Goal: Task Accomplishment & Management: Use online tool/utility

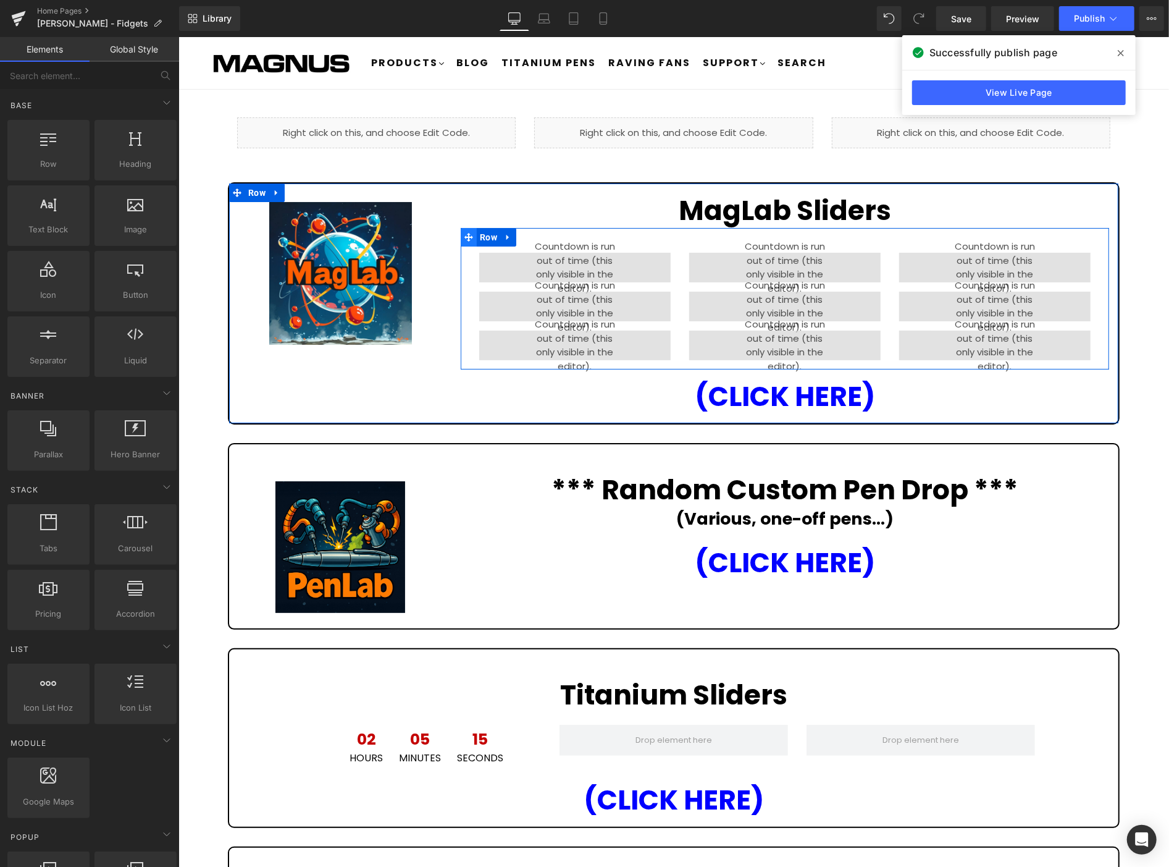
click at [464, 234] on icon at bounding box center [468, 236] width 9 height 9
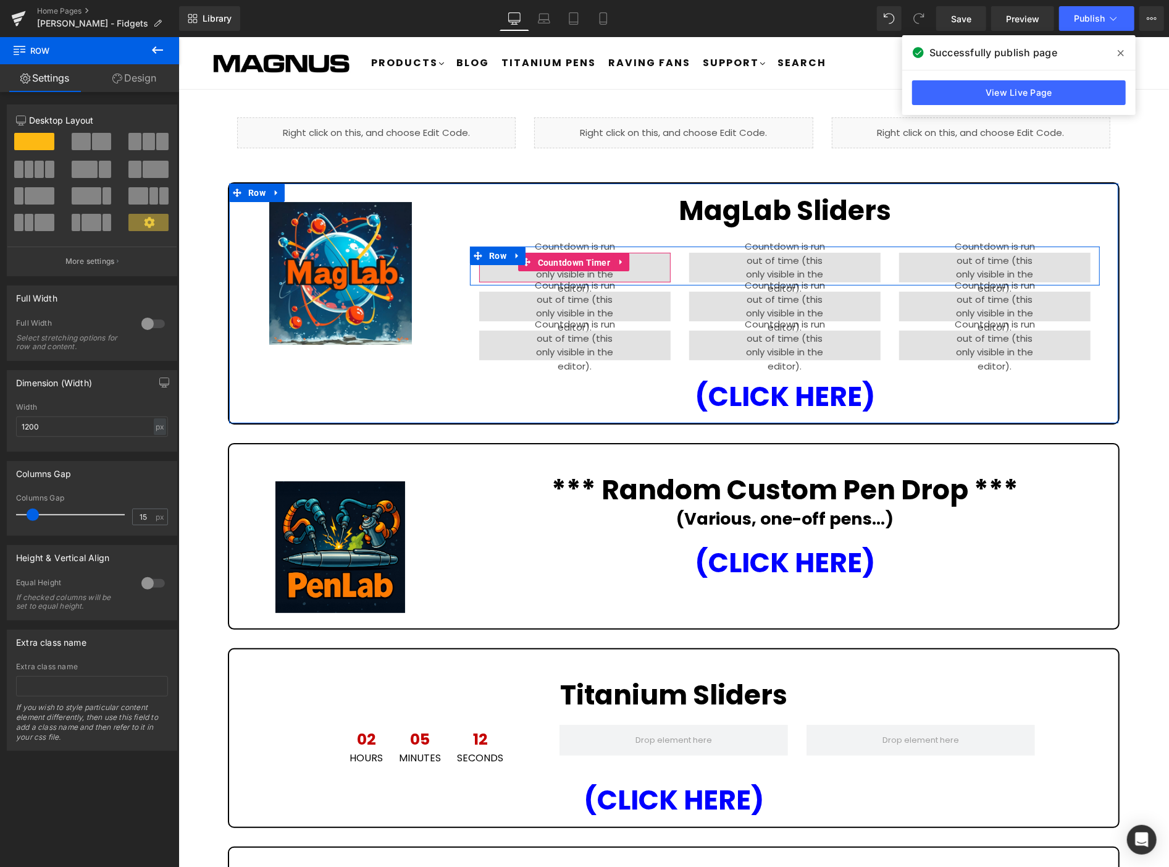
click at [594, 261] on span "Countdown Timer" at bounding box center [573, 262] width 79 height 19
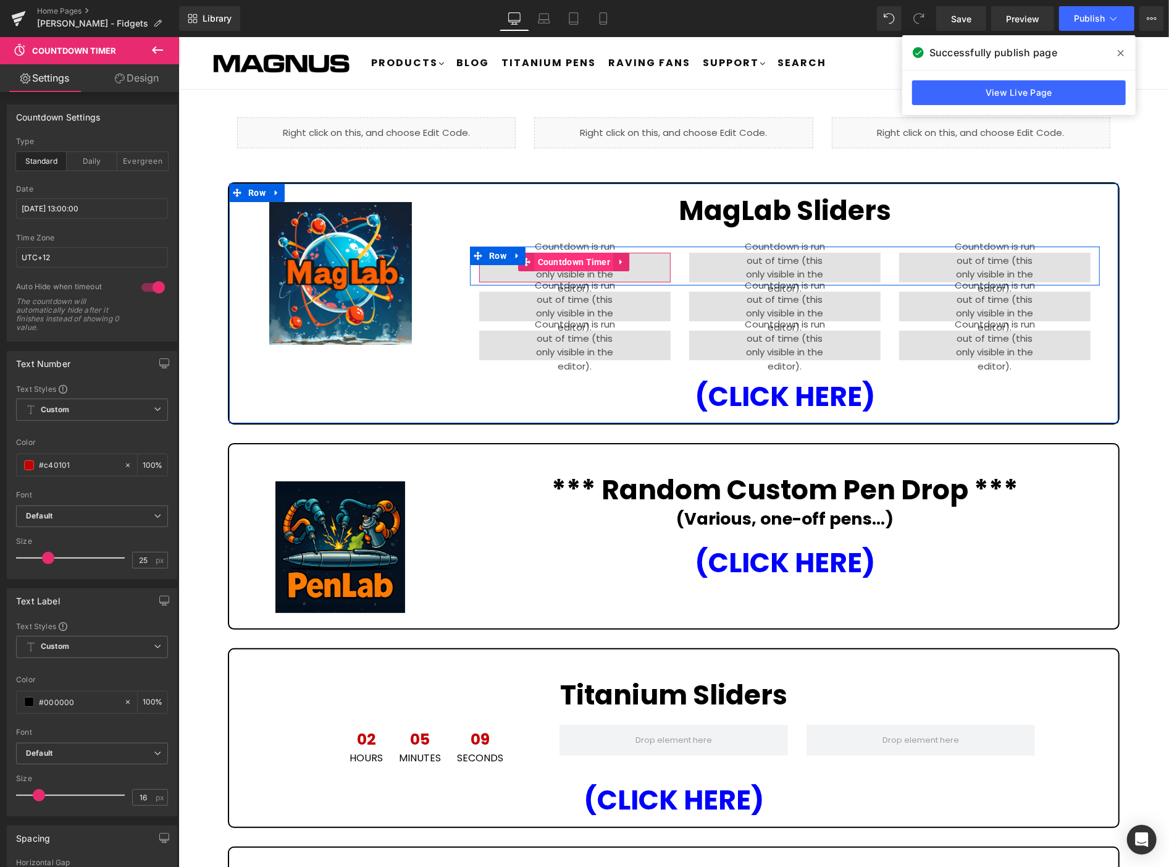
click at [569, 254] on span "Countdown Timer" at bounding box center [573, 261] width 79 height 19
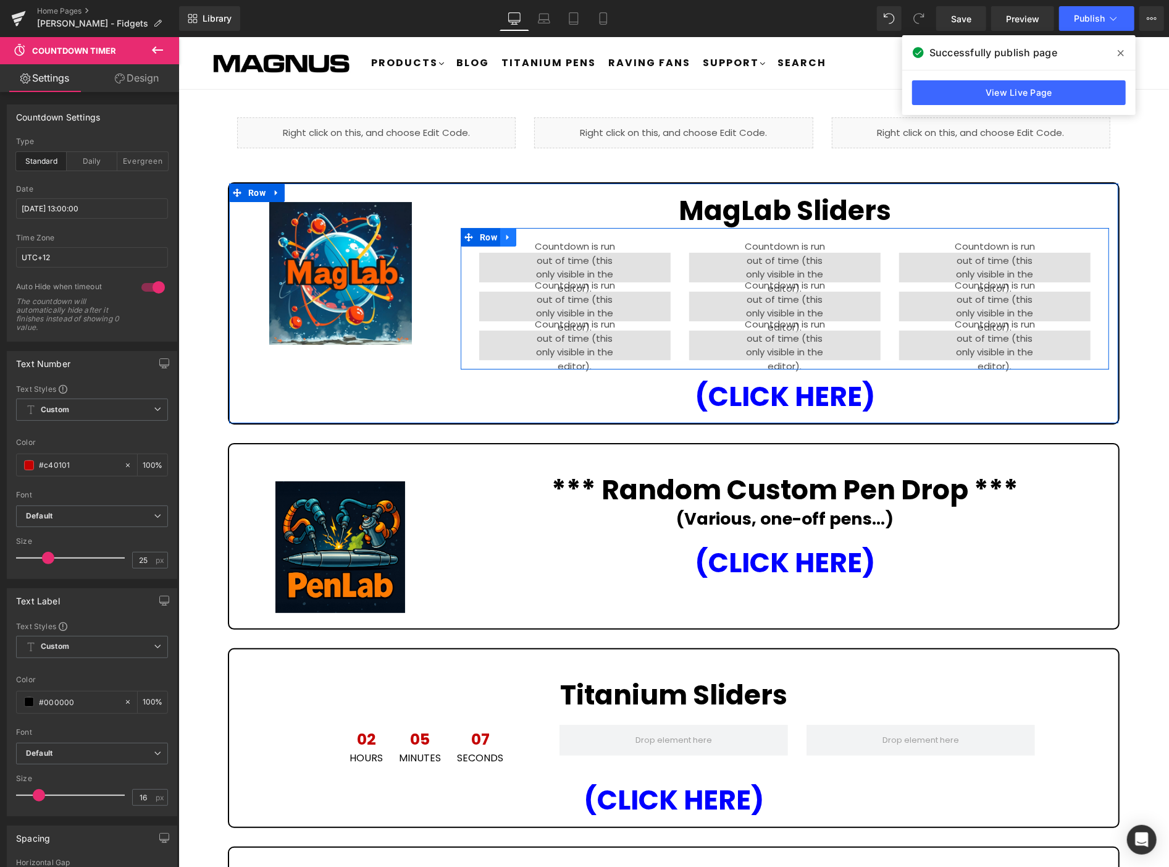
click at [507, 237] on icon at bounding box center [508, 236] width 9 height 9
click at [539, 235] on icon at bounding box center [540, 236] width 9 height 9
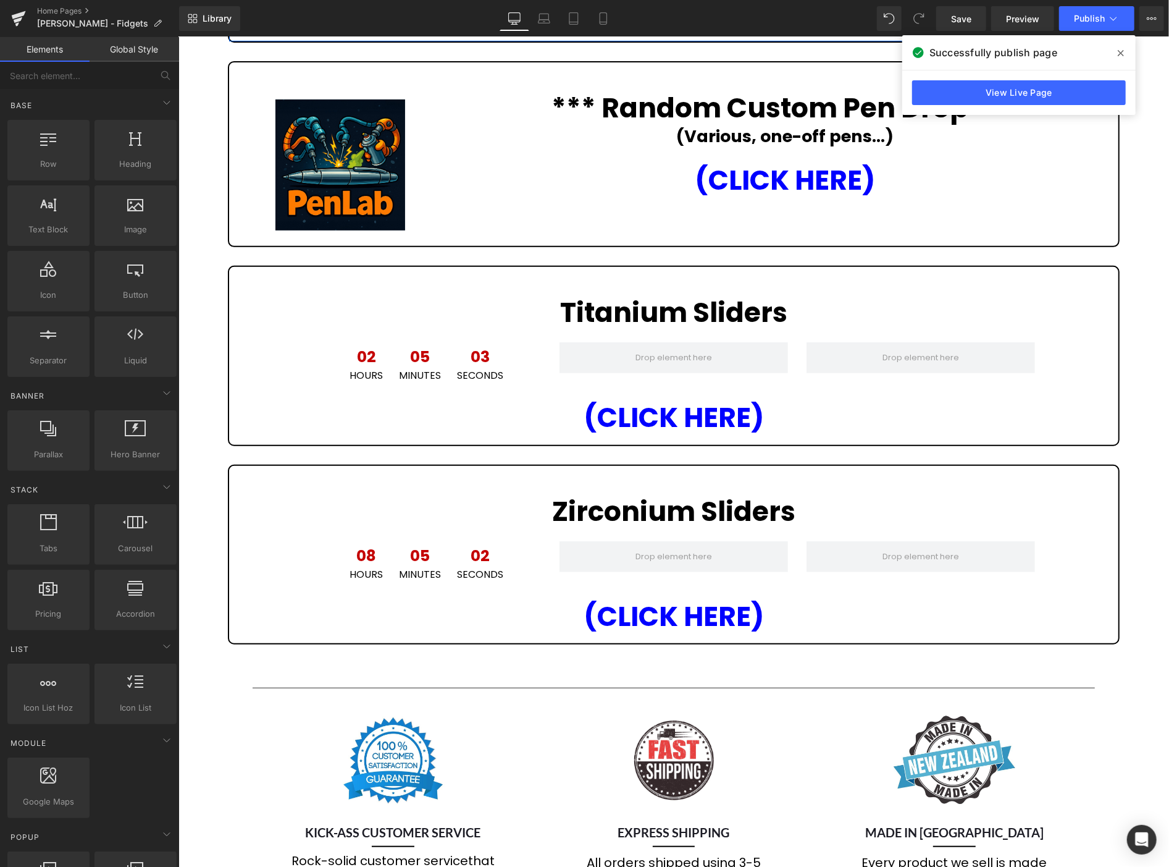
scroll to position [411, 0]
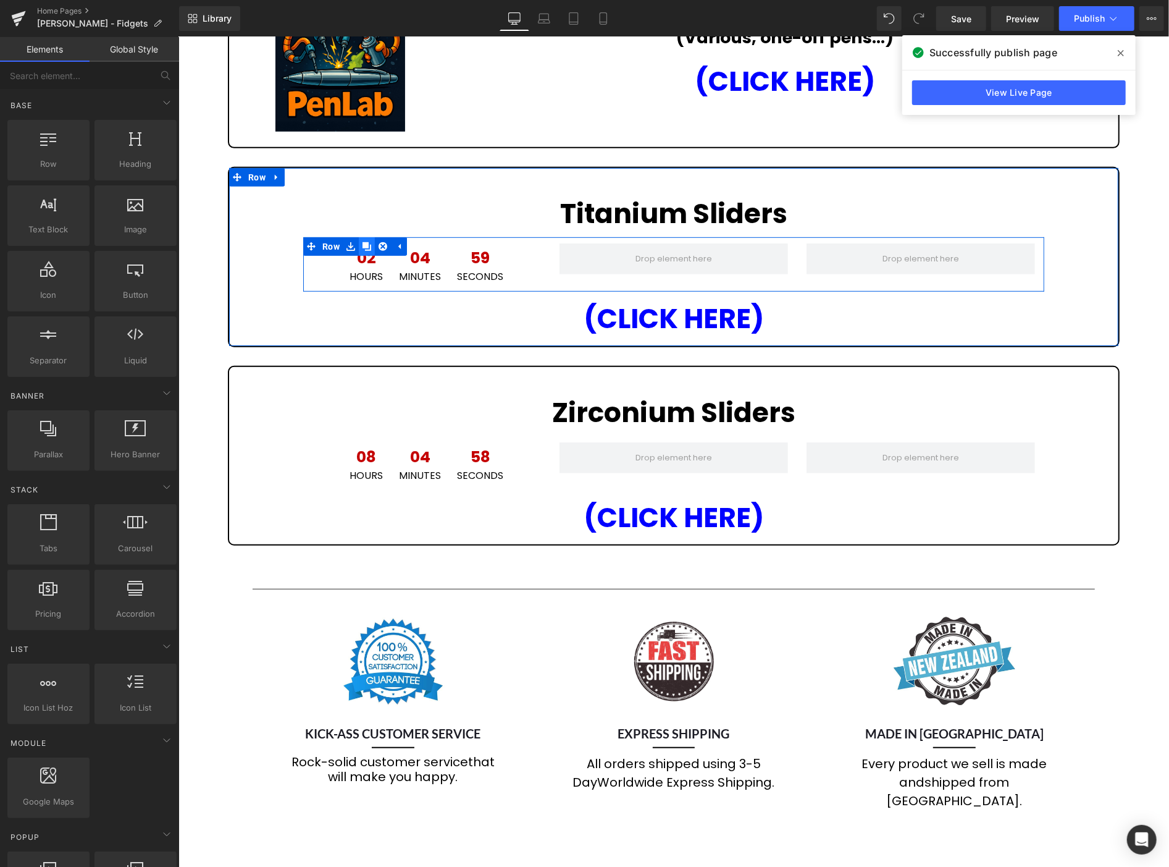
click at [362, 242] on icon at bounding box center [366, 246] width 9 height 9
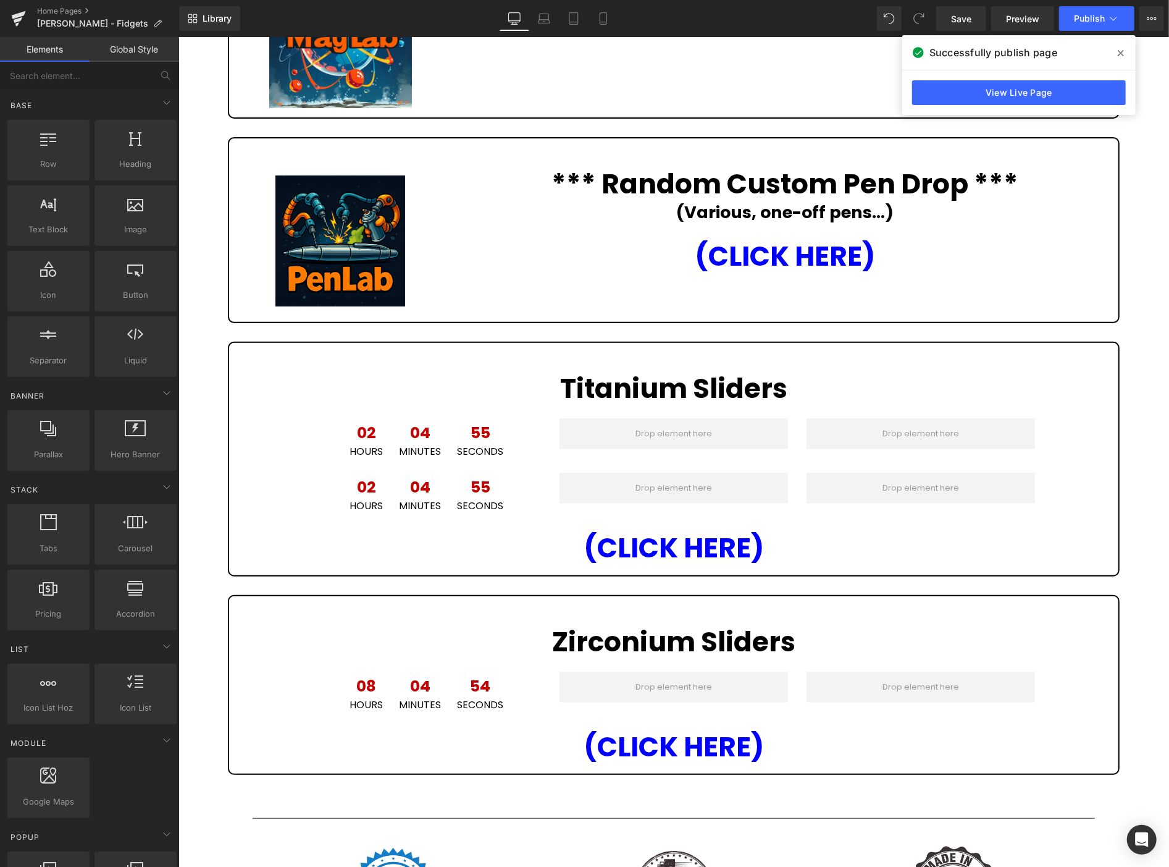
scroll to position [137, 0]
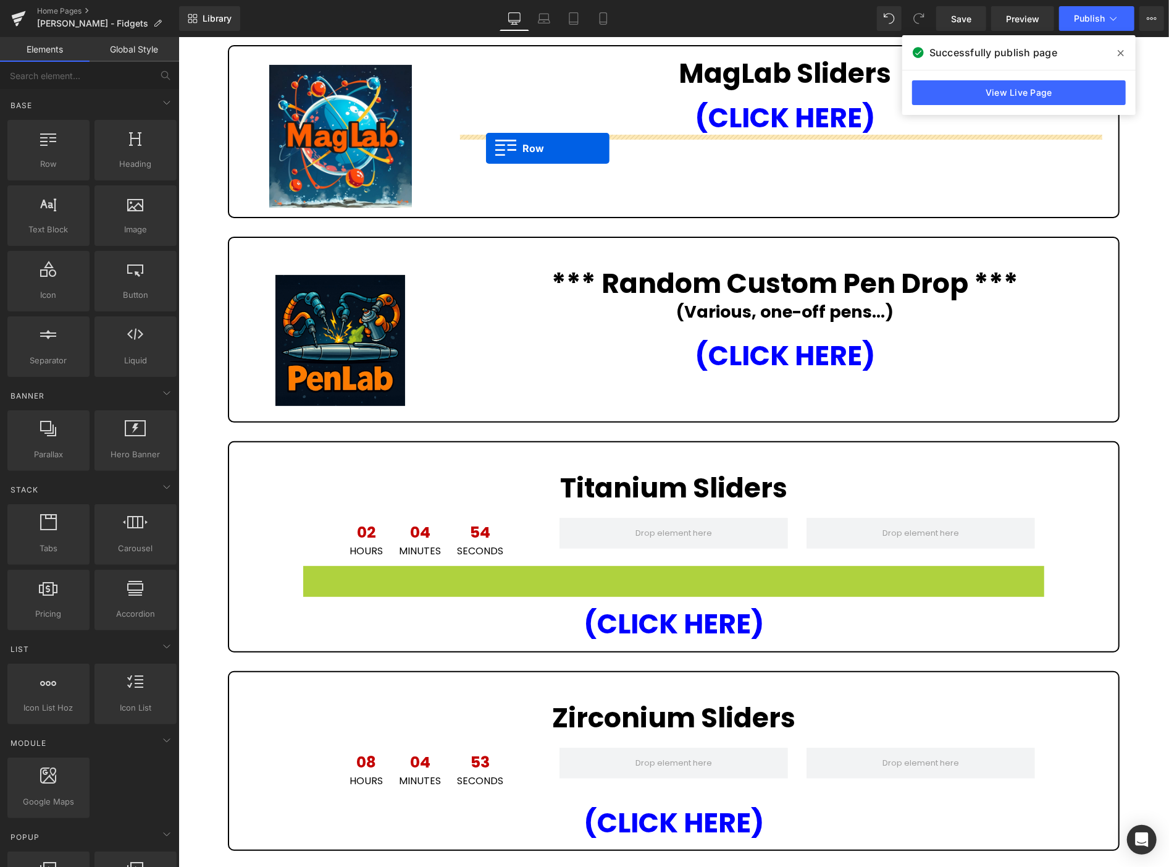
drag, startPoint x: 306, startPoint y: 293, endPoint x: 486, endPoint y: 148, distance: 231.5
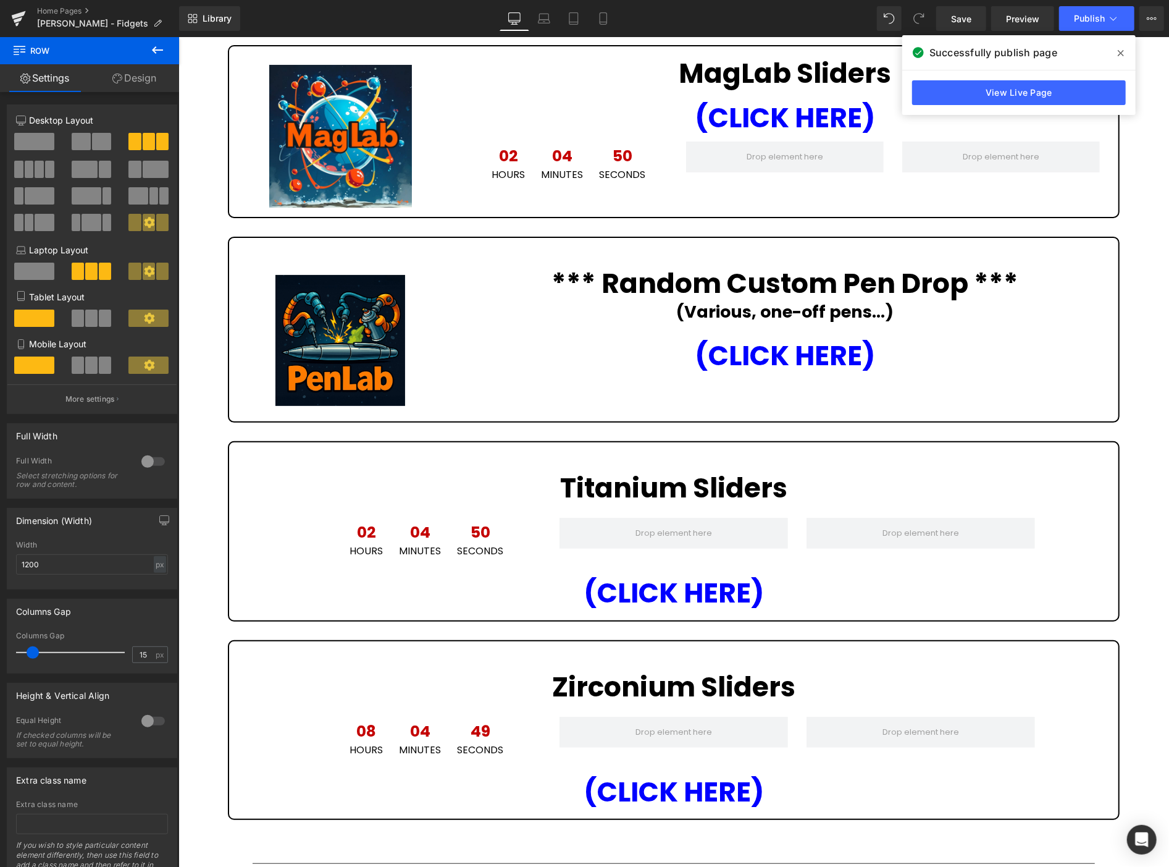
click at [510, 162] on span "02" at bounding box center [508, 159] width 33 height 22
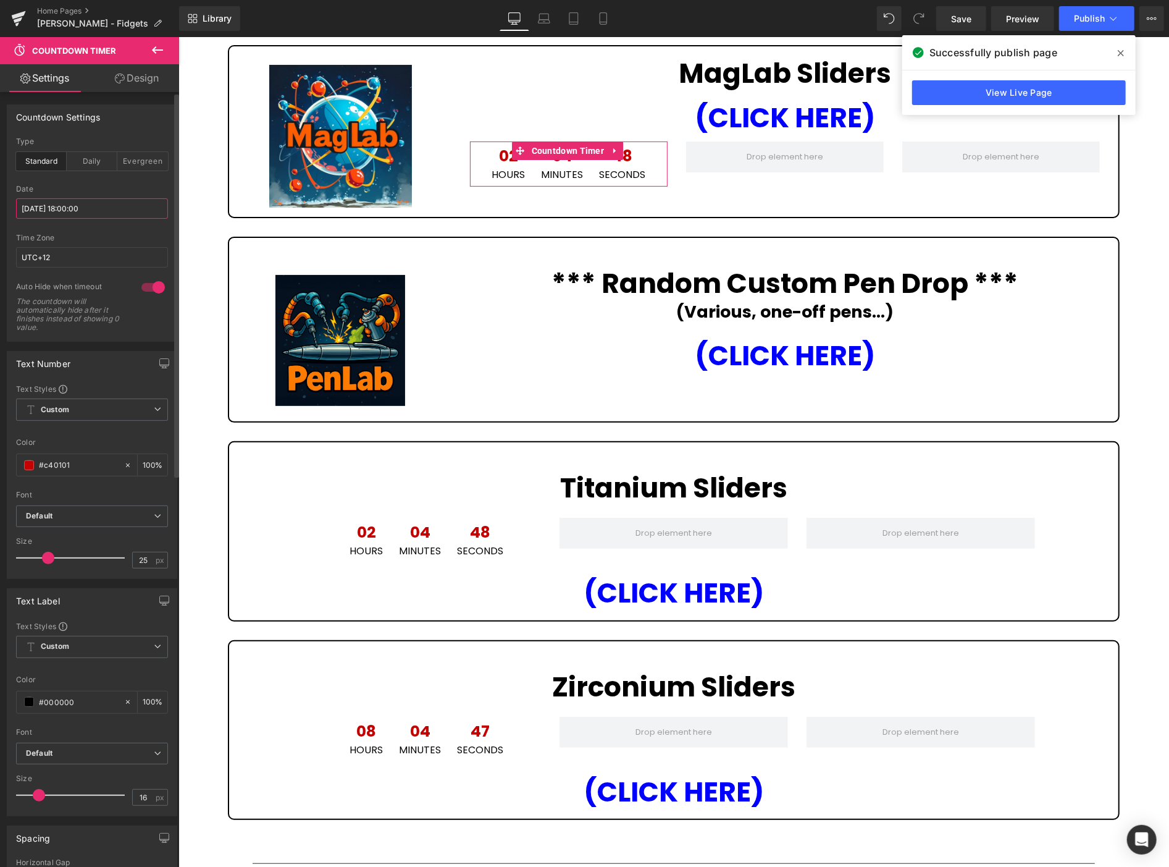
click at [101, 205] on input "[DATE] 18:00:00" at bounding box center [92, 208] width 152 height 20
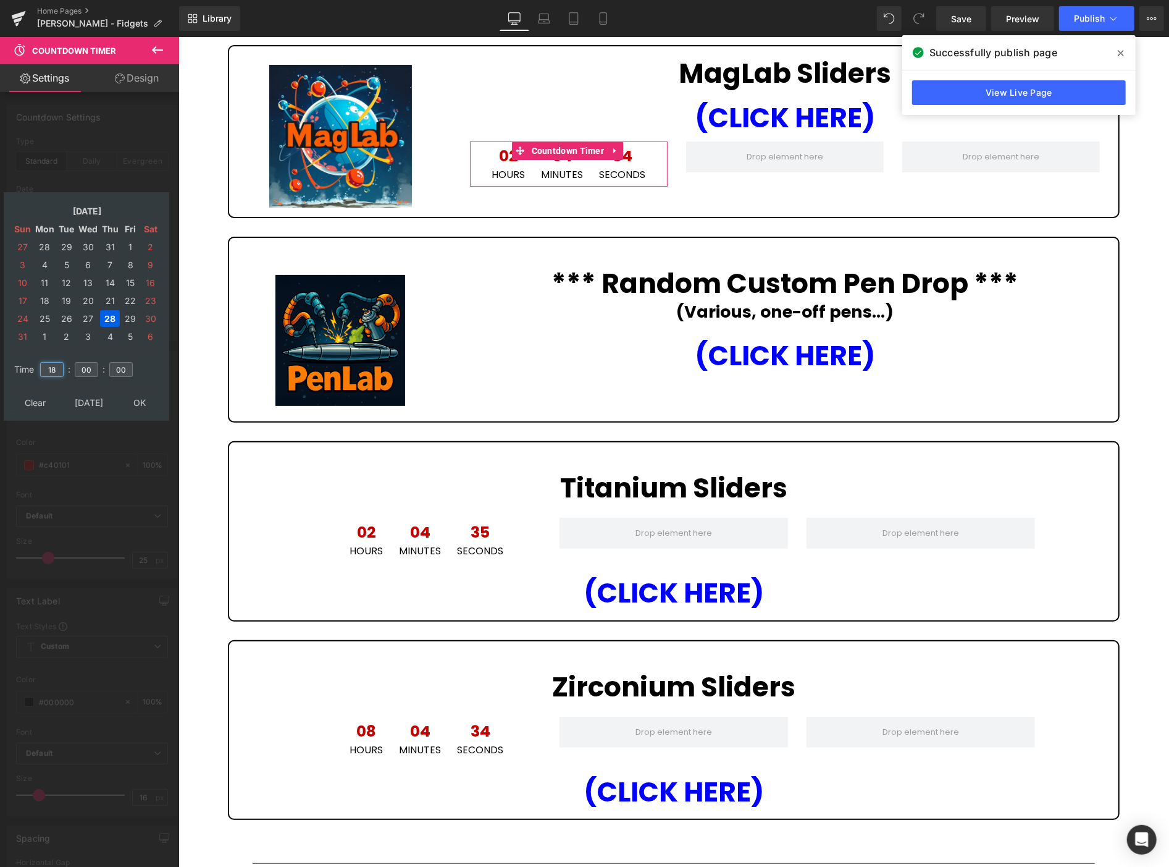
click at [54, 365] on input "18" at bounding box center [51, 369] width 23 height 15
type input "19"
type input "[DATE] 19:00:00"
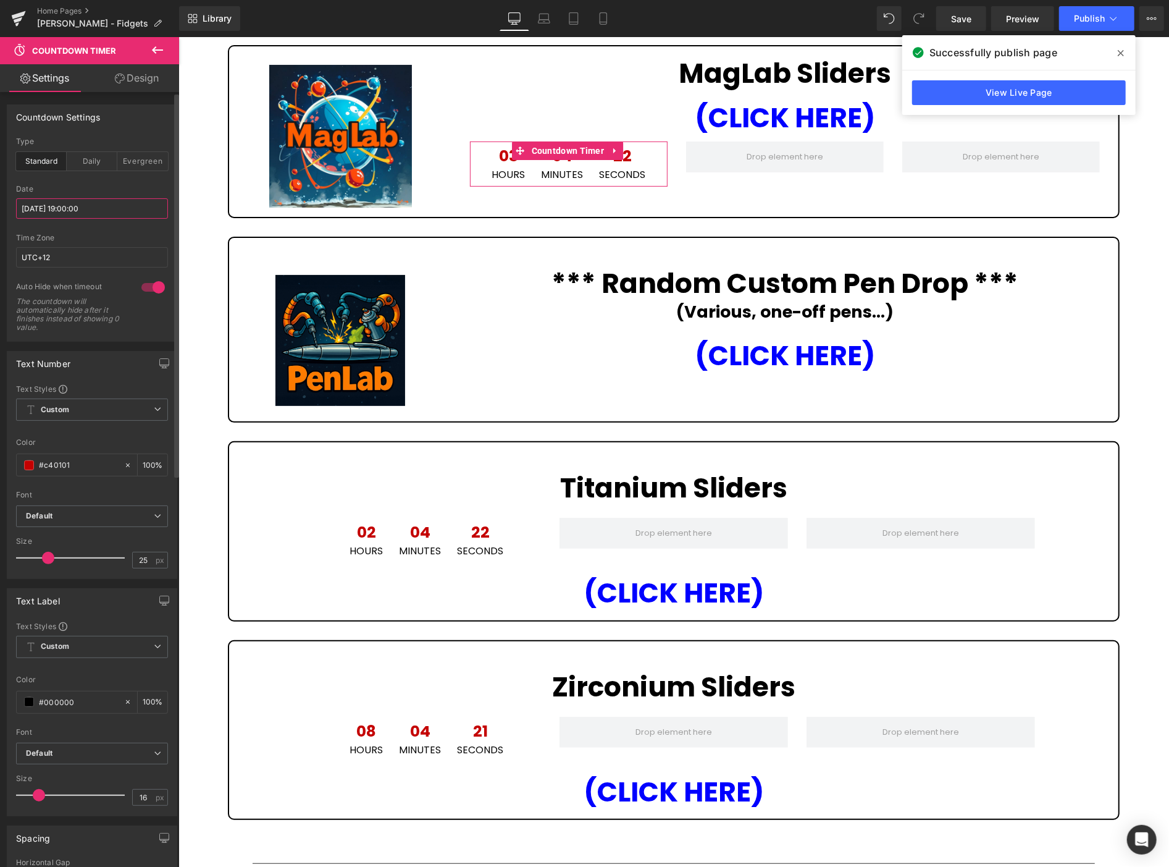
click at [106, 206] on input "[DATE] 19:00:00" at bounding box center [92, 208] width 152 height 20
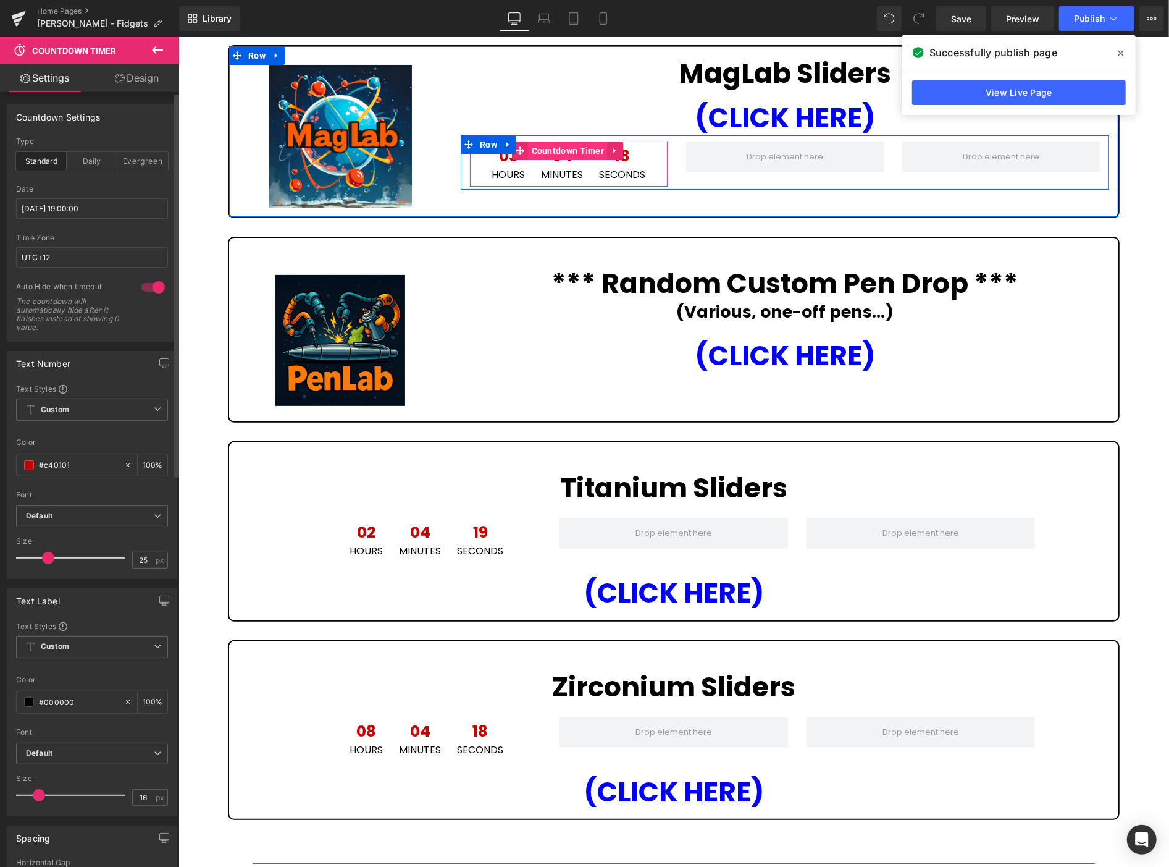
click at [565, 150] on span "Countdown Timer" at bounding box center [567, 150] width 79 height 19
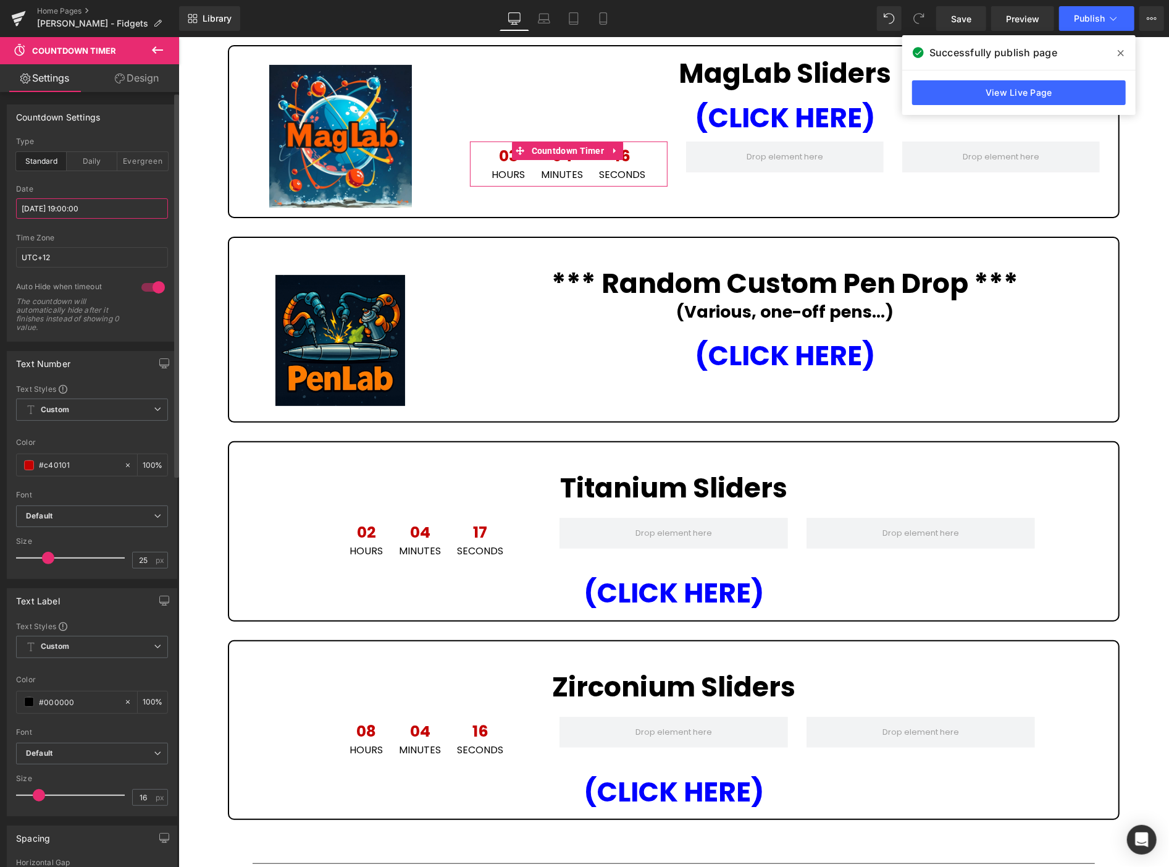
click at [109, 205] on input "[DATE] 19:00:00" at bounding box center [92, 208] width 152 height 20
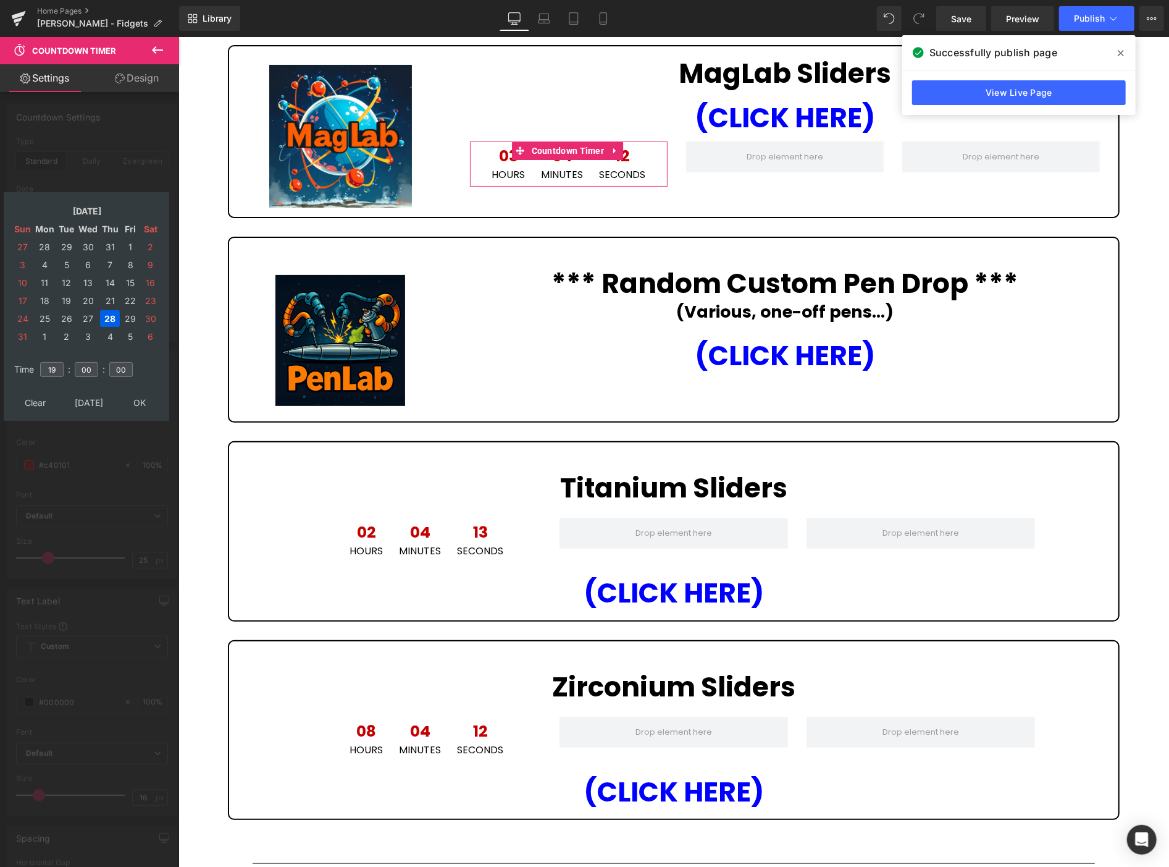
click at [111, 310] on td "28" at bounding box center [110, 318] width 20 height 17
click at [57, 362] on input "19" at bounding box center [51, 369] width 23 height 15
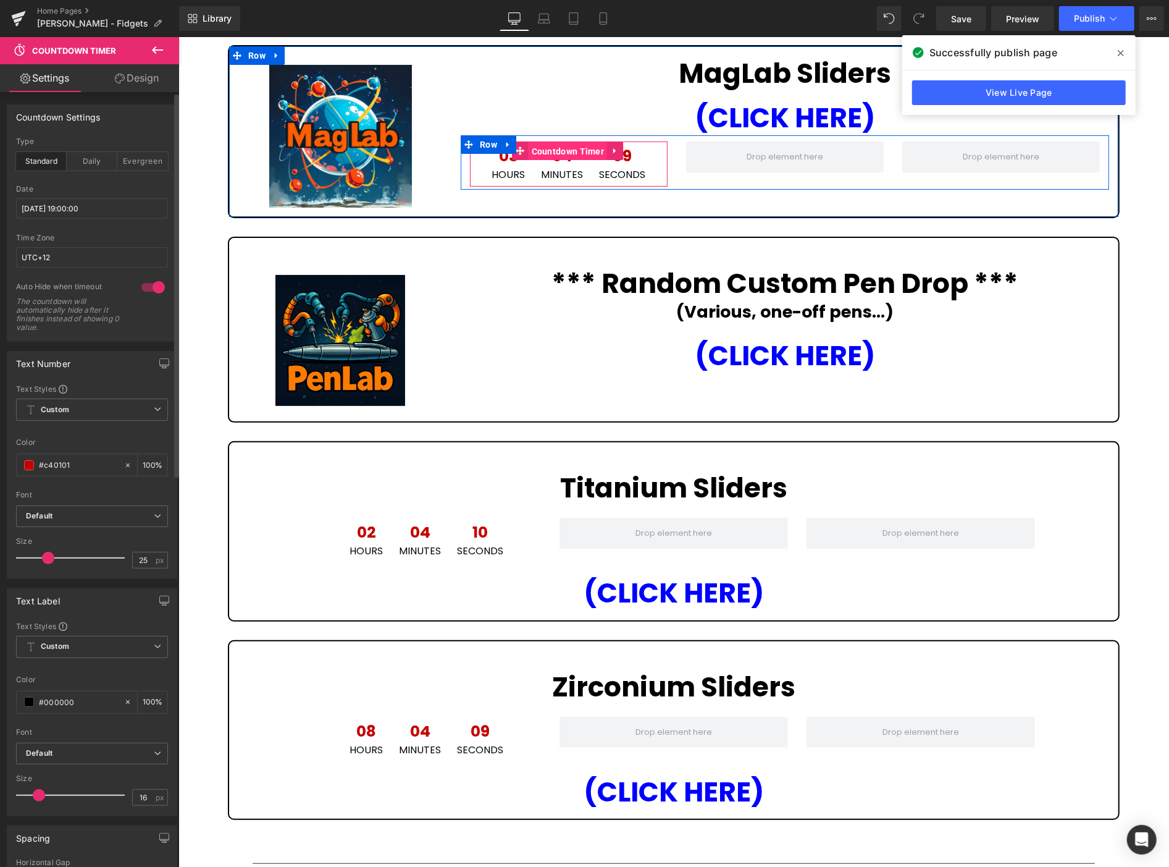
click at [550, 146] on span "Countdown Timer" at bounding box center [567, 150] width 79 height 19
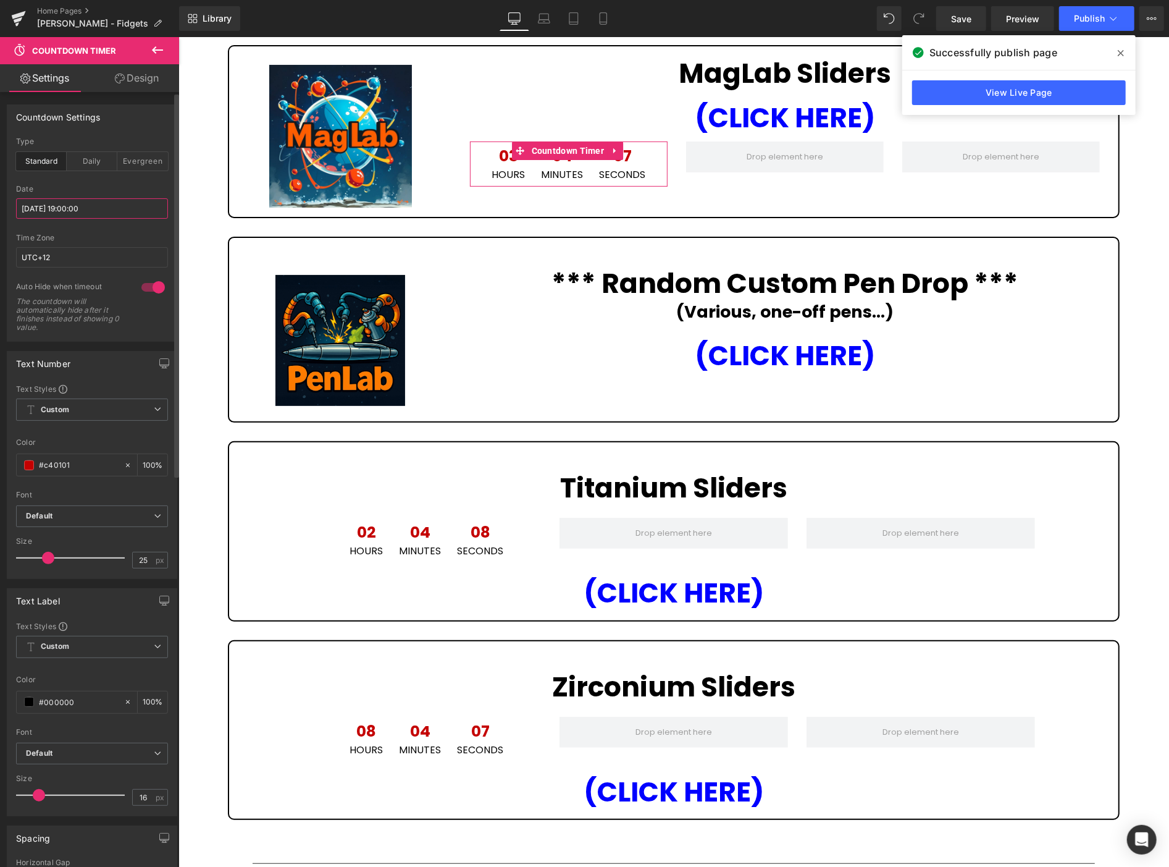
click at [114, 206] on input "[DATE] 19:00:00" at bounding box center [92, 208] width 152 height 20
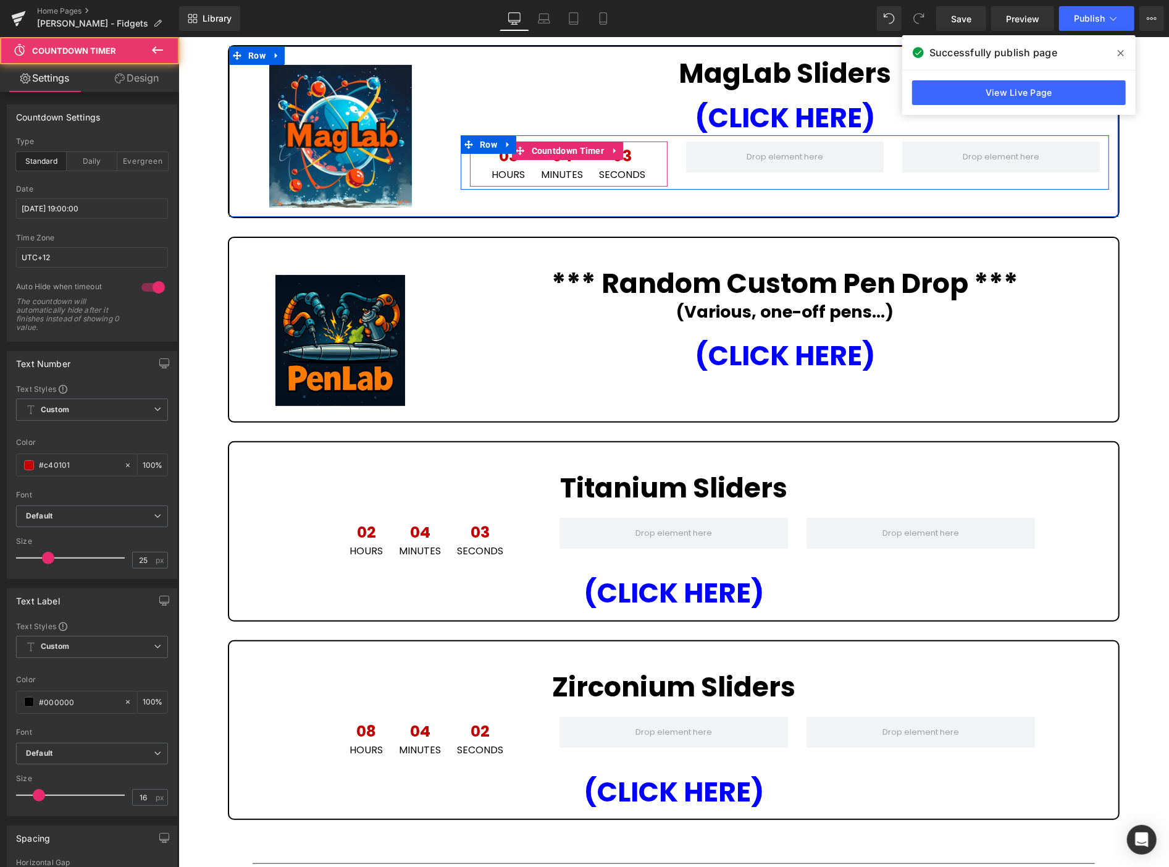
click at [625, 154] on span "03" at bounding box center [622, 159] width 46 height 22
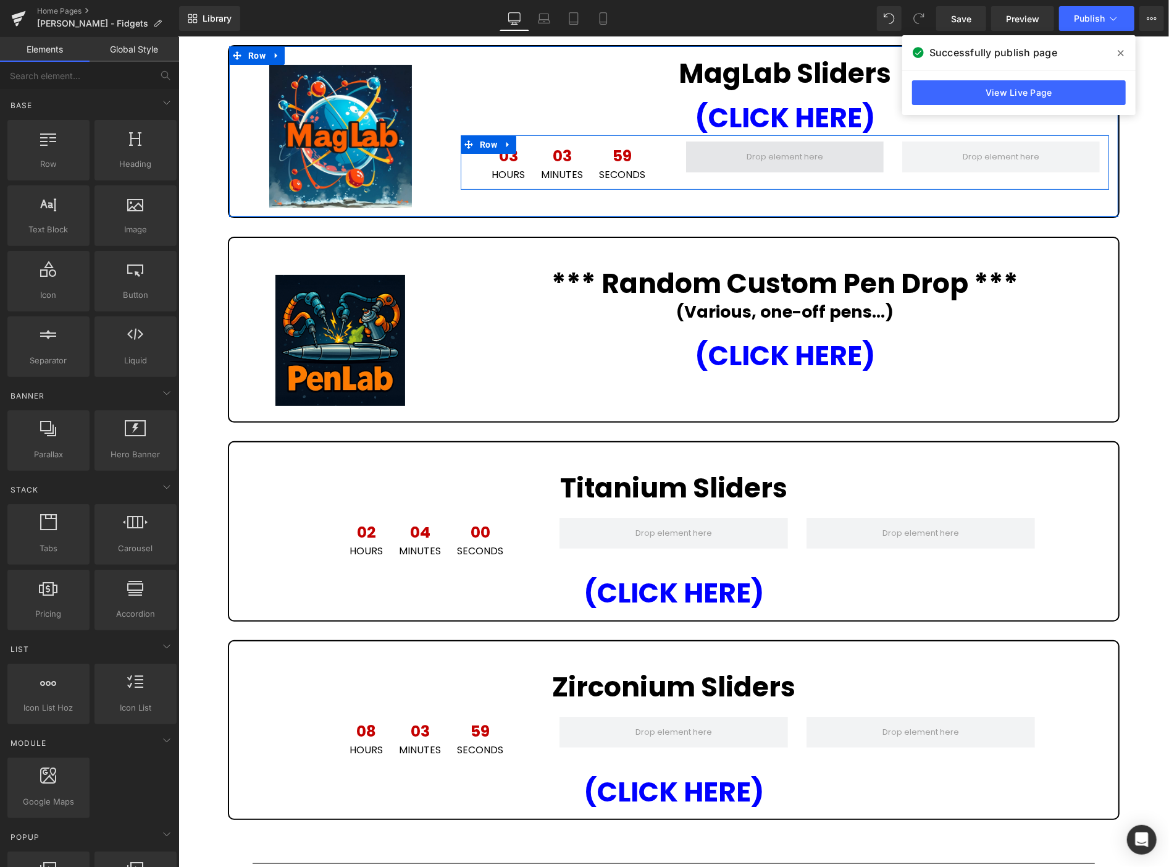
click at [772, 159] on span at bounding box center [784, 157] width 85 height 19
click at [613, 148] on icon at bounding box center [614, 151] width 2 height 6
click at [604, 150] on icon at bounding box center [606, 150] width 9 height 9
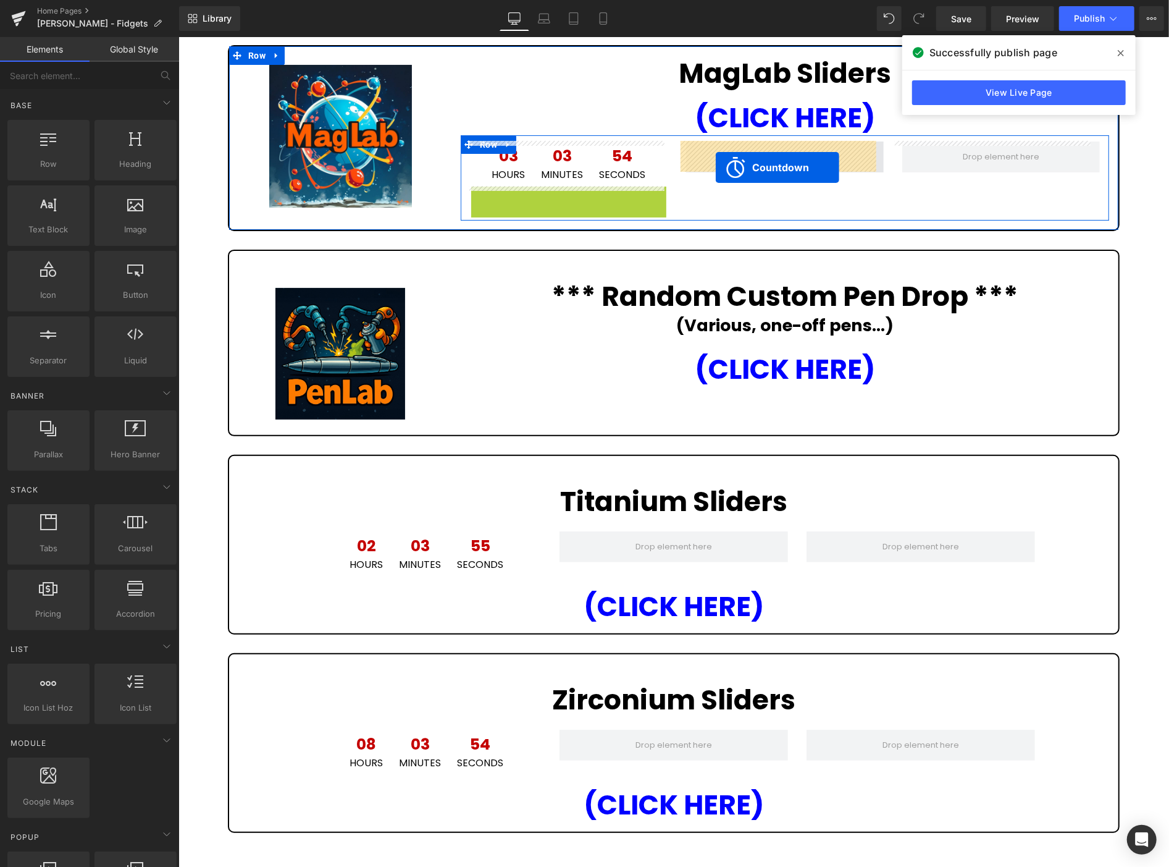
drag, startPoint x: 558, startPoint y: 190, endPoint x: 715, endPoint y: 165, distance: 158.9
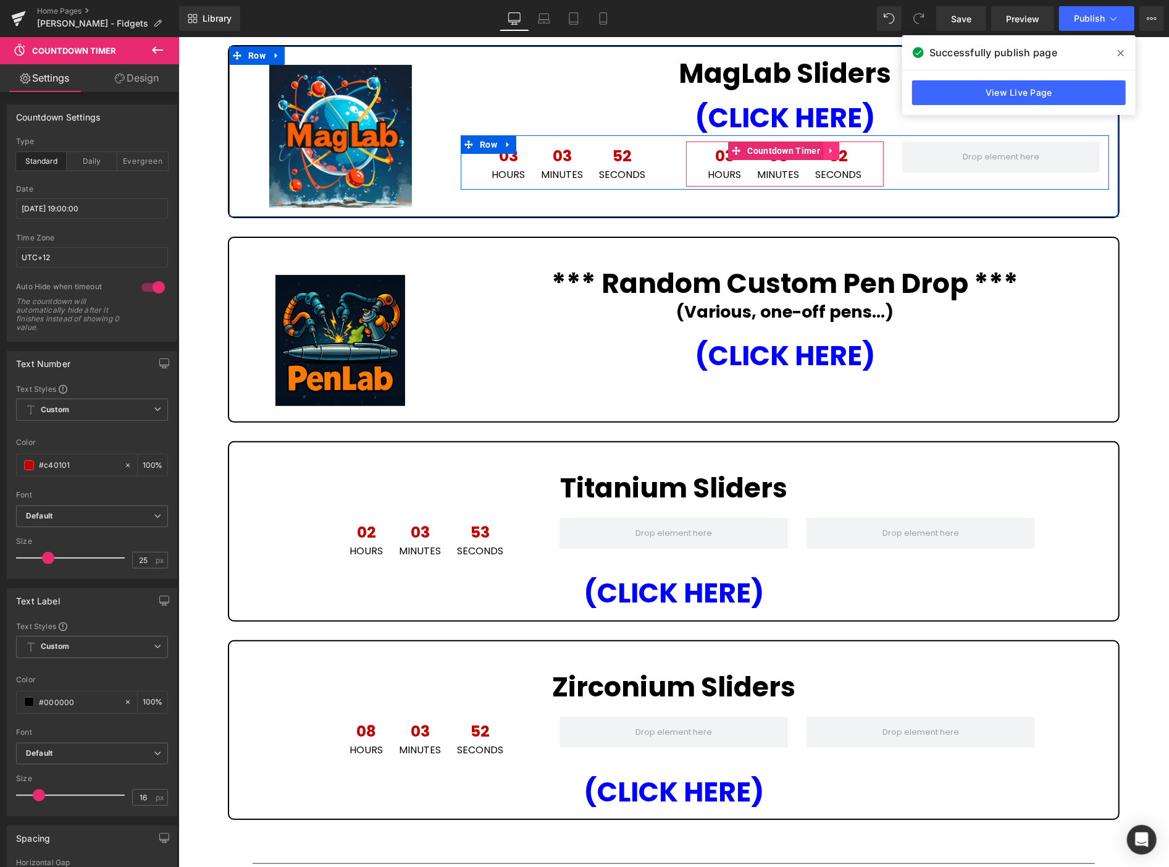
click at [828, 150] on icon at bounding box center [831, 150] width 9 height 9
click at [819, 151] on icon at bounding box center [823, 150] width 9 height 9
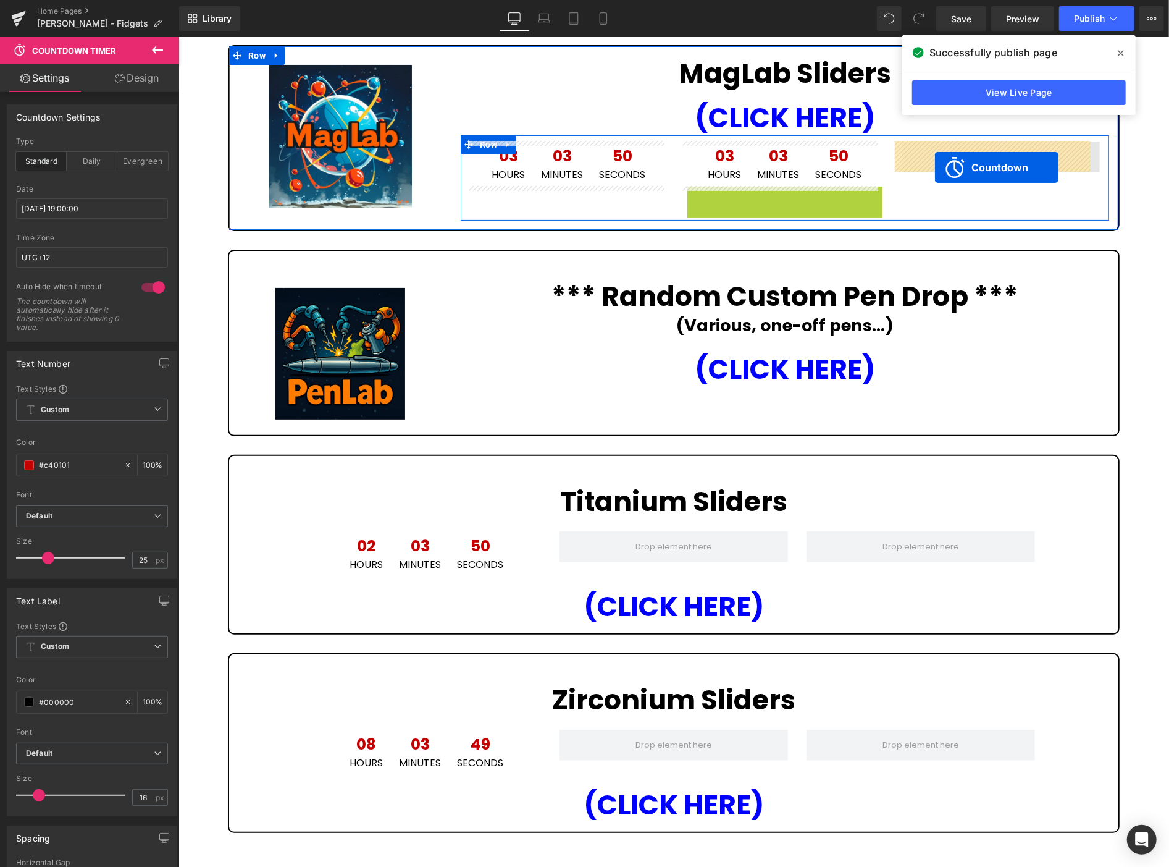
drag, startPoint x: 774, startPoint y: 193, endPoint x: 935, endPoint y: 167, distance: 162.8
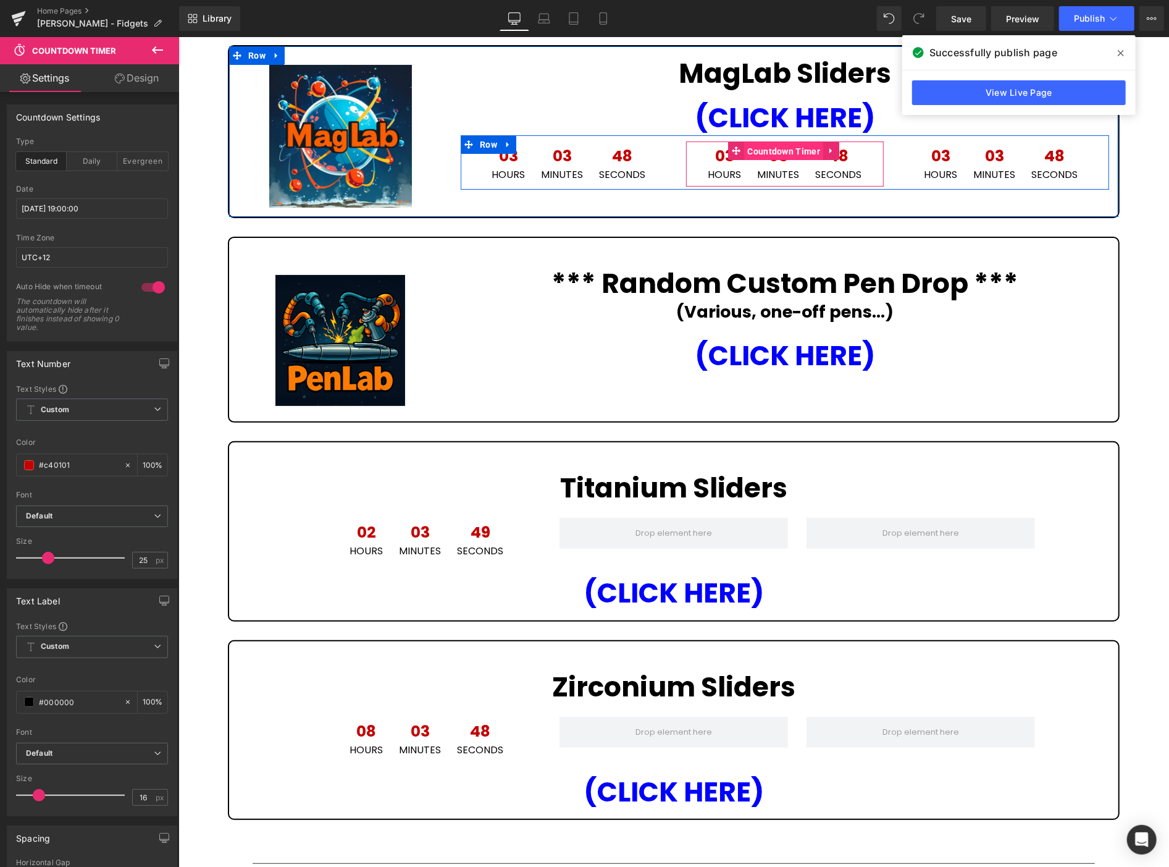
click at [769, 148] on span "Countdown Timer" at bounding box center [783, 150] width 79 height 19
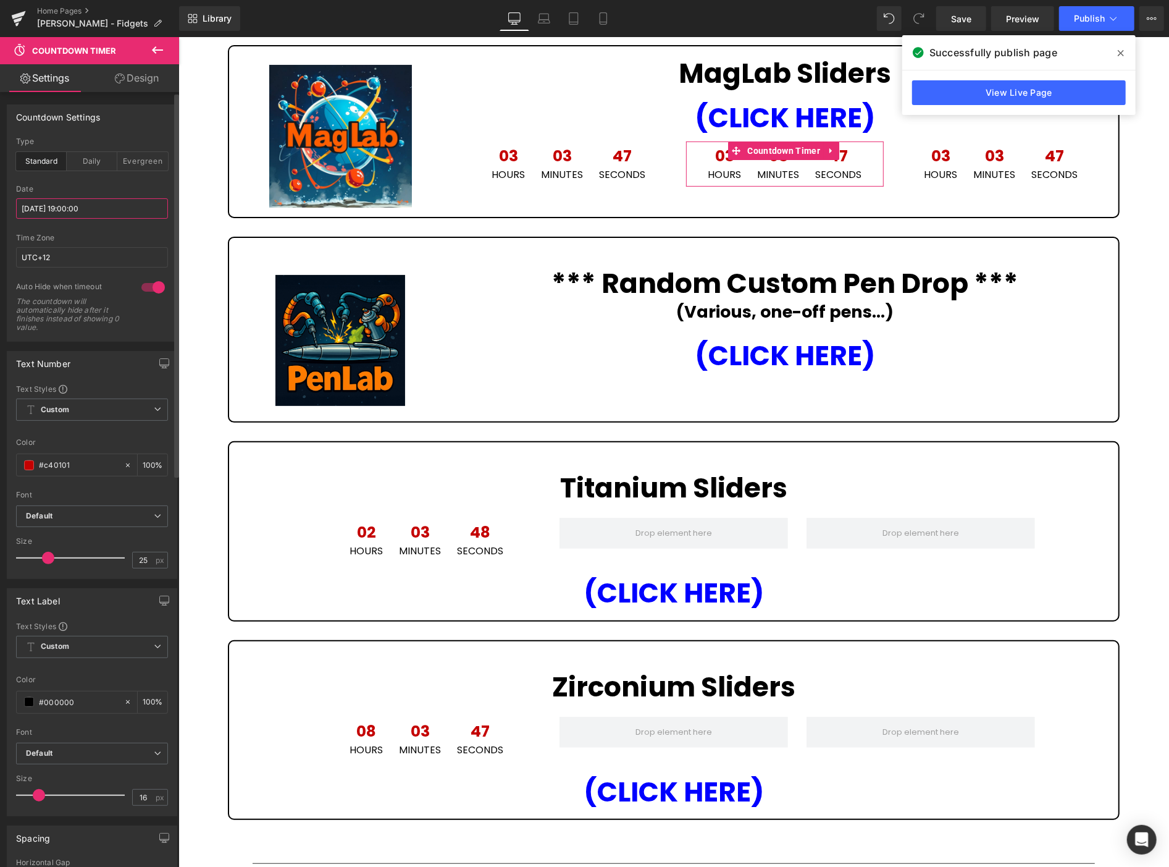
click at [116, 208] on input "[DATE] 19:00:00" at bounding box center [92, 208] width 152 height 20
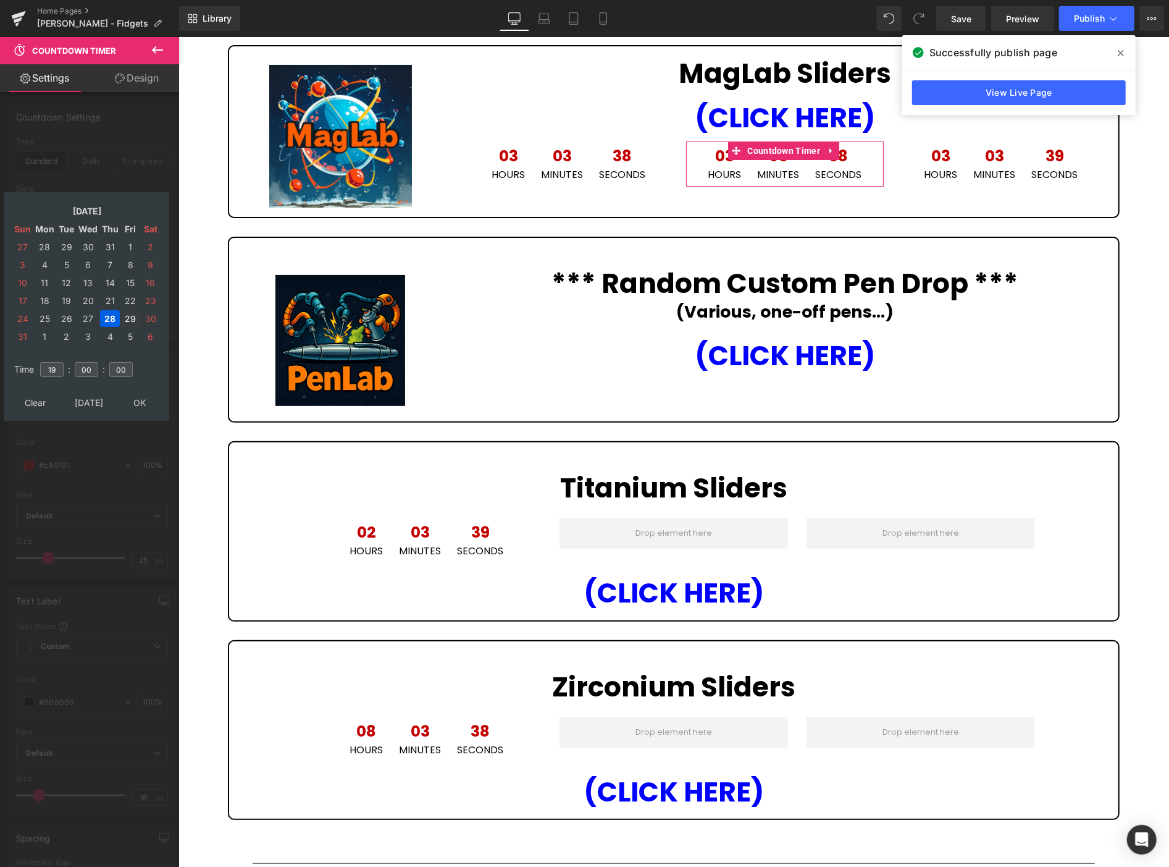
click at [124, 312] on td "29" at bounding box center [130, 318] width 19 height 17
click at [56, 362] on input "19" at bounding box center [51, 369] width 23 height 15
type input "1"
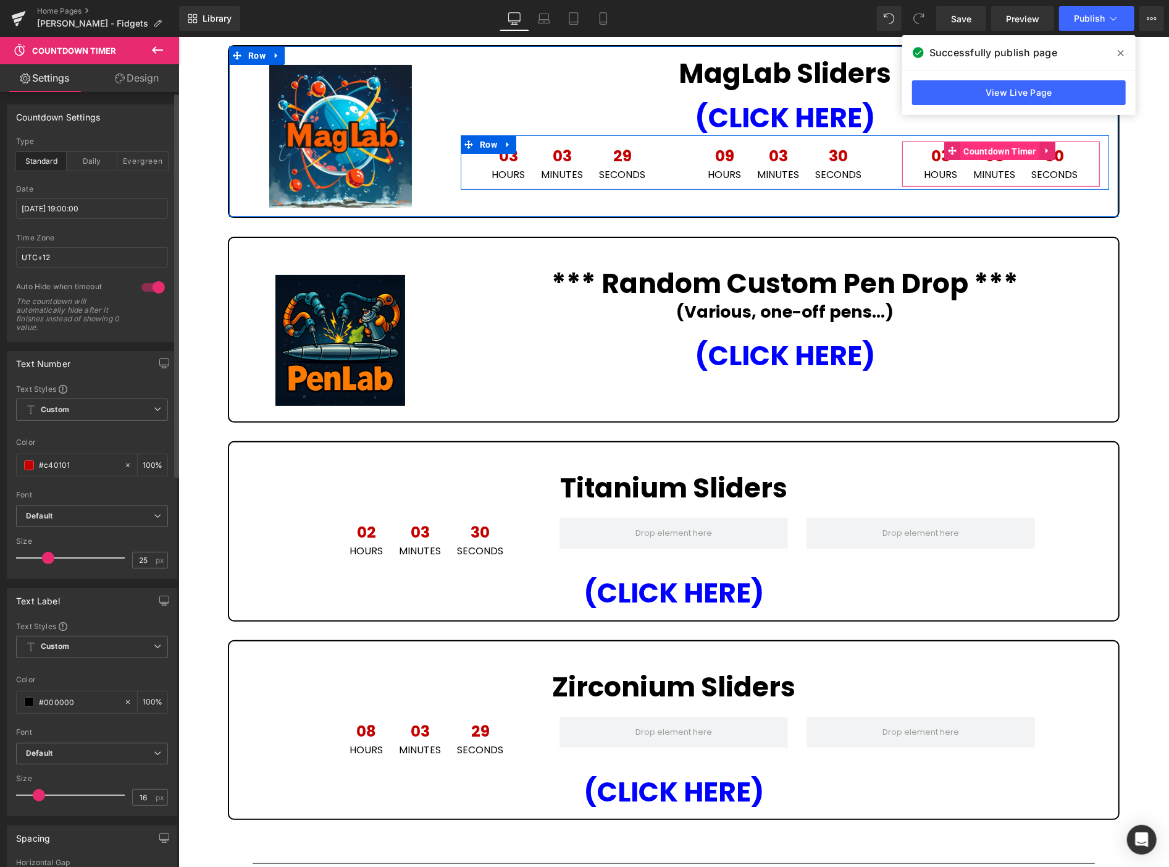
click at [987, 146] on span "Countdown Timer" at bounding box center [999, 150] width 79 height 19
click at [1043, 151] on icon at bounding box center [1047, 150] width 9 height 9
click at [1051, 148] on icon at bounding box center [1055, 150] width 9 height 9
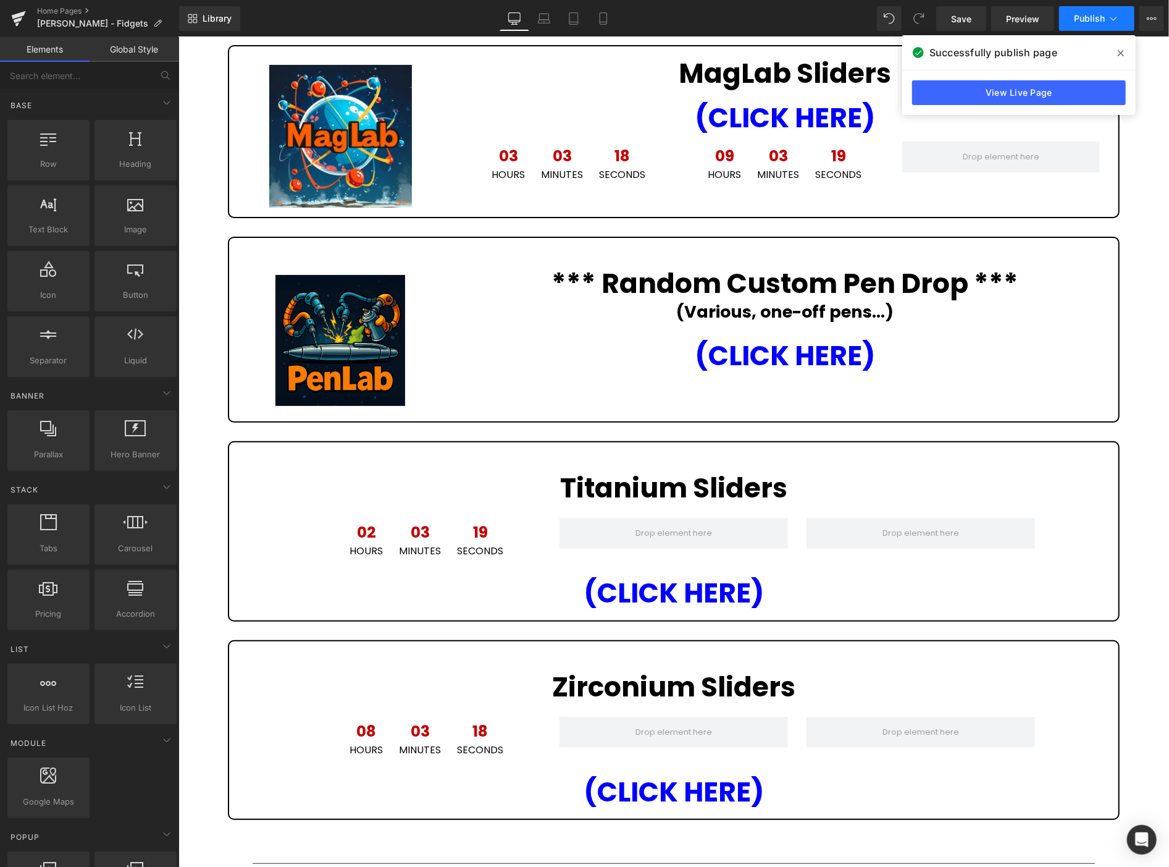
click at [1085, 15] on span "Publish" at bounding box center [1089, 19] width 31 height 10
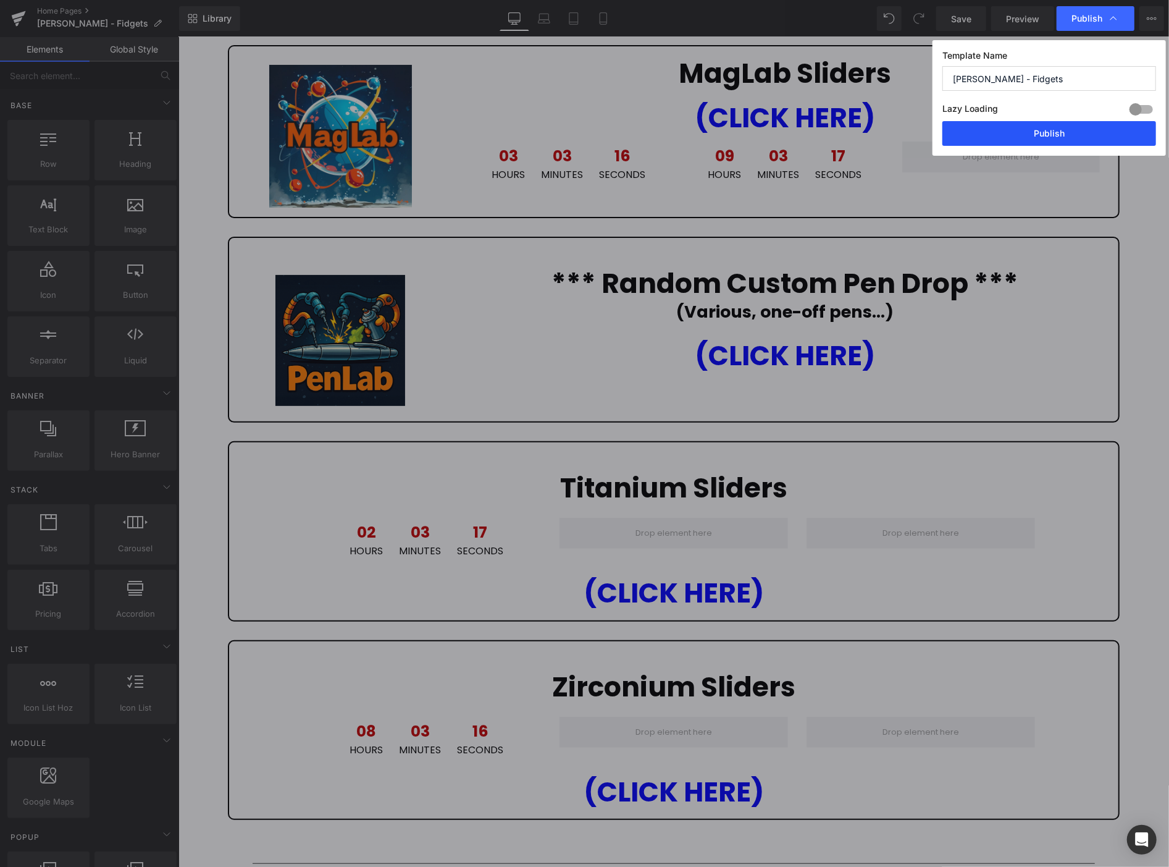
click at [1053, 136] on button "Publish" at bounding box center [1050, 133] width 214 height 25
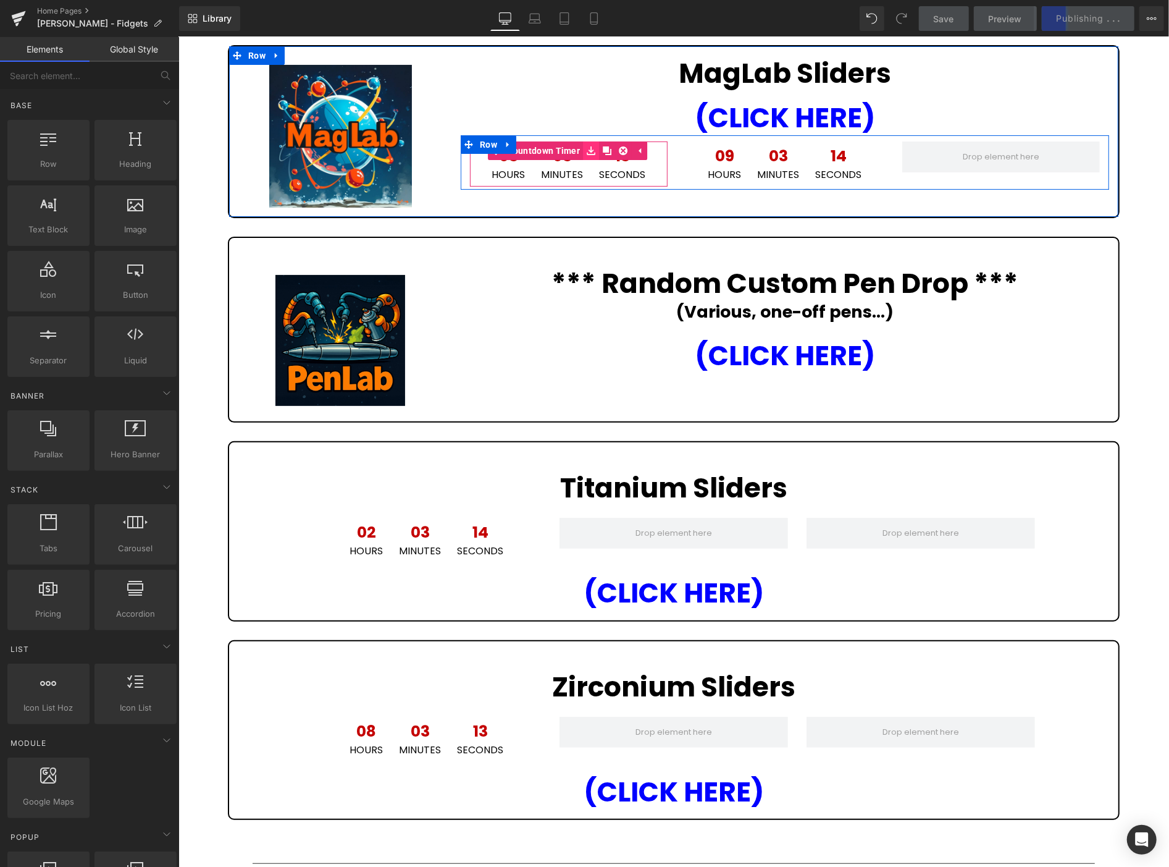
click at [587, 146] on icon at bounding box center [590, 150] width 9 height 9
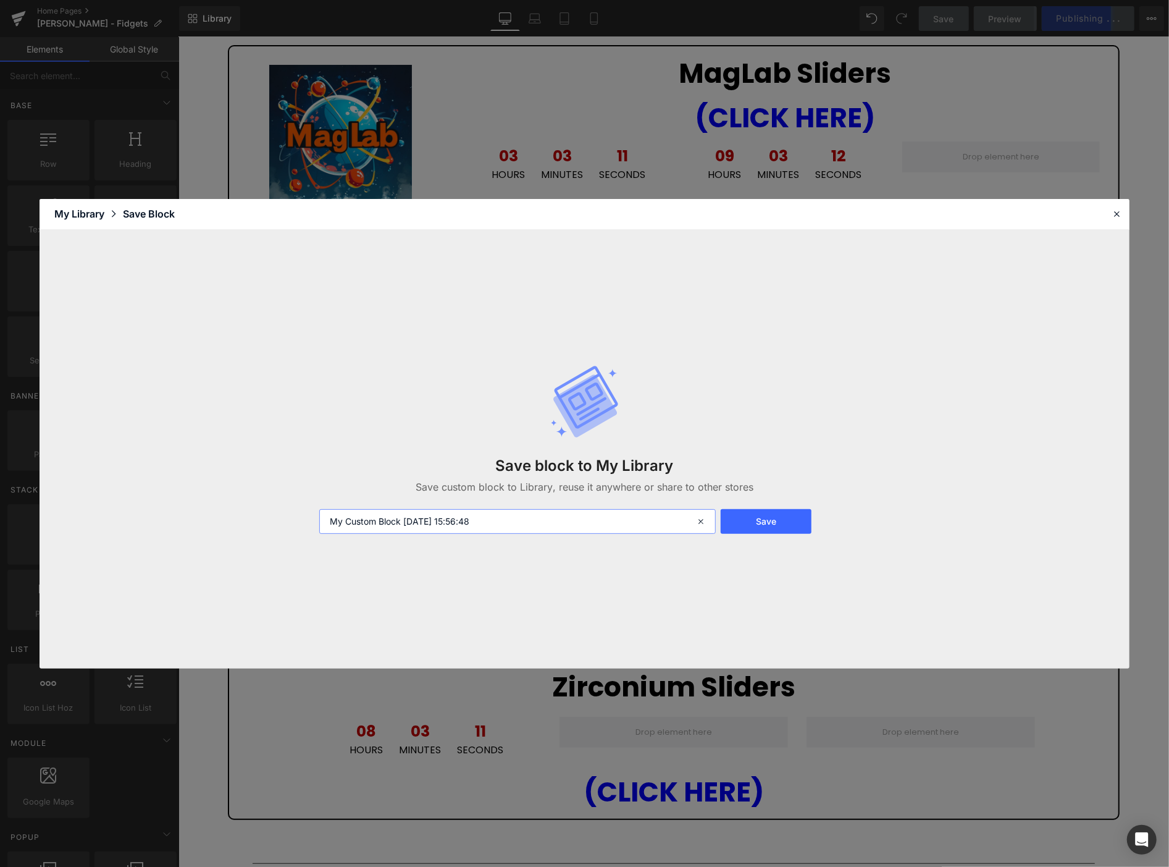
drag, startPoint x: 448, startPoint y: 502, endPoint x: 294, endPoint y: 470, distance: 157.2
click at [293, 470] on div "Save block to My Library Save custom block to Library, reuse it anywhere or sha…" at bounding box center [585, 449] width 1090 height 439
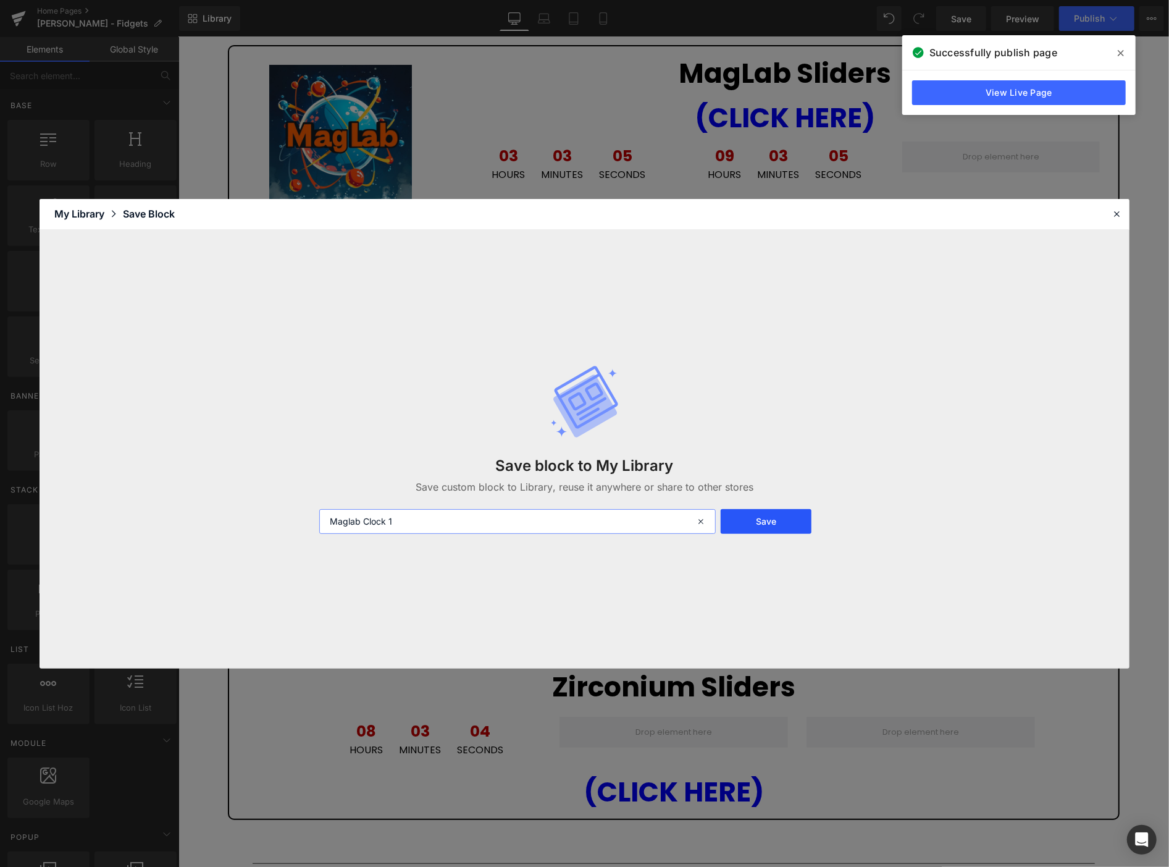
type input "Maglab Clock 1"
click at [772, 527] on button "Save" at bounding box center [766, 521] width 91 height 25
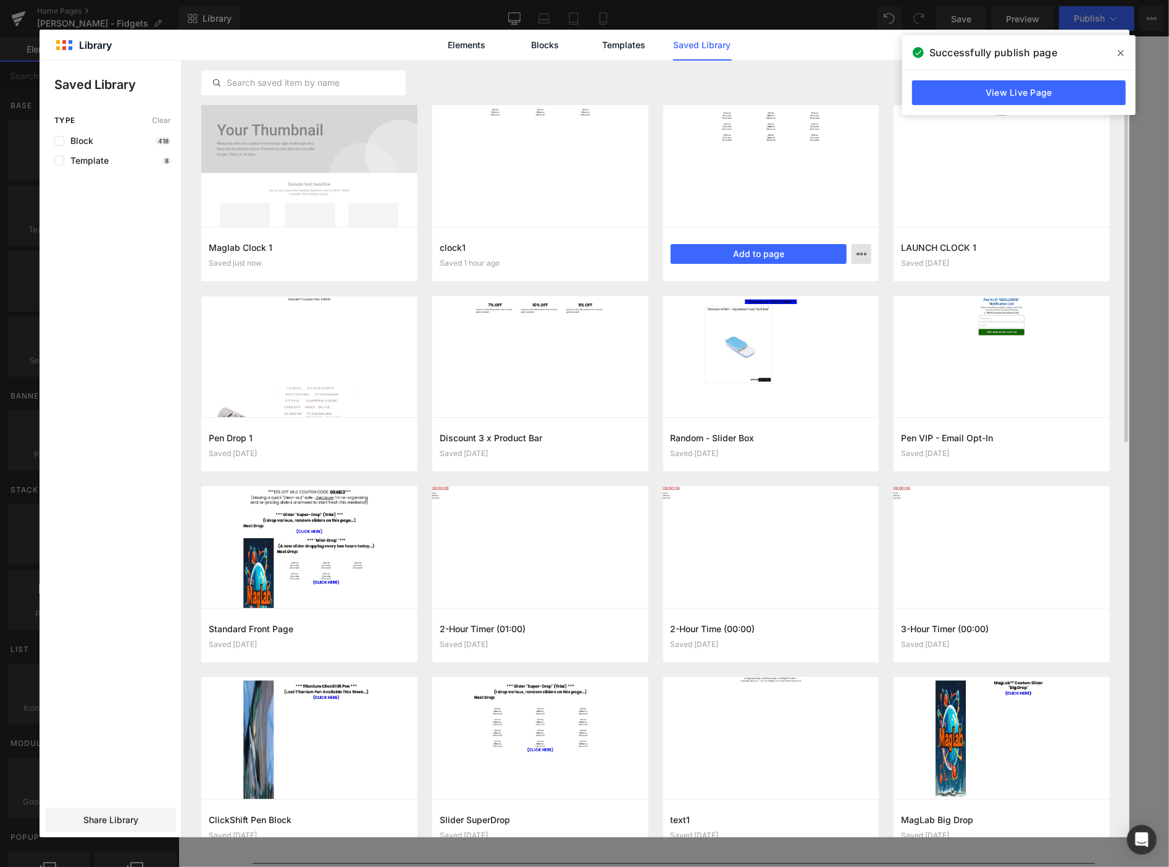
click at [864, 251] on icon "button" at bounding box center [862, 254] width 10 height 10
click at [824, 310] on div "Delete" at bounding box center [801, 308] width 141 height 26
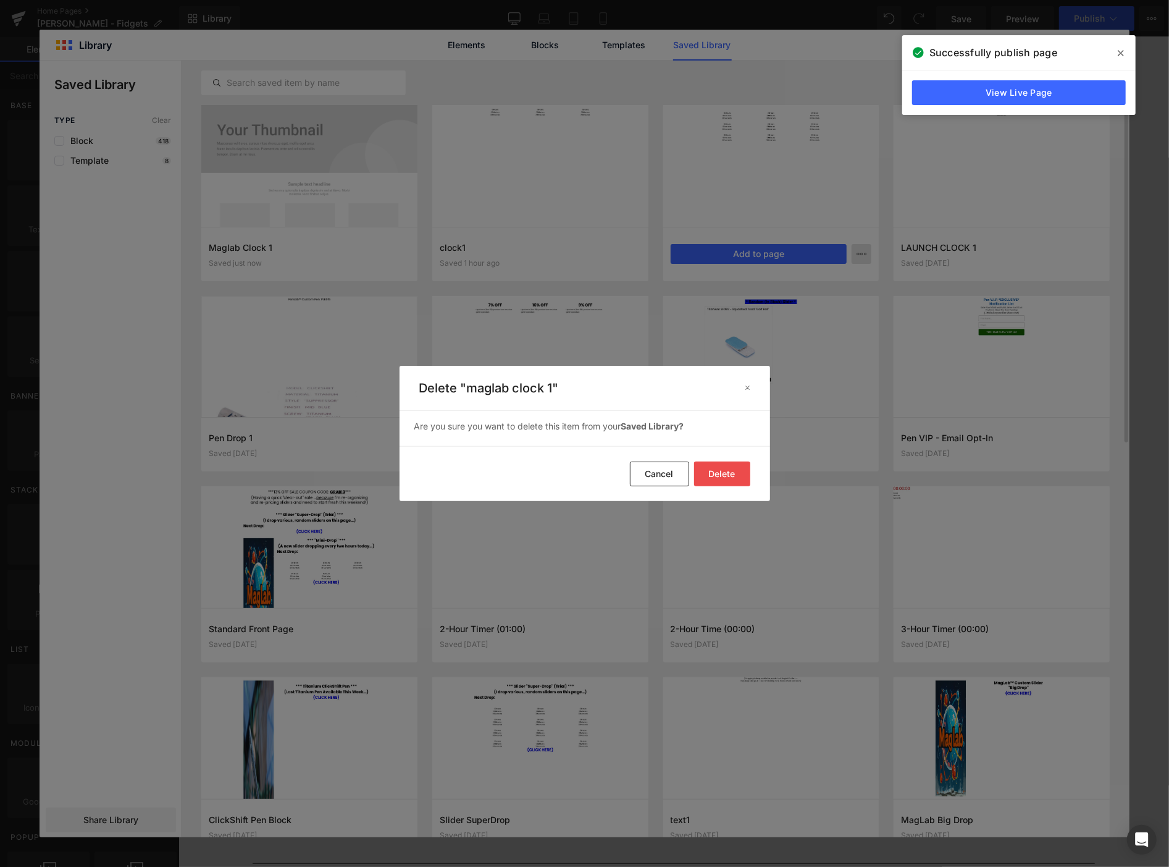
click at [720, 470] on button "Delete" at bounding box center [722, 473] width 56 height 25
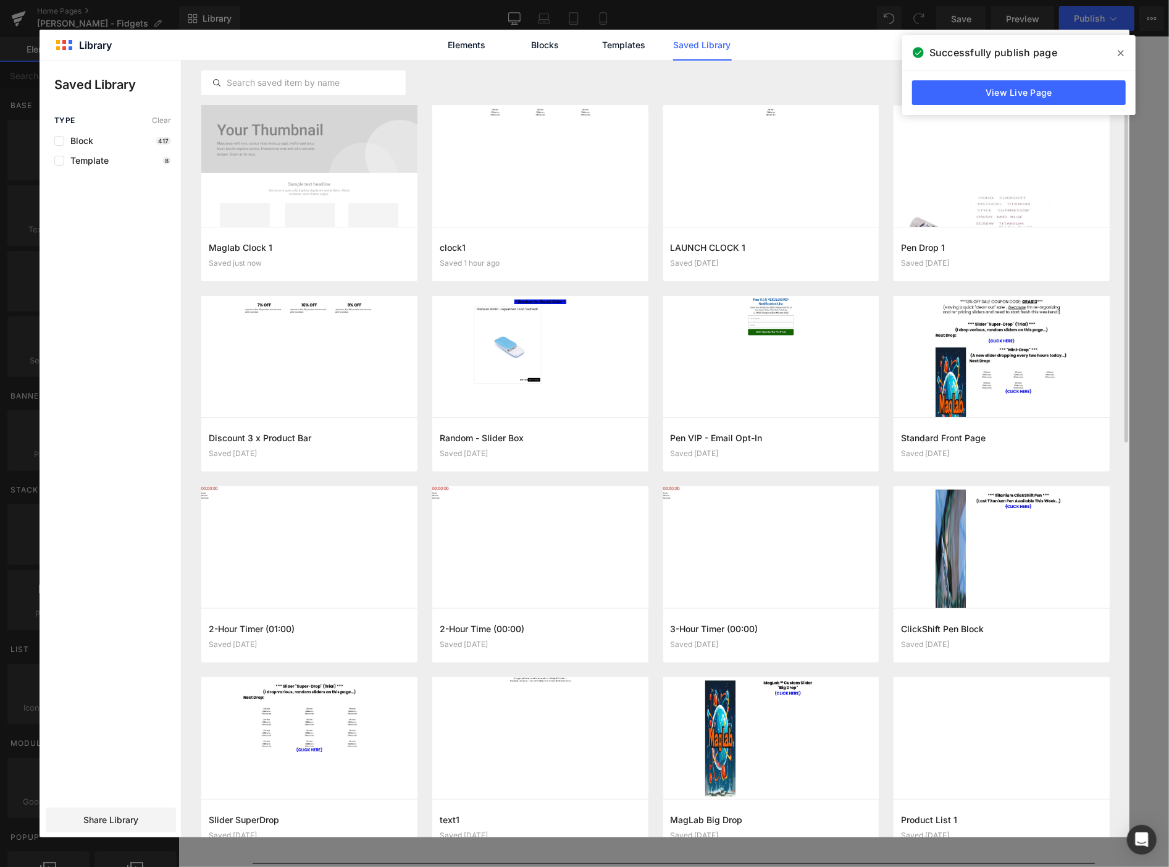
click at [1122, 50] on icon at bounding box center [1121, 53] width 6 height 10
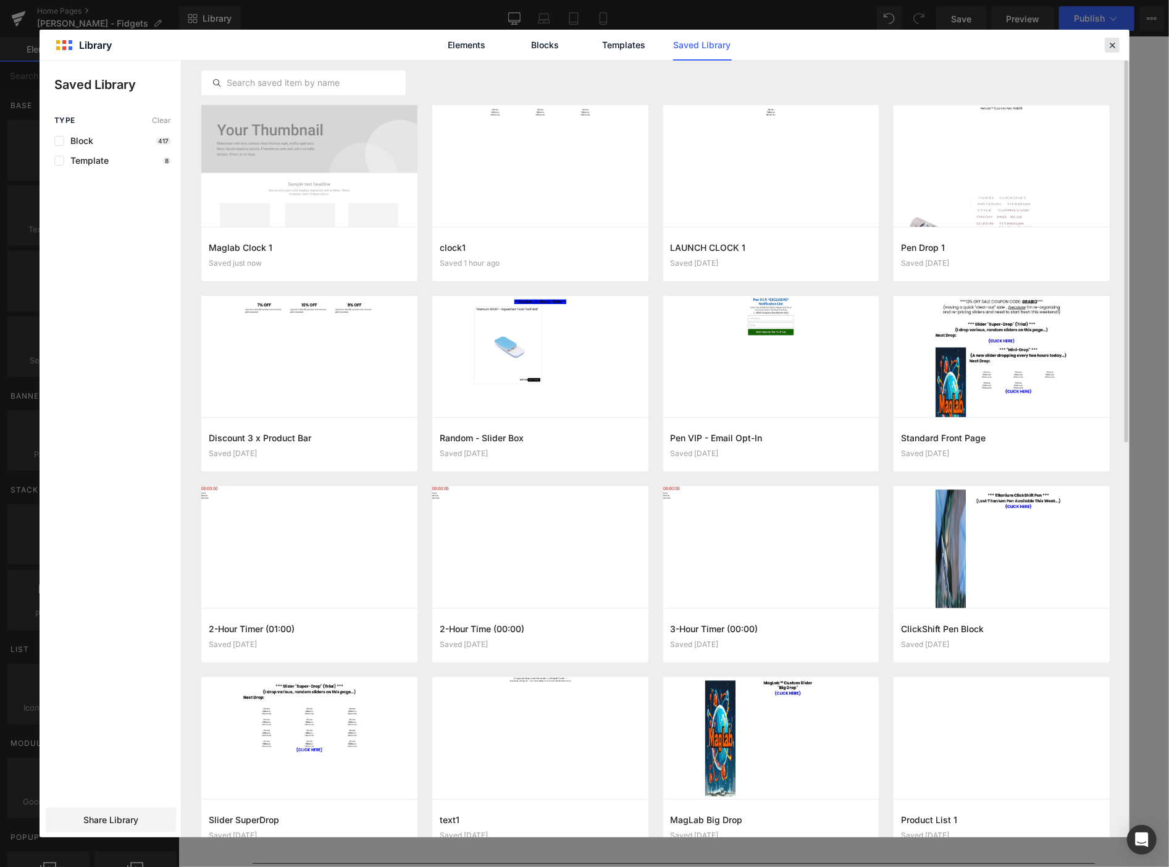
click at [1109, 40] on icon at bounding box center [1112, 45] width 11 height 11
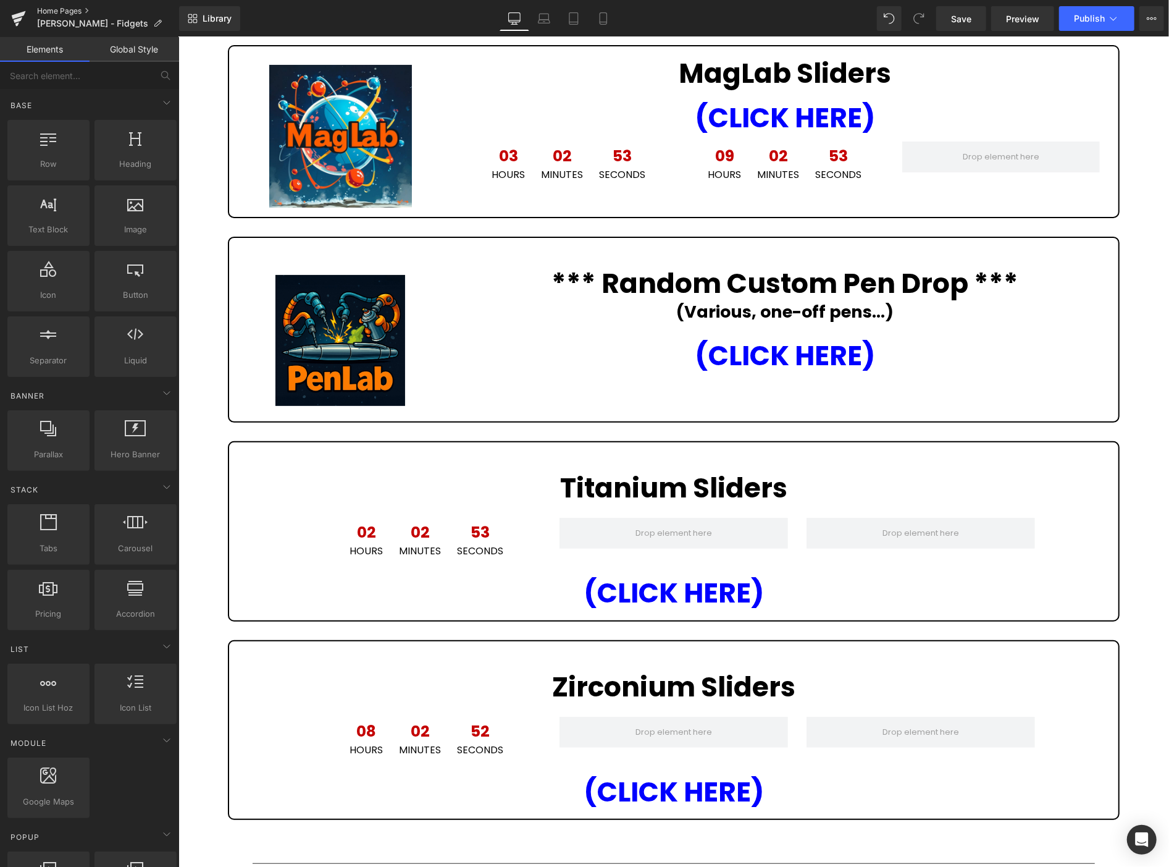
click at [70, 8] on link "Home Pages" at bounding box center [108, 11] width 142 height 10
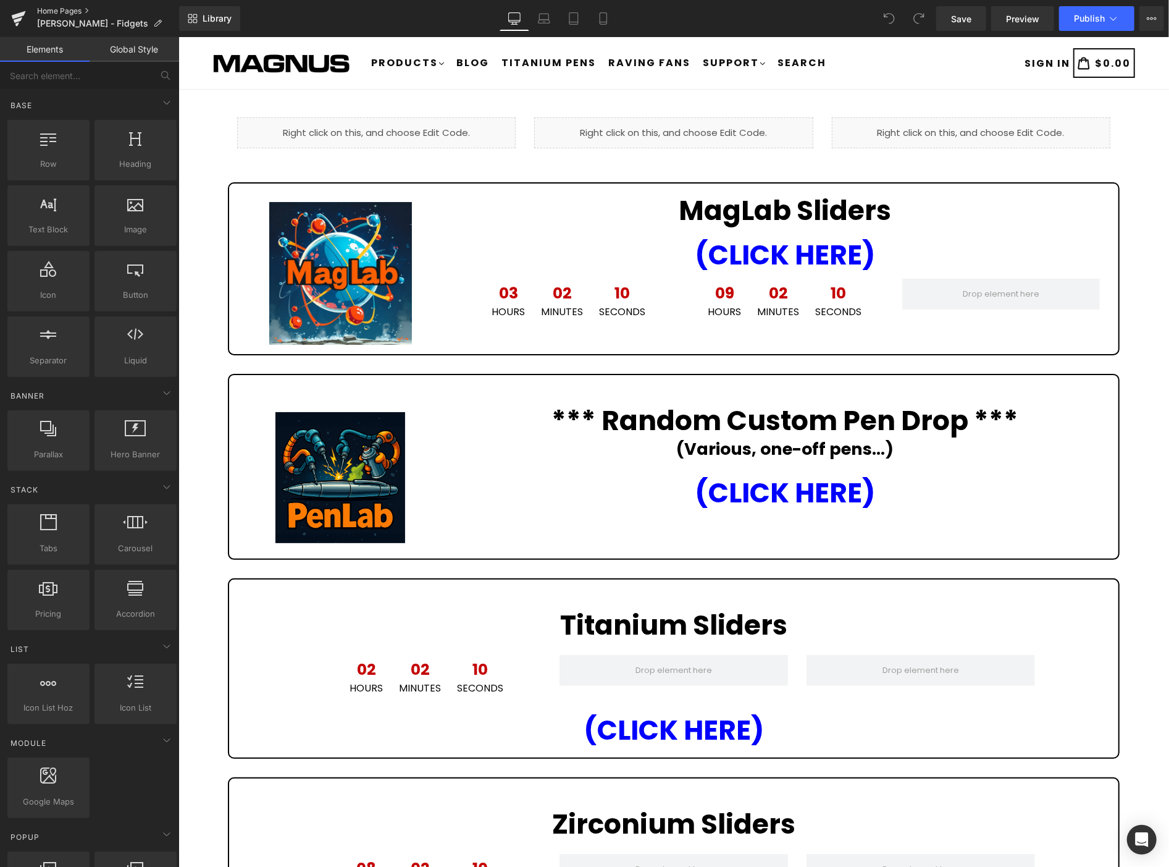
click at [81, 7] on link "Home Pages" at bounding box center [108, 11] width 142 height 10
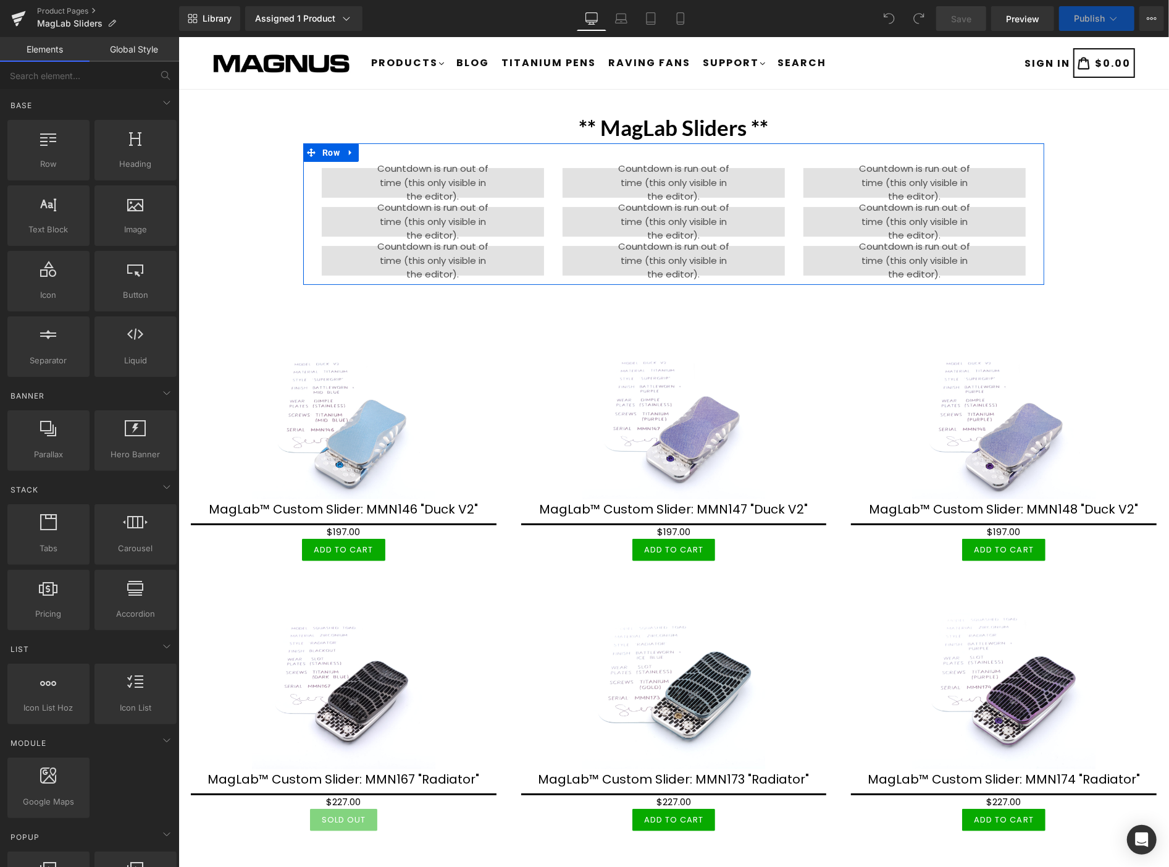
click at [344, 145] on link at bounding box center [350, 152] width 16 height 19
click at [380, 150] on icon at bounding box center [382, 152] width 9 height 9
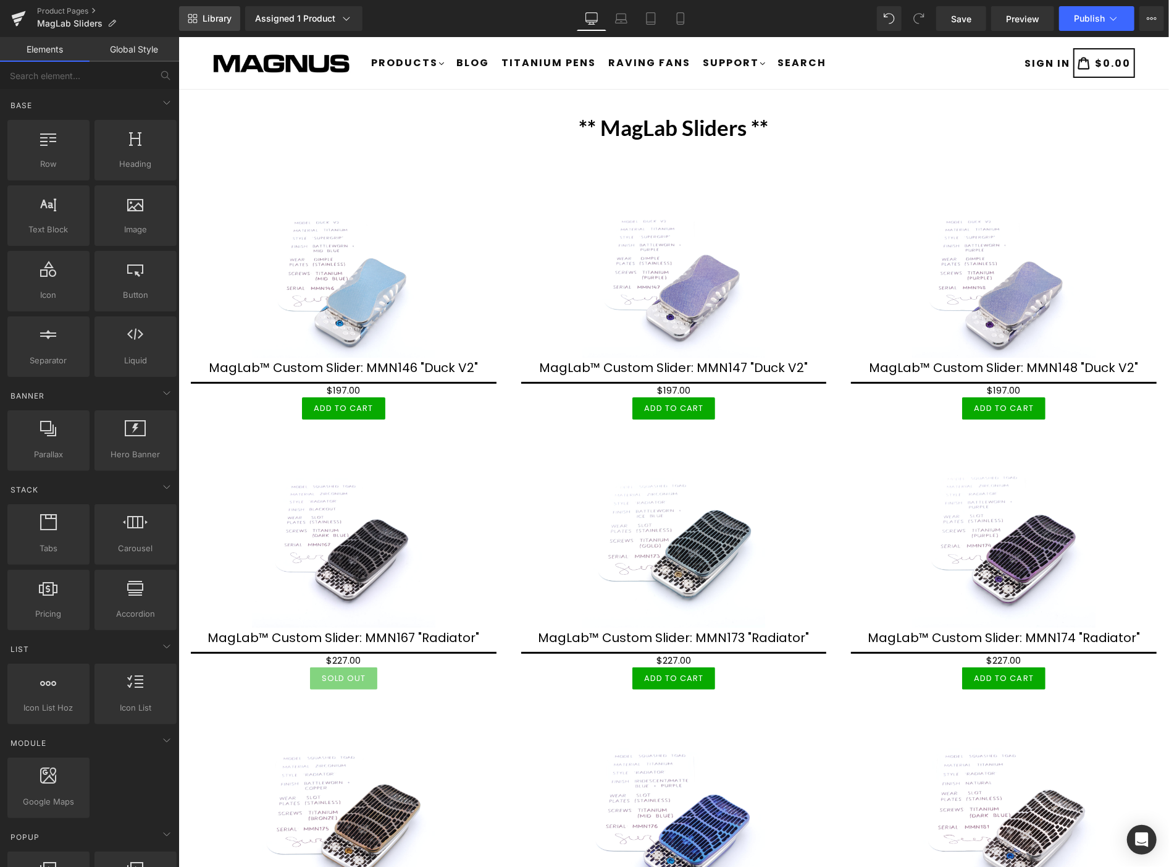
click at [217, 17] on span "Library" at bounding box center [217, 18] width 29 height 11
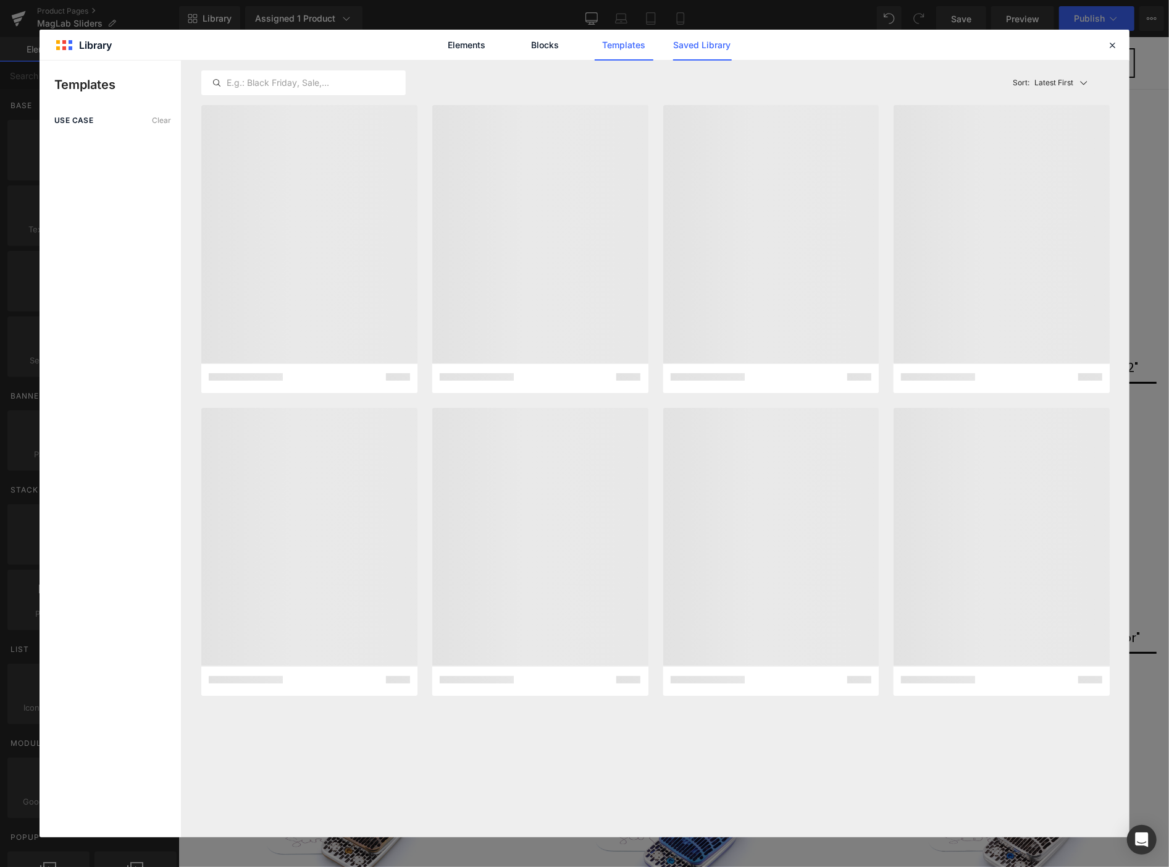
click at [701, 48] on link "Saved Library" at bounding box center [702, 45] width 59 height 31
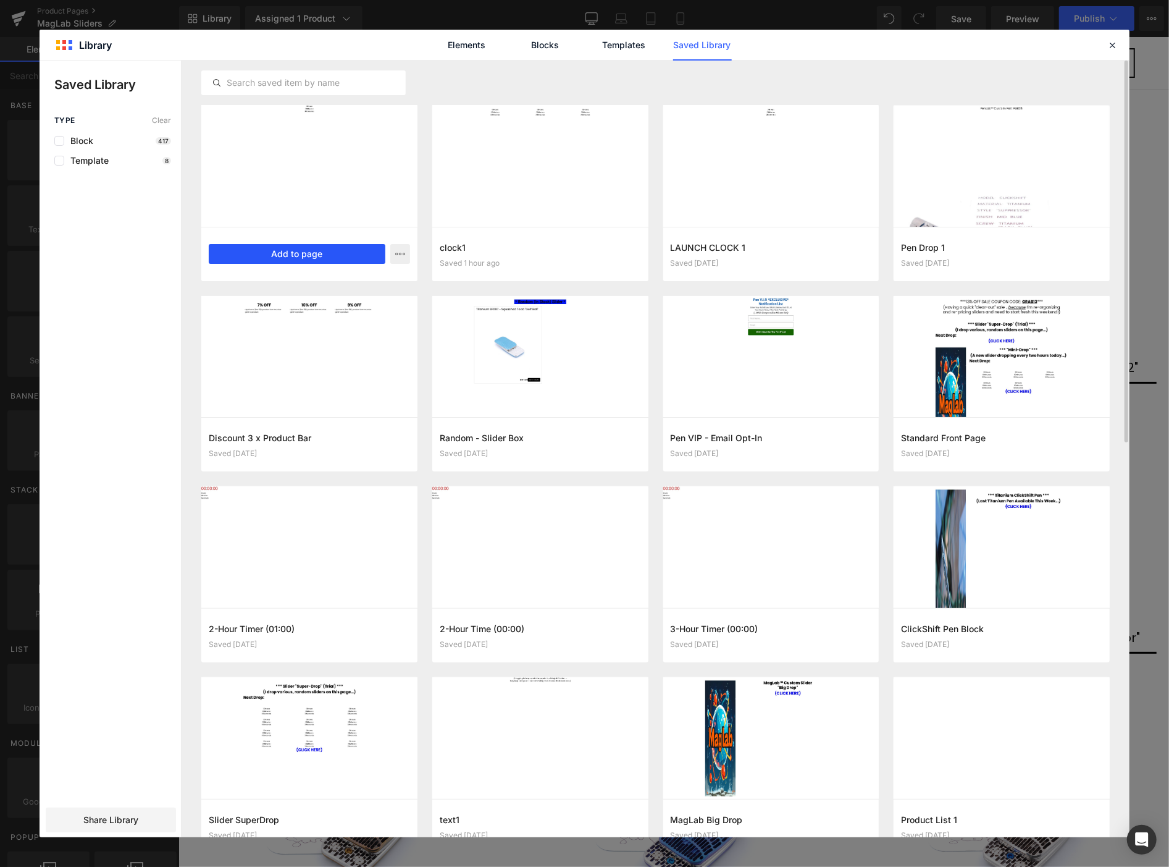
click at [283, 251] on button "Add to page" at bounding box center [297, 254] width 177 height 20
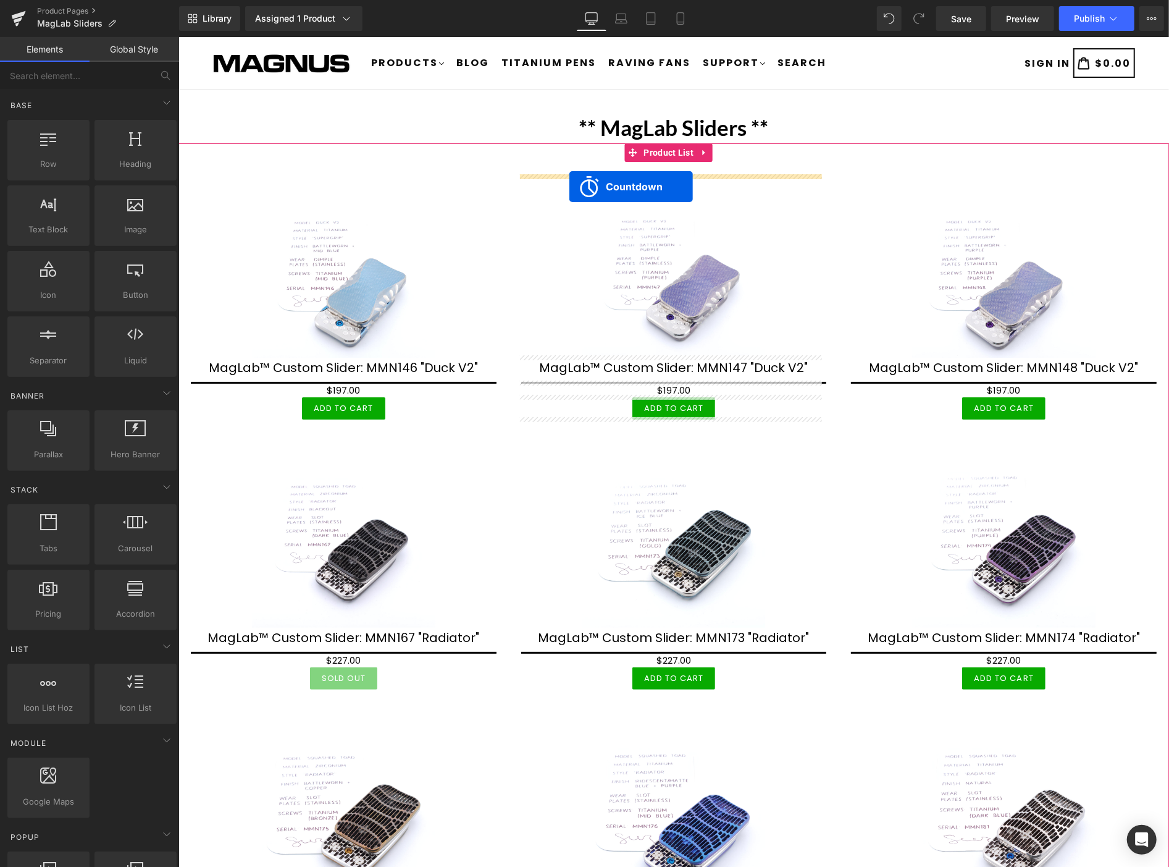
drag, startPoint x: 667, startPoint y: 481, endPoint x: 569, endPoint y: 187, distance: 310.6
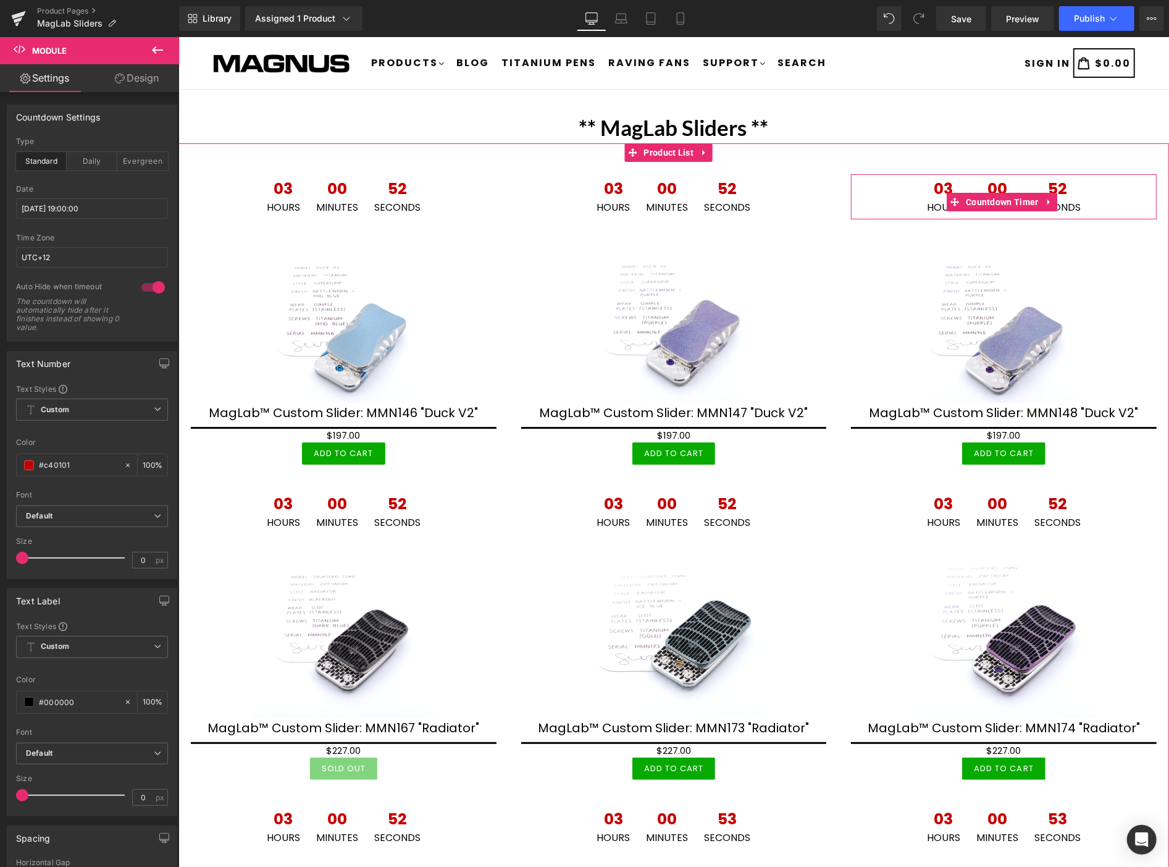
click at [1092, 204] on div "03 Hours 00 Minutes 52 Seconds" at bounding box center [1004, 196] width 306 height 45
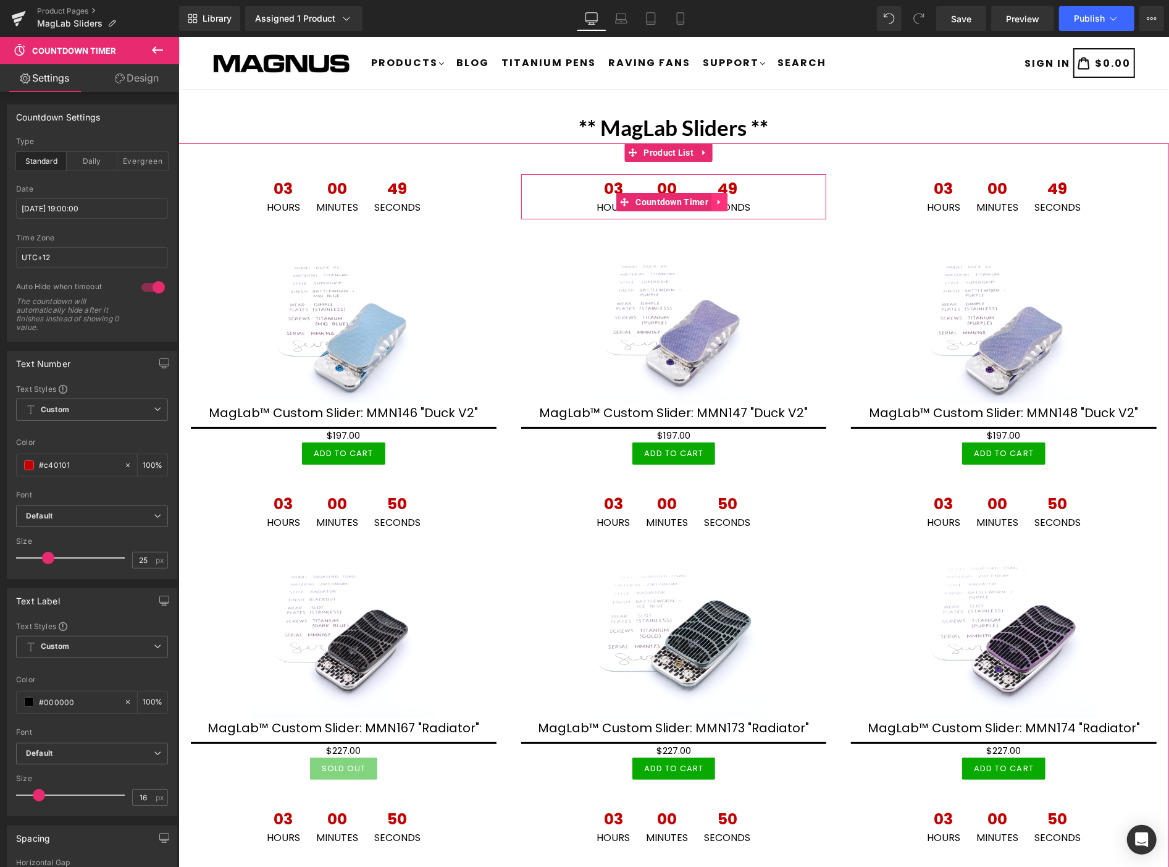
click at [717, 200] on icon at bounding box center [718, 202] width 2 height 6
click at [723, 197] on icon at bounding box center [727, 201] width 9 height 9
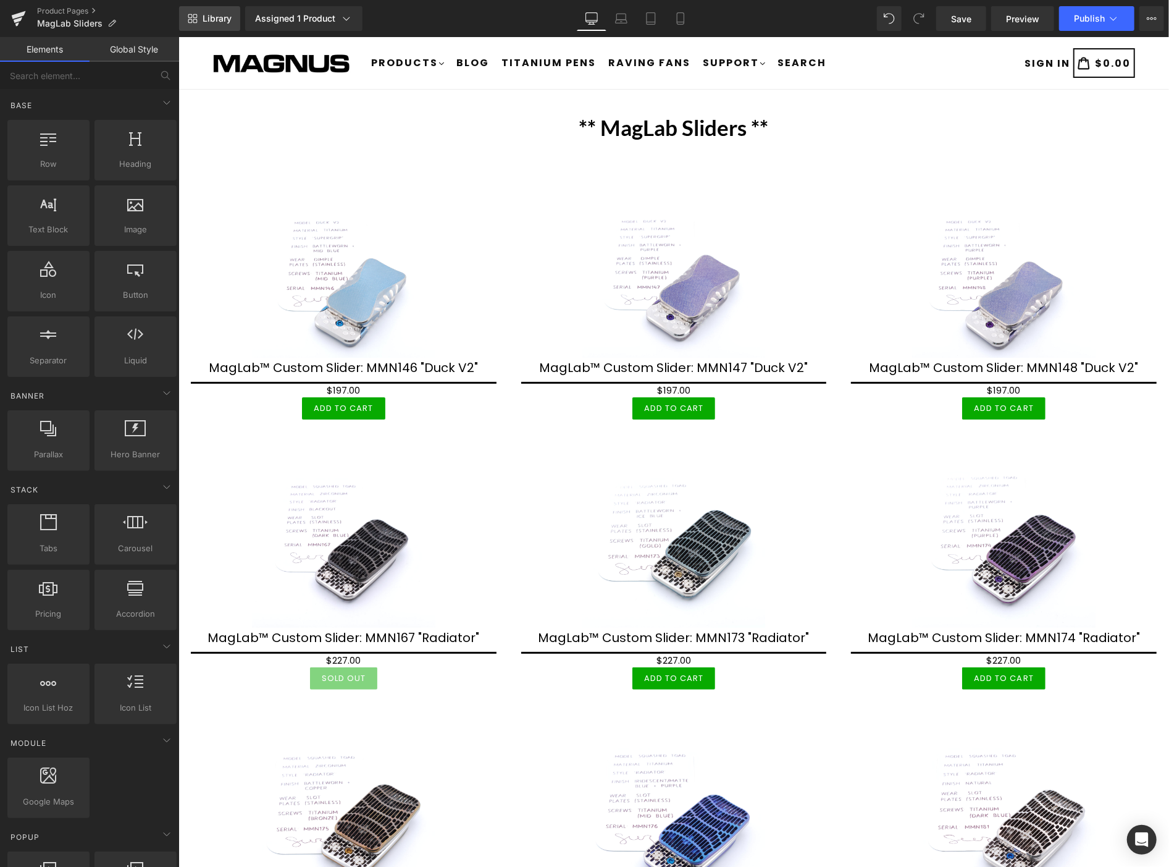
click at [222, 17] on span "Library" at bounding box center [217, 18] width 29 height 11
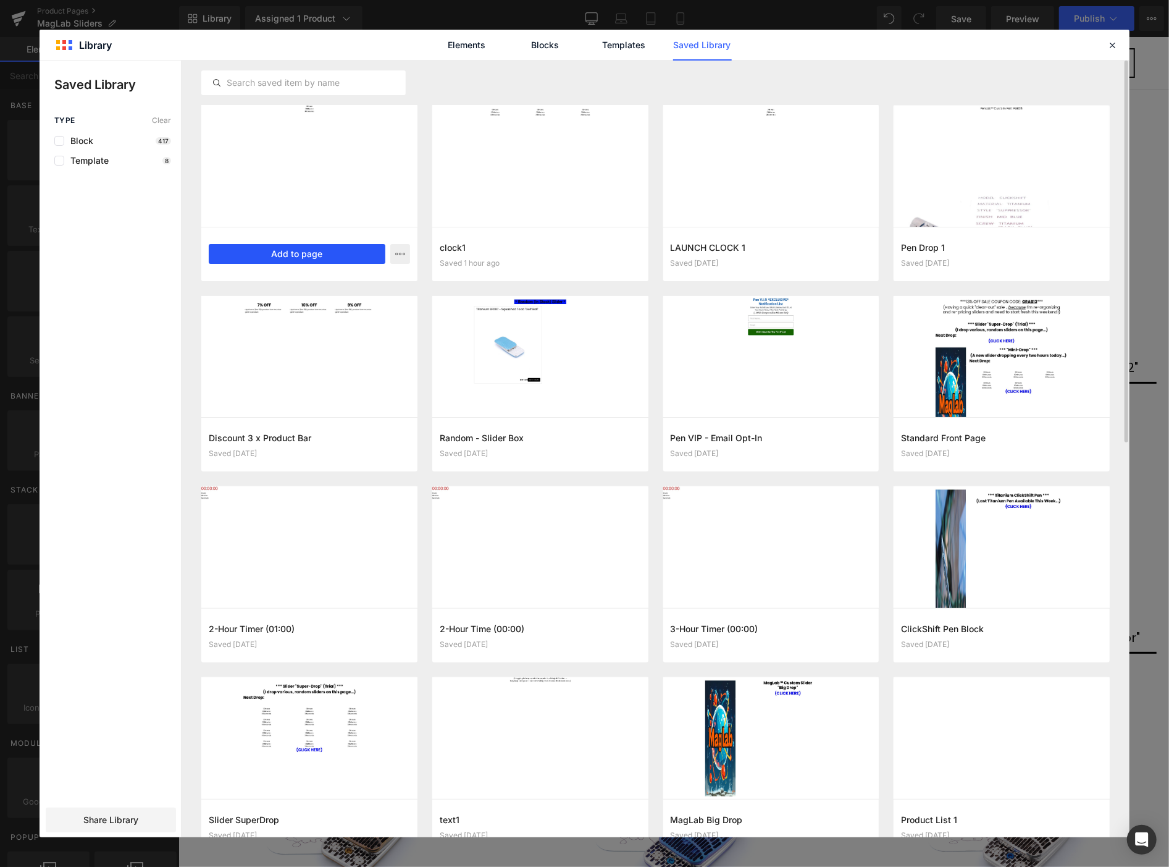
click at [0, 0] on button "Add to page" at bounding box center [0, 0] width 0 height 0
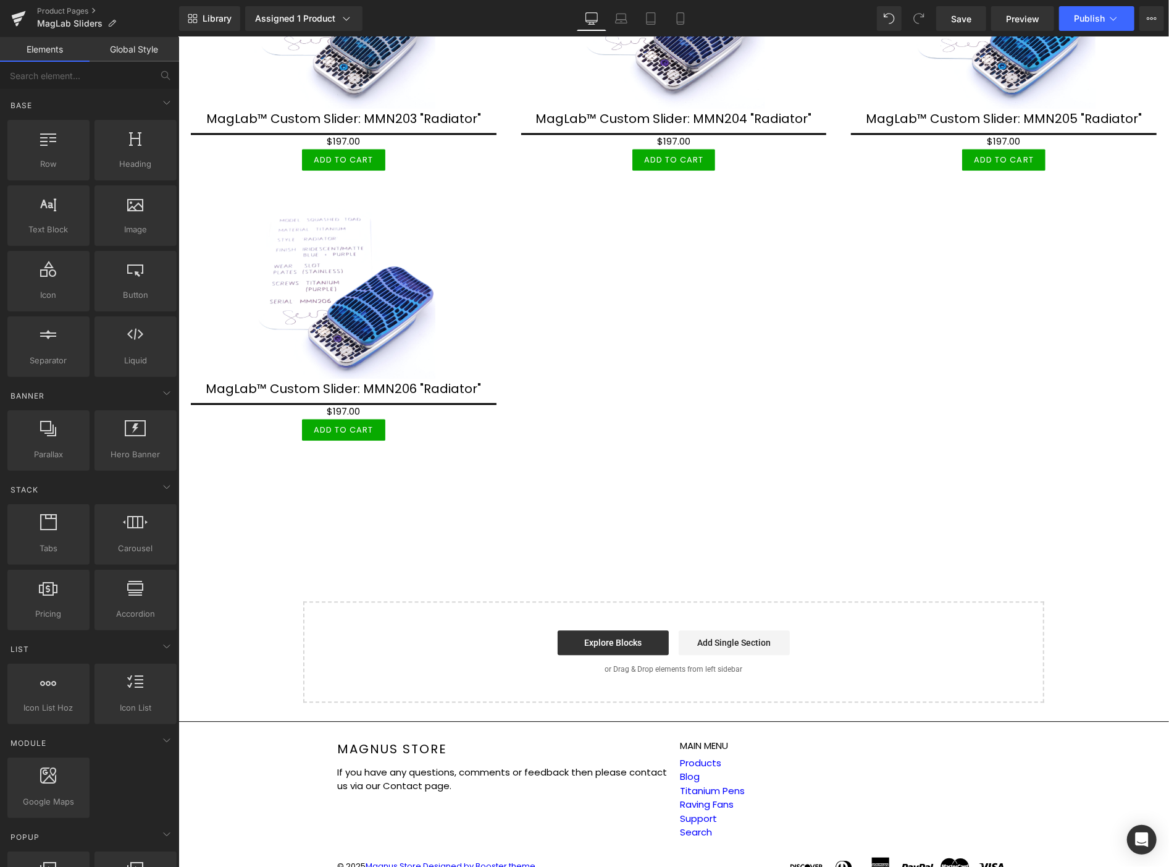
scroll to position [2121, 0]
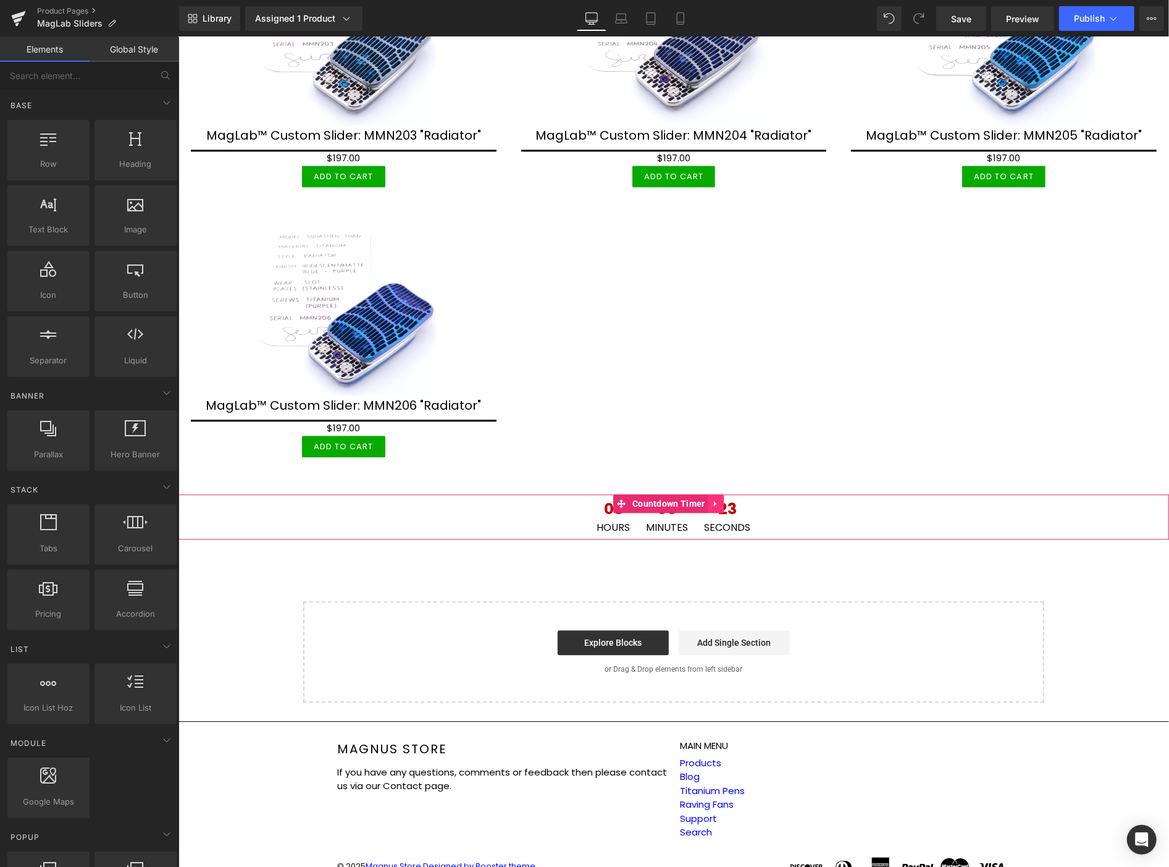
click at [715, 500] on icon at bounding box center [715, 503] width 2 height 6
click at [725, 499] on icon at bounding box center [724, 503] width 9 height 9
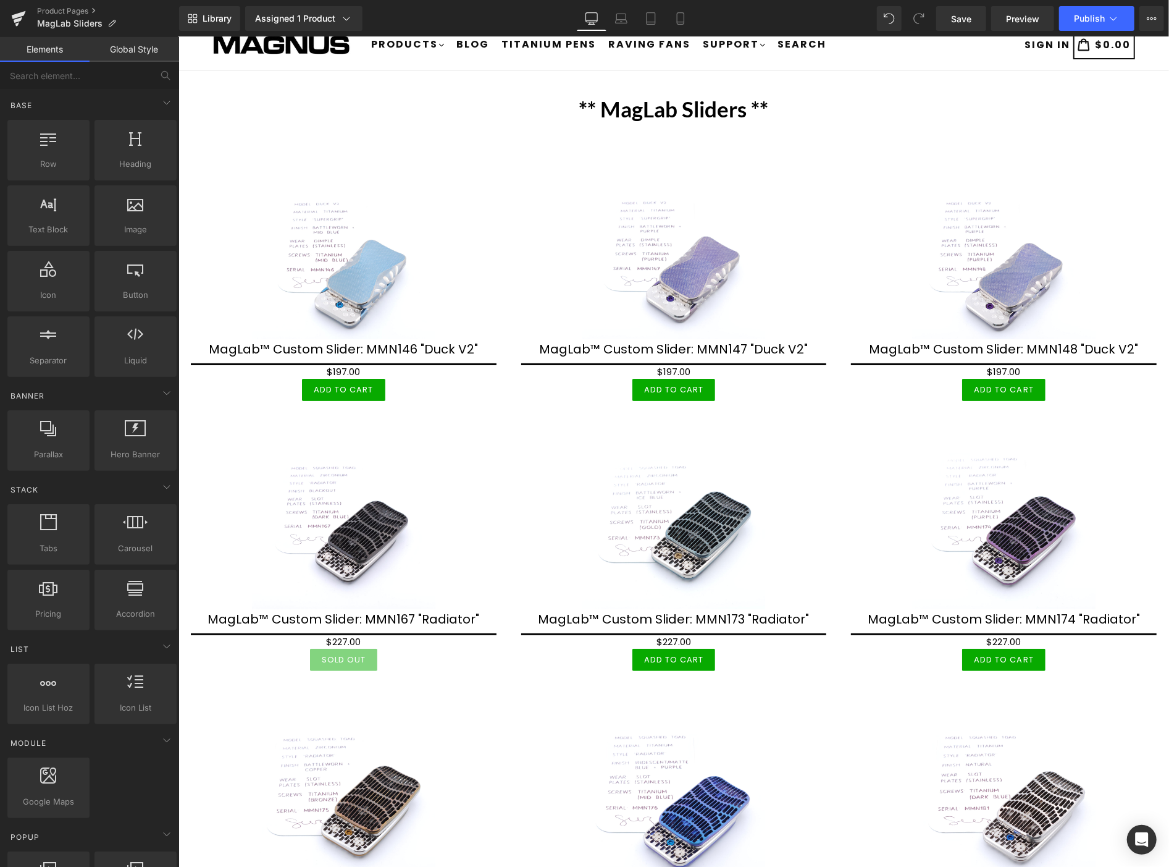
scroll to position [0, 0]
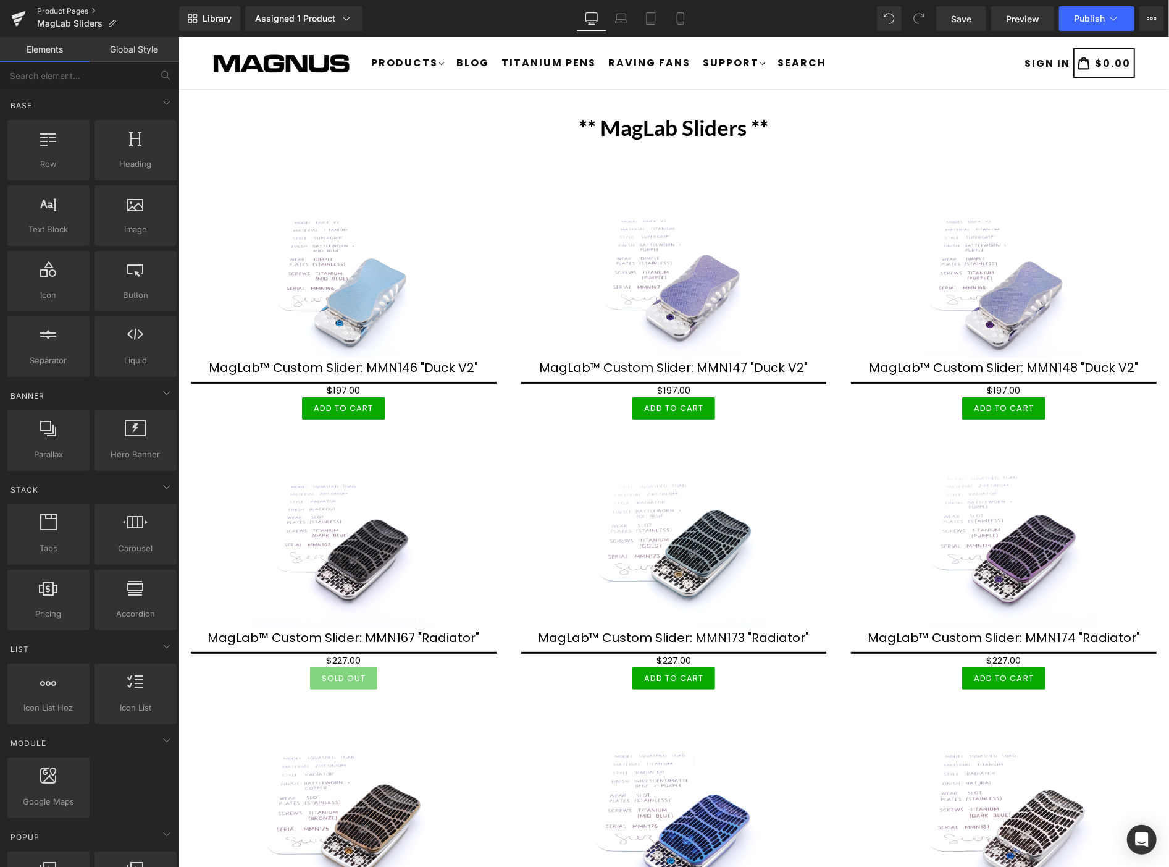
click at [72, 7] on link "Product Pages" at bounding box center [108, 11] width 142 height 10
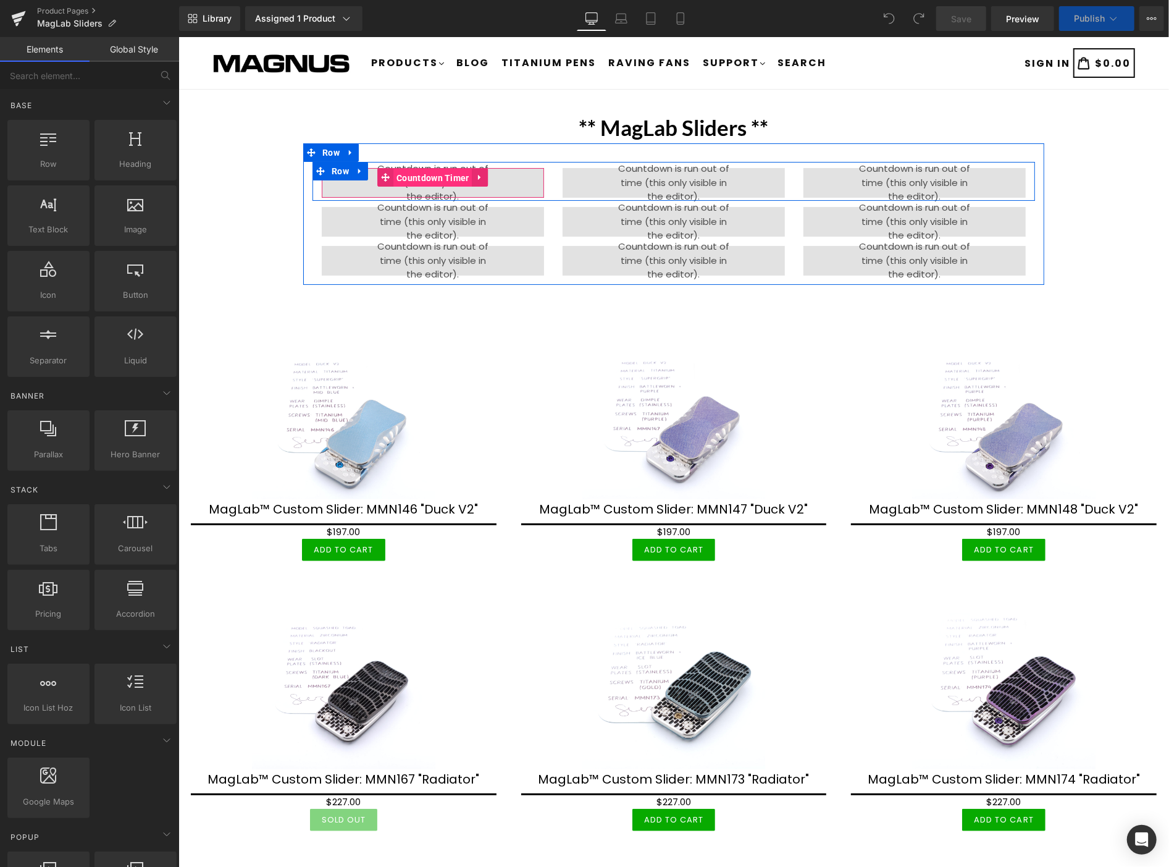
click at [424, 175] on span "Countdown Timer" at bounding box center [432, 177] width 79 height 19
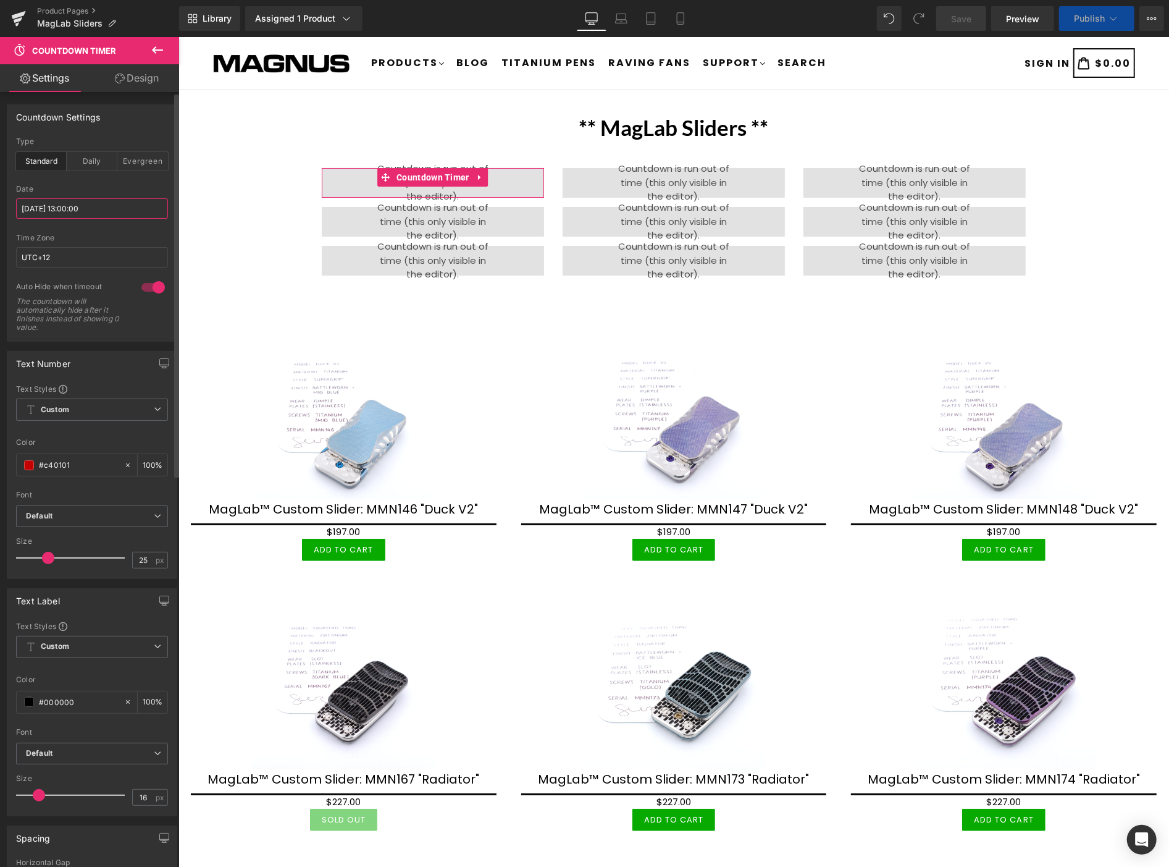
click at [114, 205] on input "[DATE] 13:00:00" at bounding box center [92, 208] width 152 height 20
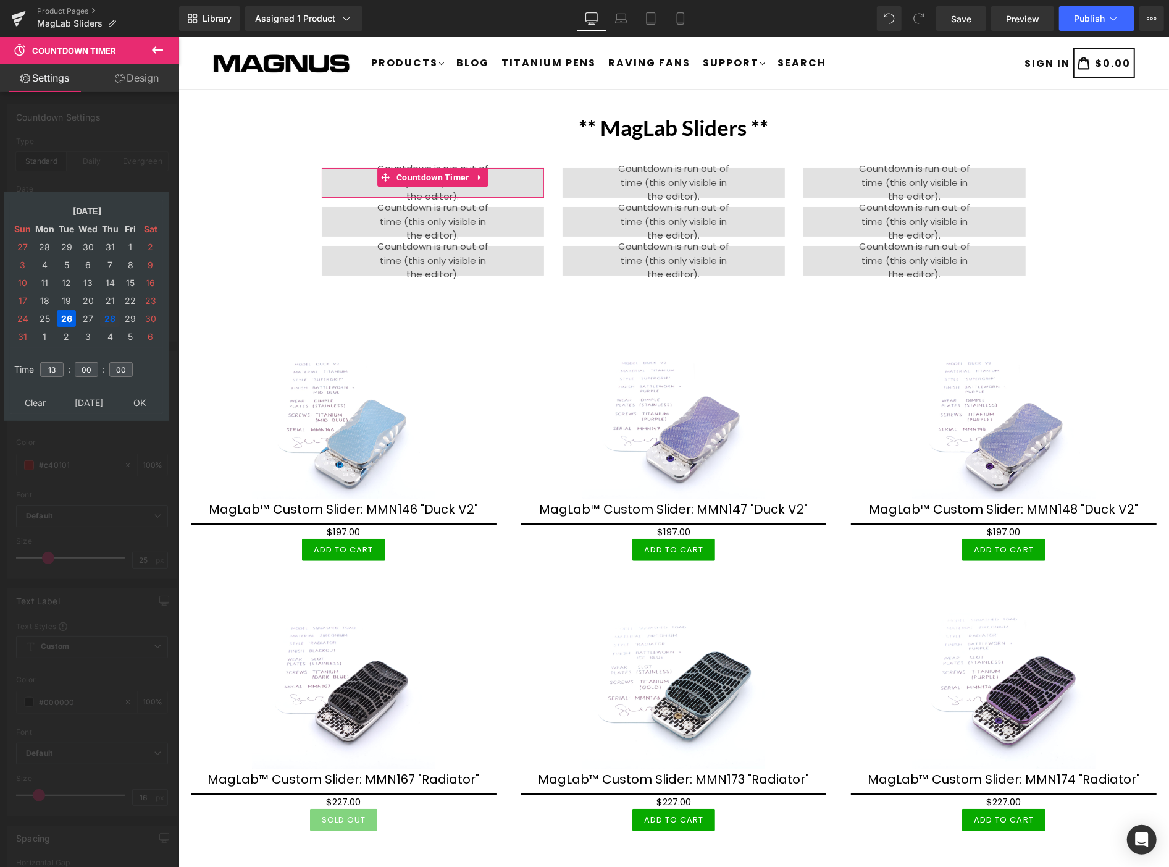
click at [109, 310] on td "28" at bounding box center [110, 318] width 20 height 17
click at [56, 362] on input "13" at bounding box center [51, 369] width 23 height 15
type input "19"
drag, startPoint x: 144, startPoint y: 390, endPoint x: 138, endPoint y: 391, distance: 6.2
type input "[DATE] 19:00:00"
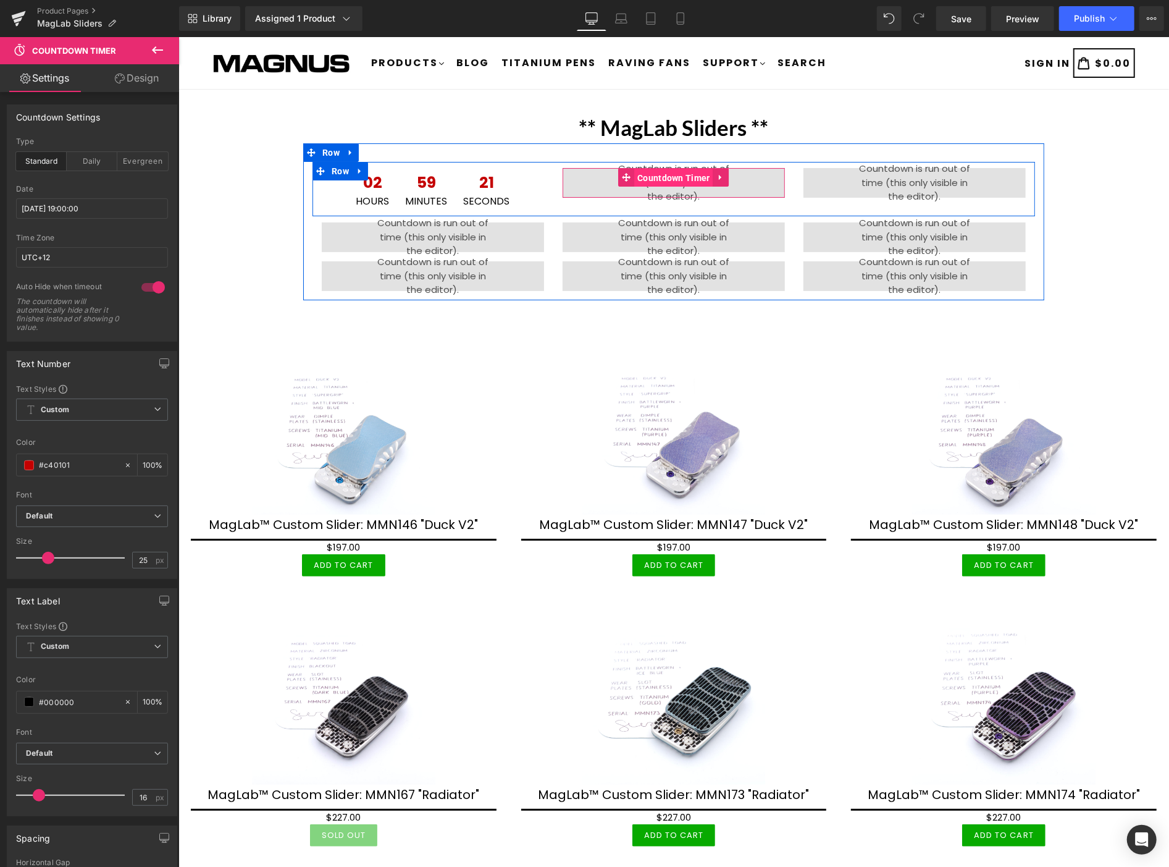
click at [680, 175] on span "Countdown Timer" at bounding box center [673, 177] width 79 height 19
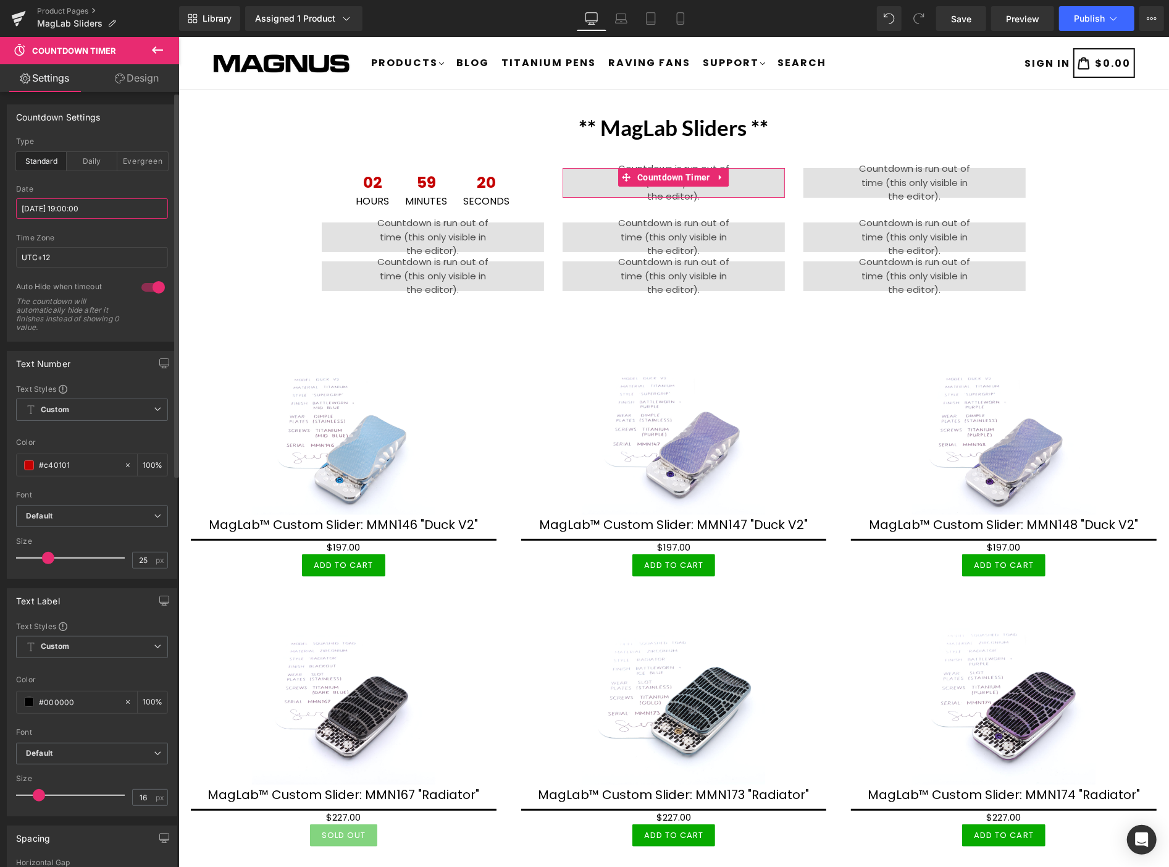
click at [106, 204] on input "2025/08/26 19:00:00" at bounding box center [92, 208] width 152 height 20
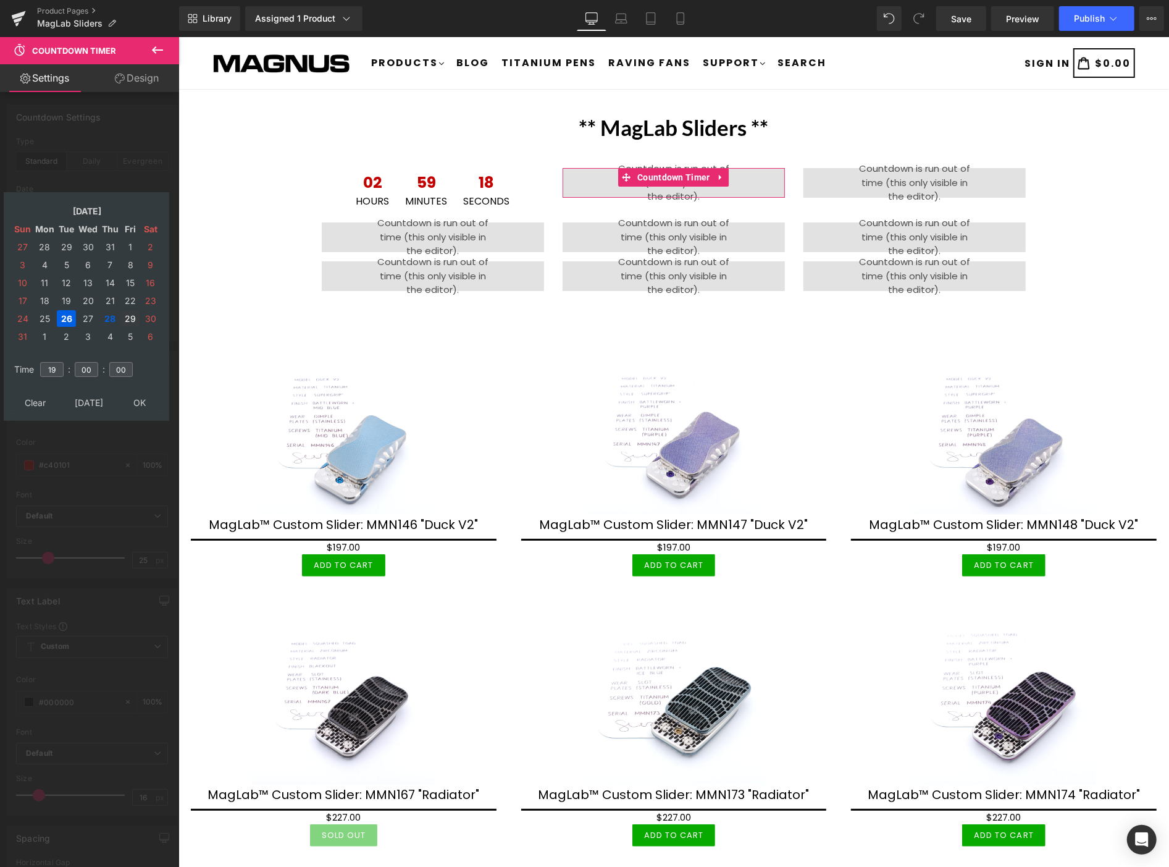
click at [133, 312] on td "29" at bounding box center [130, 318] width 19 height 17
click at [61, 362] on input "19" at bounding box center [51, 369] width 23 height 15
type input "1"
type input "01"
type input "2025/08/29 01:00:00"
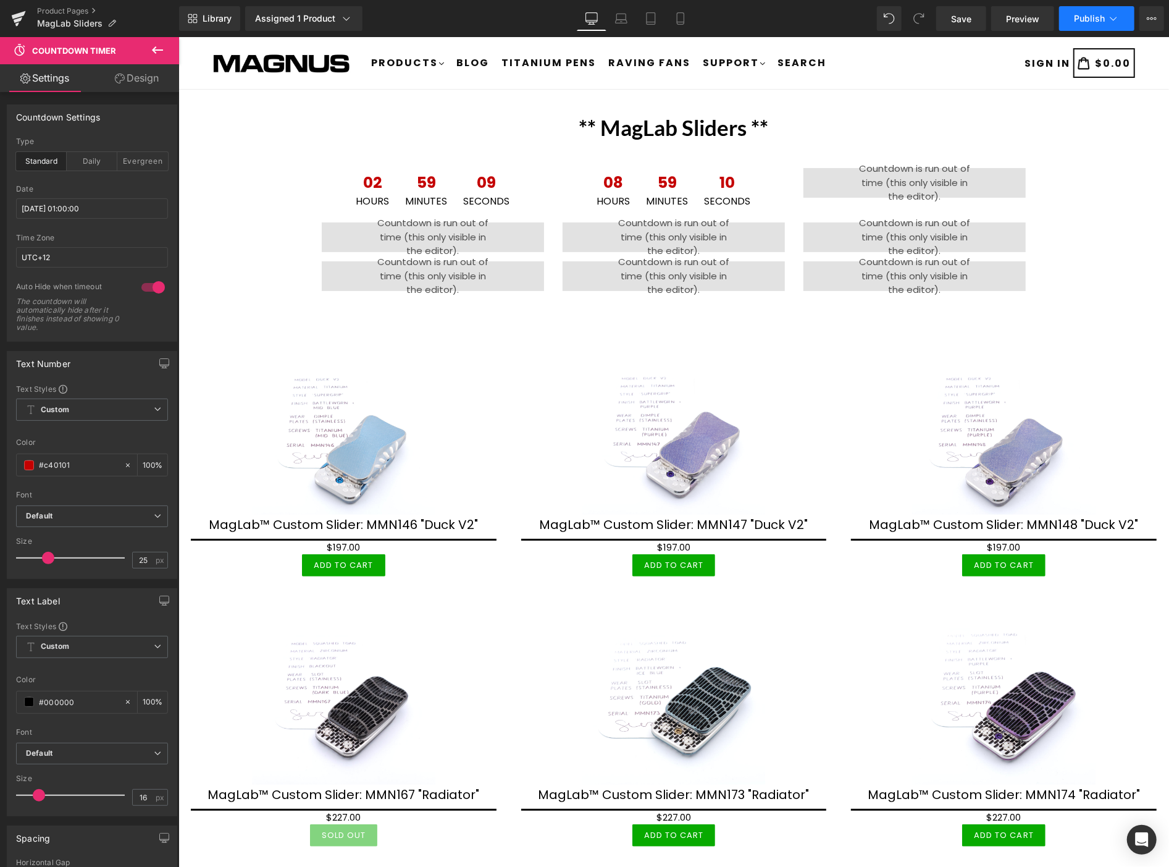
click at [1090, 14] on span "Publish" at bounding box center [1089, 19] width 31 height 10
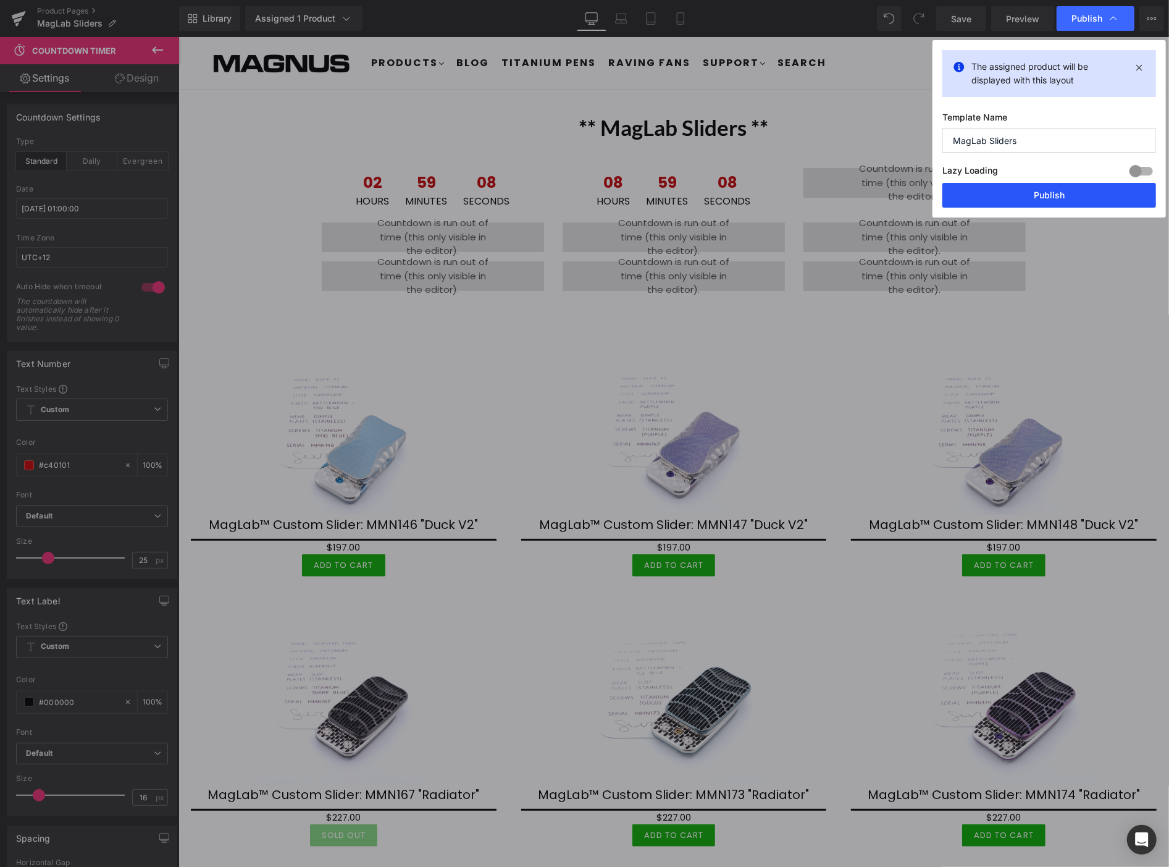
click at [0, 0] on button "Publish" at bounding box center [0, 0] width 0 height 0
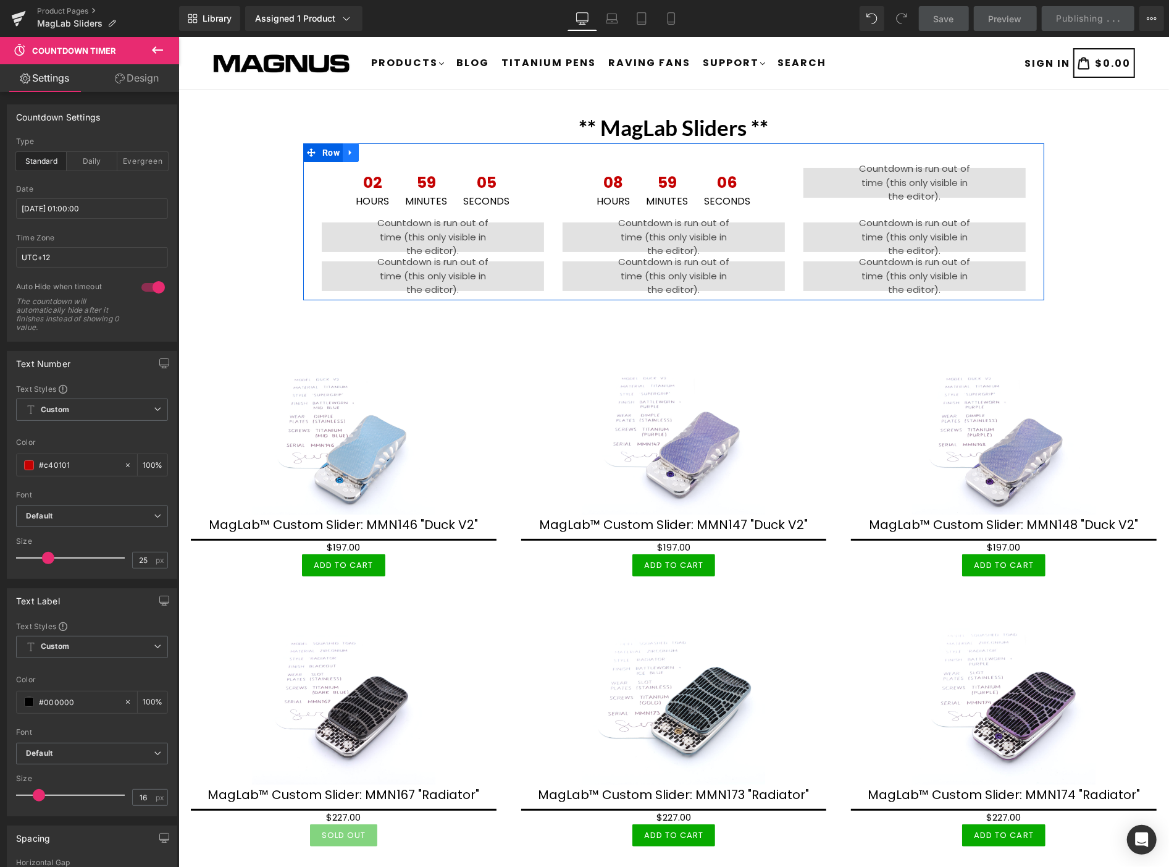
click at [349, 148] on icon at bounding box center [350, 152] width 9 height 9
click at [348, 150] on icon at bounding box center [350, 152] width 9 height 9
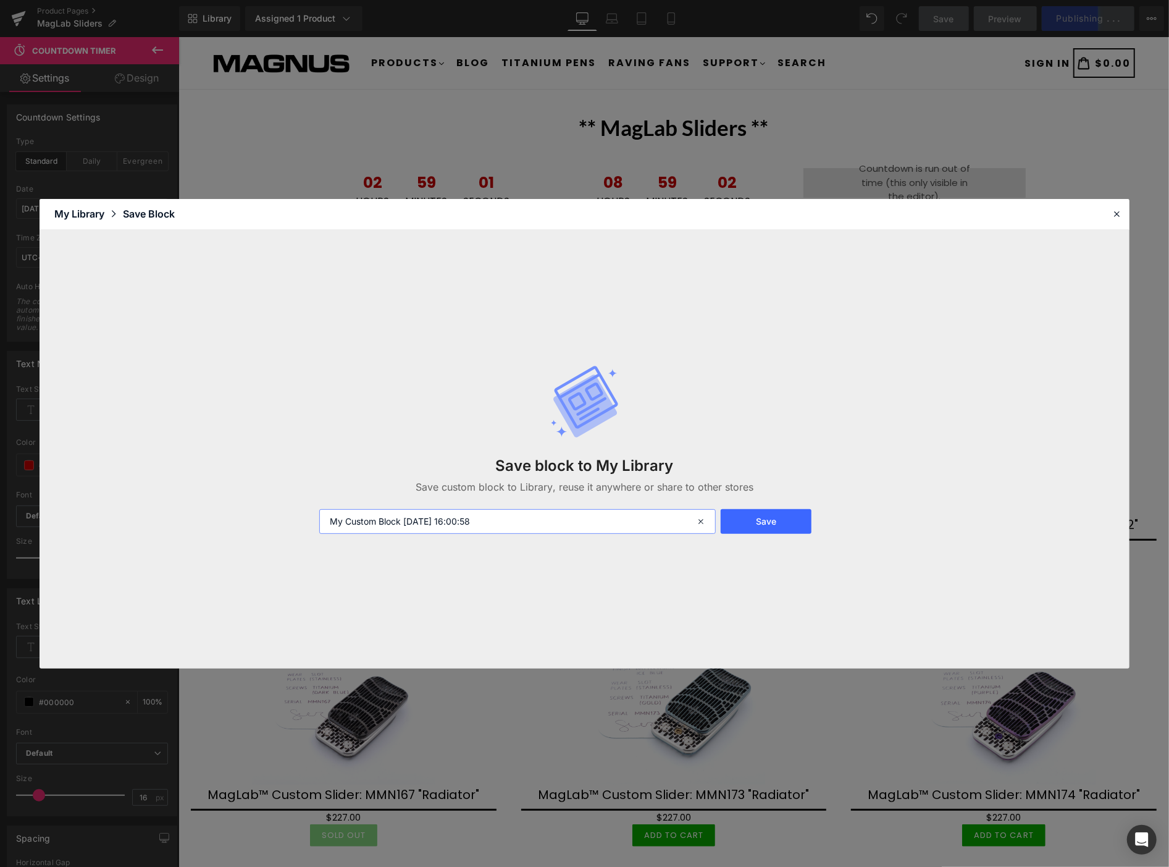
drag, startPoint x: 423, startPoint y: 484, endPoint x: 270, endPoint y: 455, distance: 156.1
click at [270, 455] on div "Save block to My Library Save custom block to Library, reuse it anywhere or sha…" at bounding box center [585, 449] width 1090 height 439
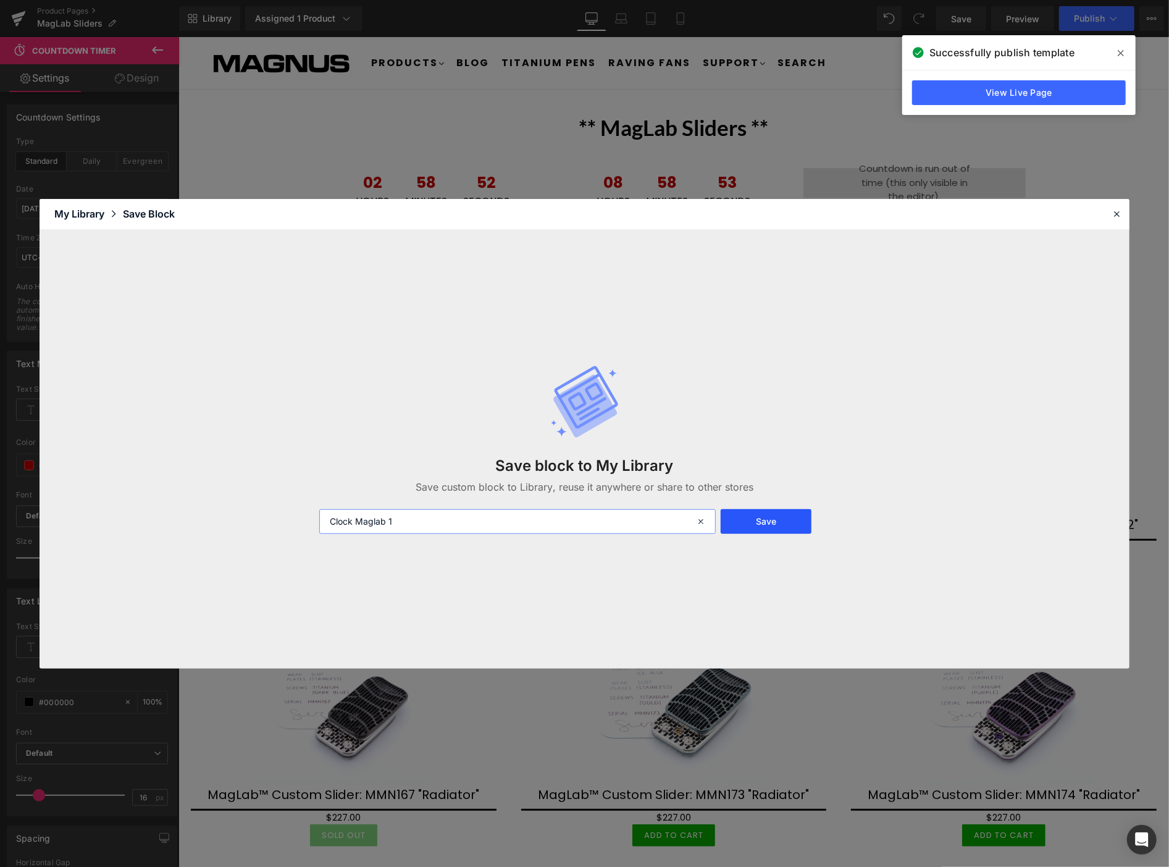
type input "Clock Maglab 1"
click at [769, 521] on button "Save" at bounding box center [766, 521] width 91 height 25
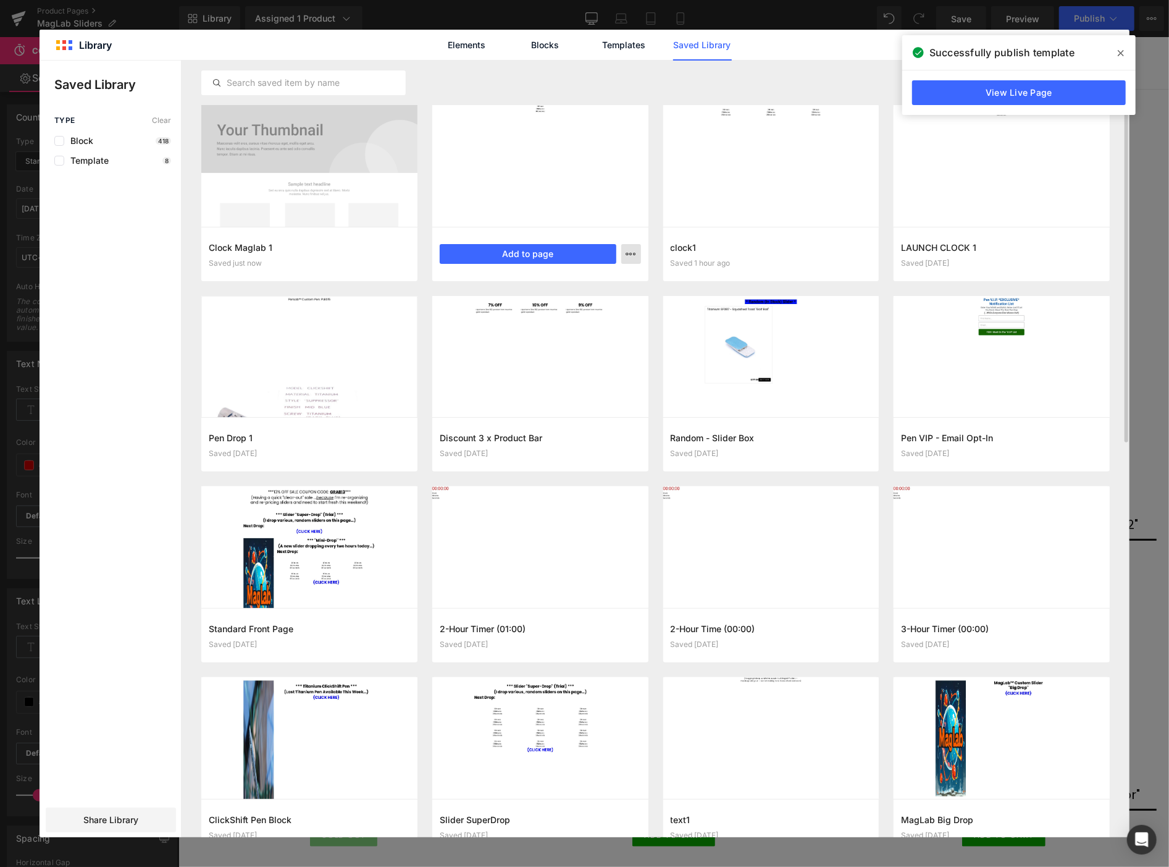
click at [576, 303] on div "Delete" at bounding box center [570, 308] width 141 height 26
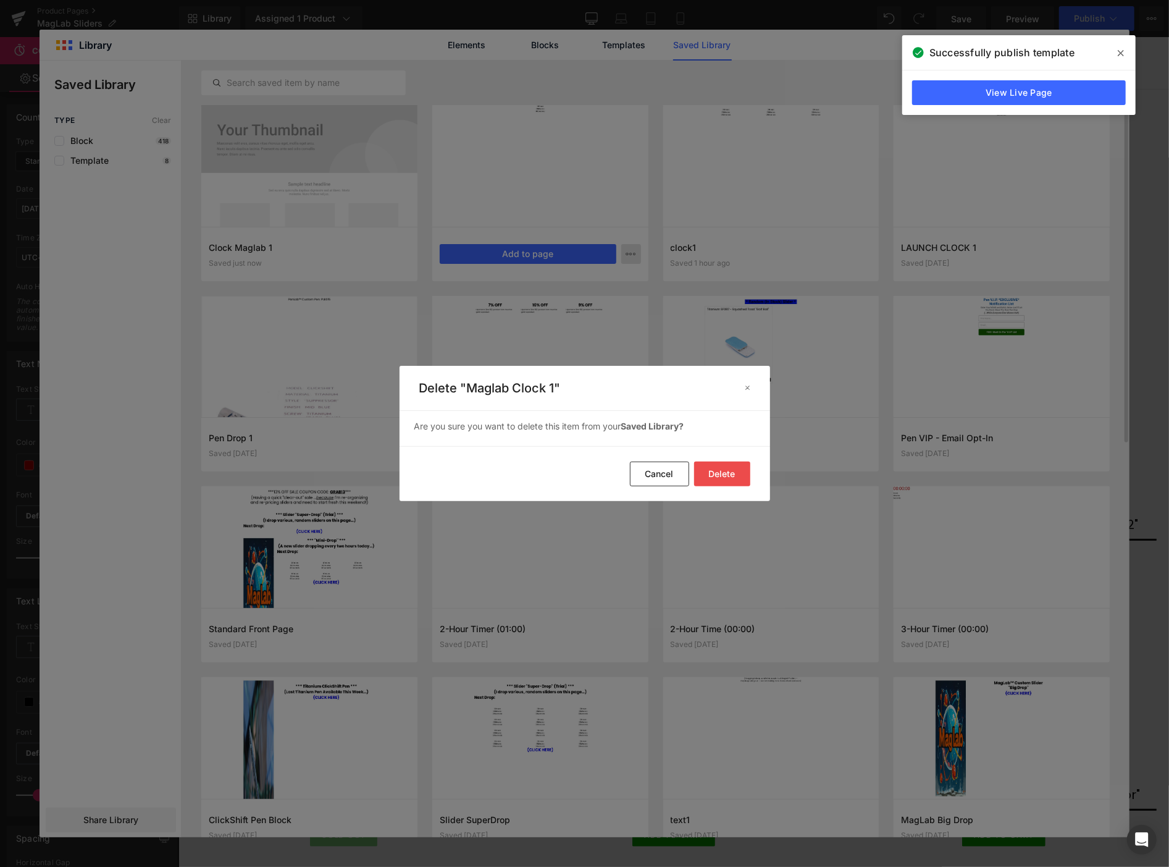
click at [0, 0] on button "Delete" at bounding box center [0, 0] width 0 height 0
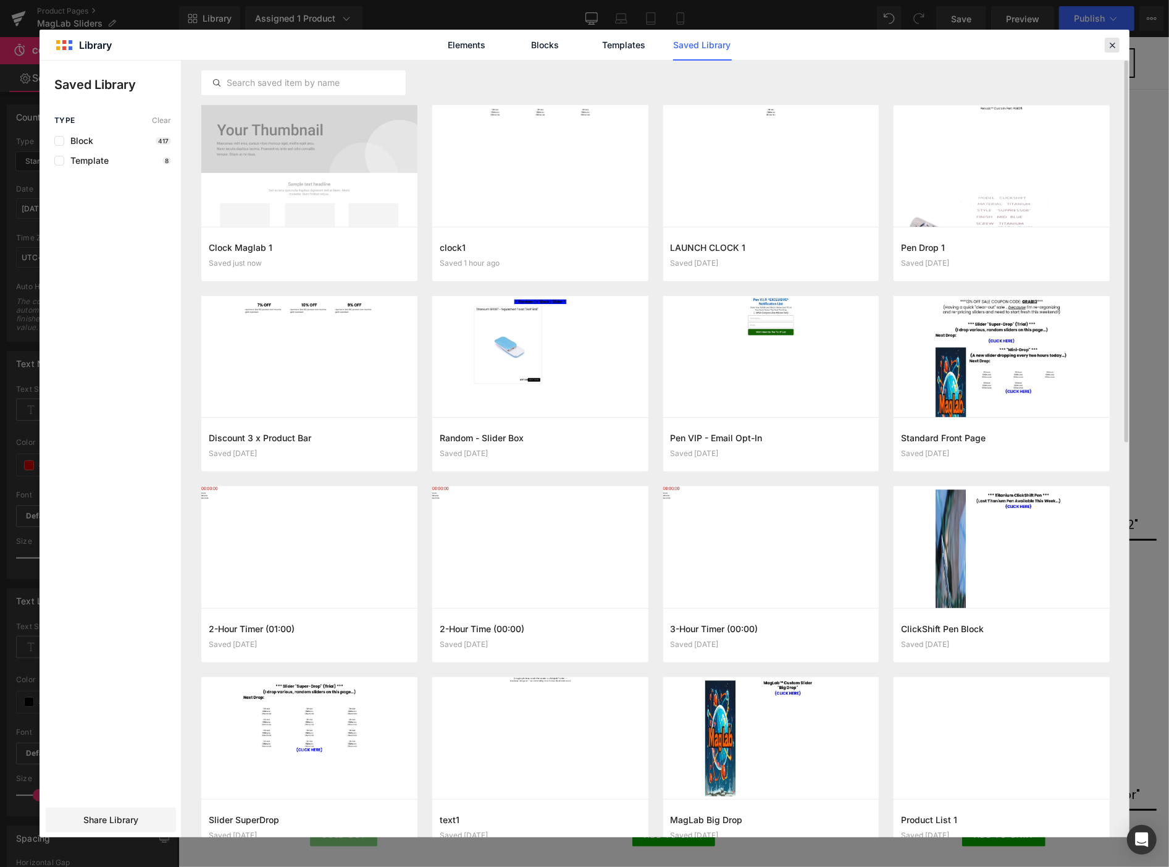
drag, startPoint x: 1108, startPoint y: 46, endPoint x: 929, endPoint y: 8, distance: 183.1
click at [0, 0] on icon at bounding box center [0, 0] width 0 height 0
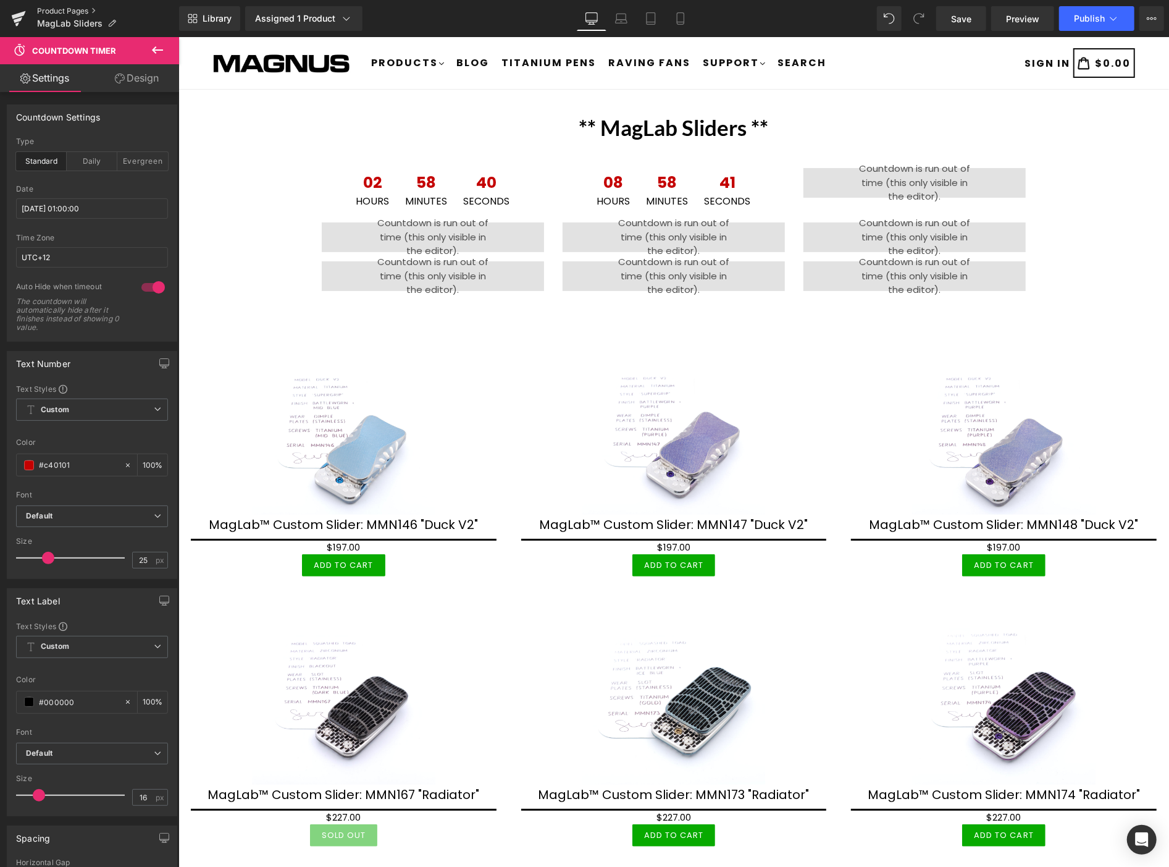
click at [81, 7] on link "Product Pages" at bounding box center [108, 11] width 142 height 10
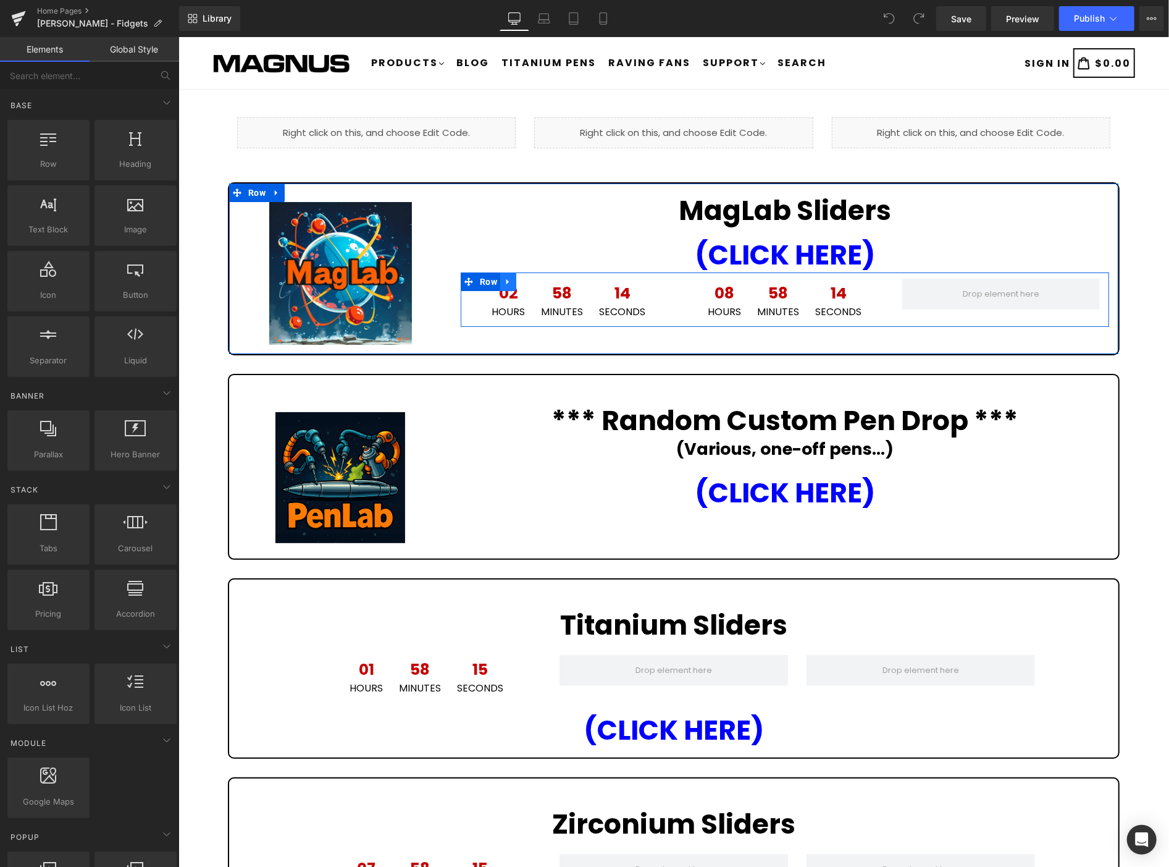
click at [505, 277] on icon at bounding box center [508, 281] width 9 height 9
click at [536, 279] on icon at bounding box center [540, 281] width 9 height 9
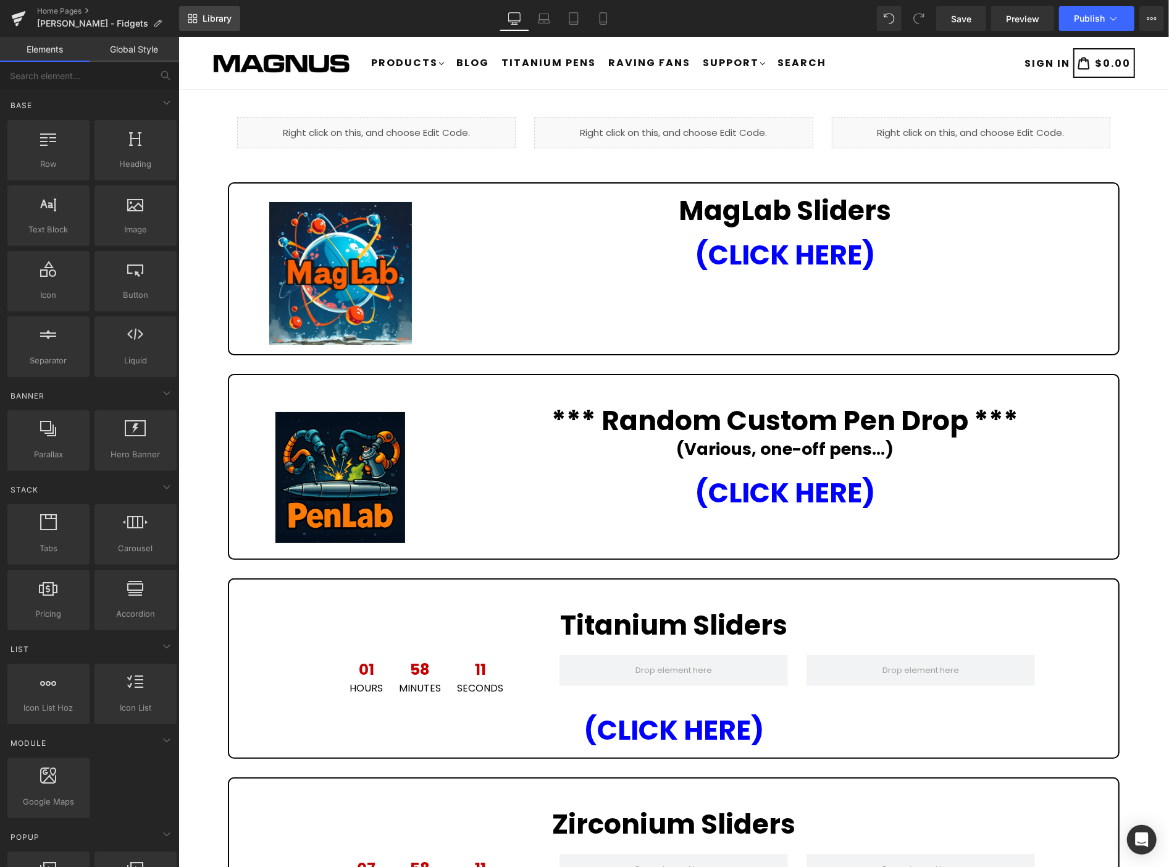
click at [213, 17] on span "Library" at bounding box center [217, 18] width 29 height 11
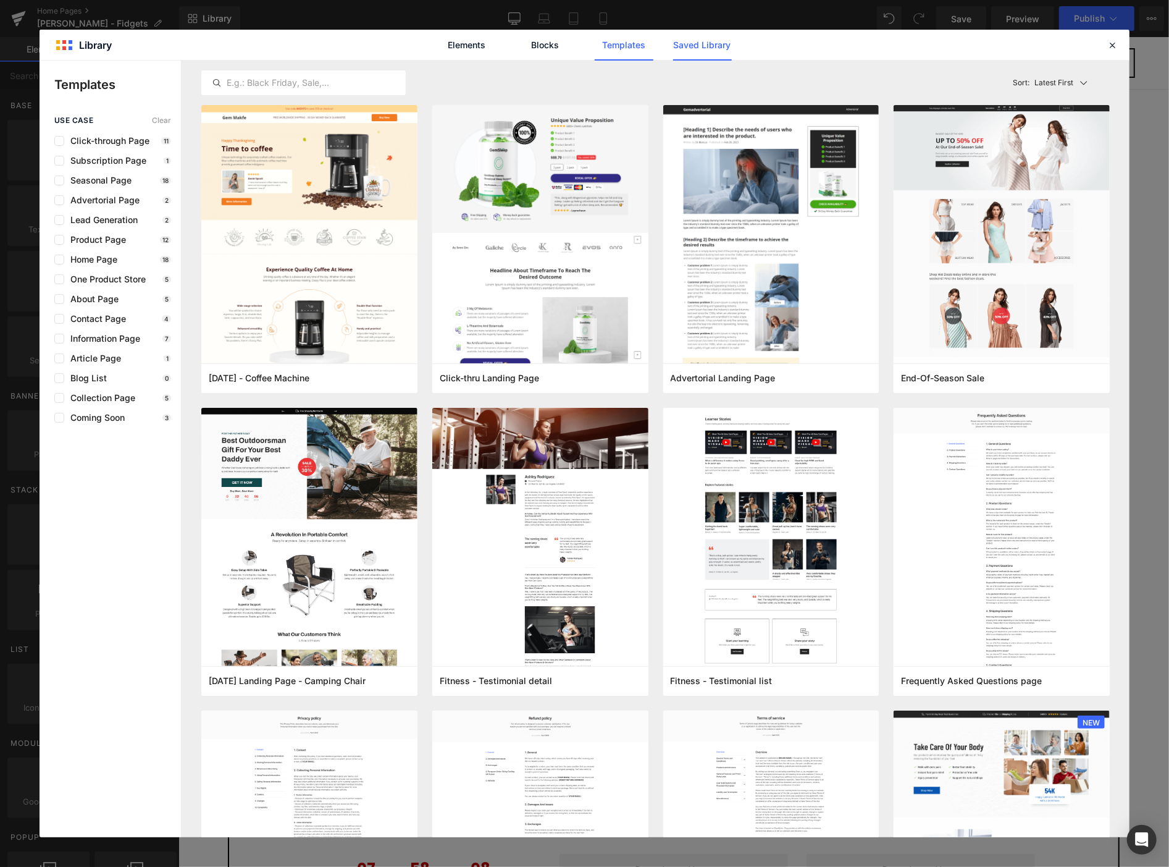
click at [701, 48] on link "Saved Library" at bounding box center [702, 45] width 59 height 31
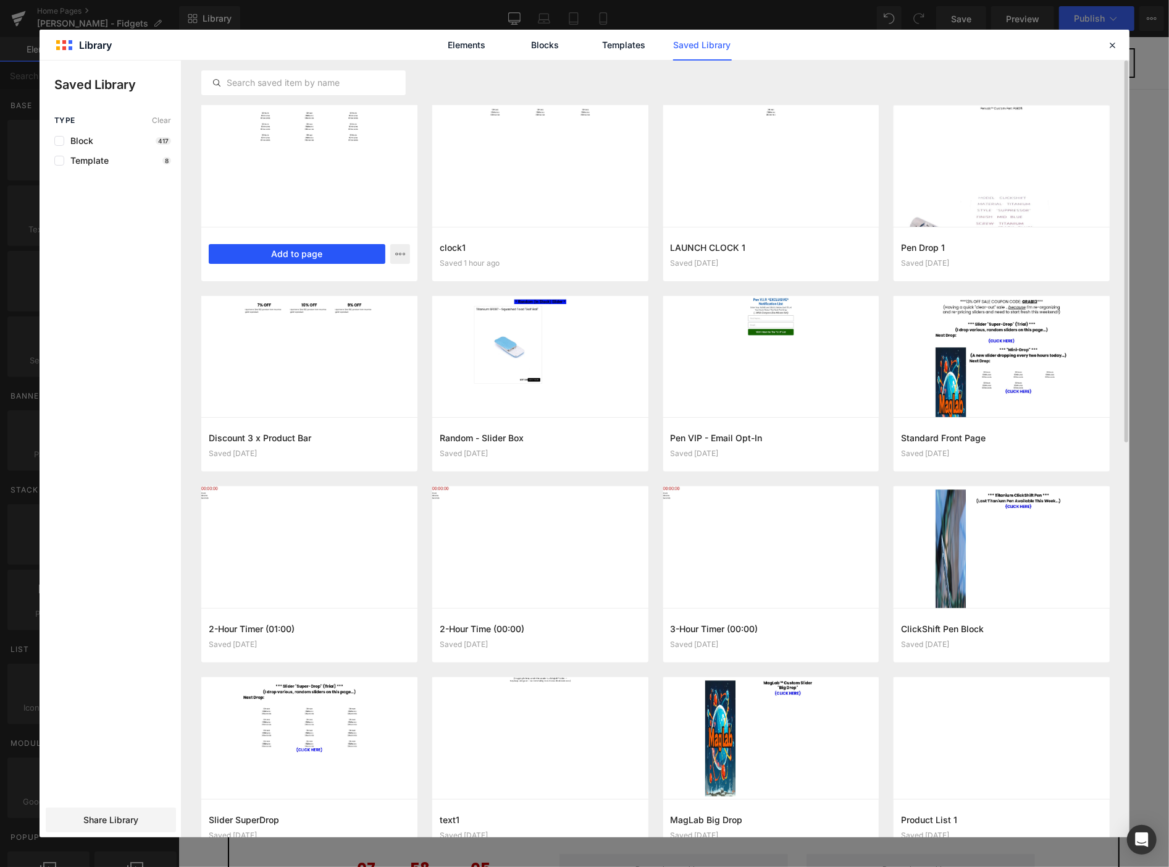
click at [313, 250] on button "Add to page" at bounding box center [297, 254] width 177 height 20
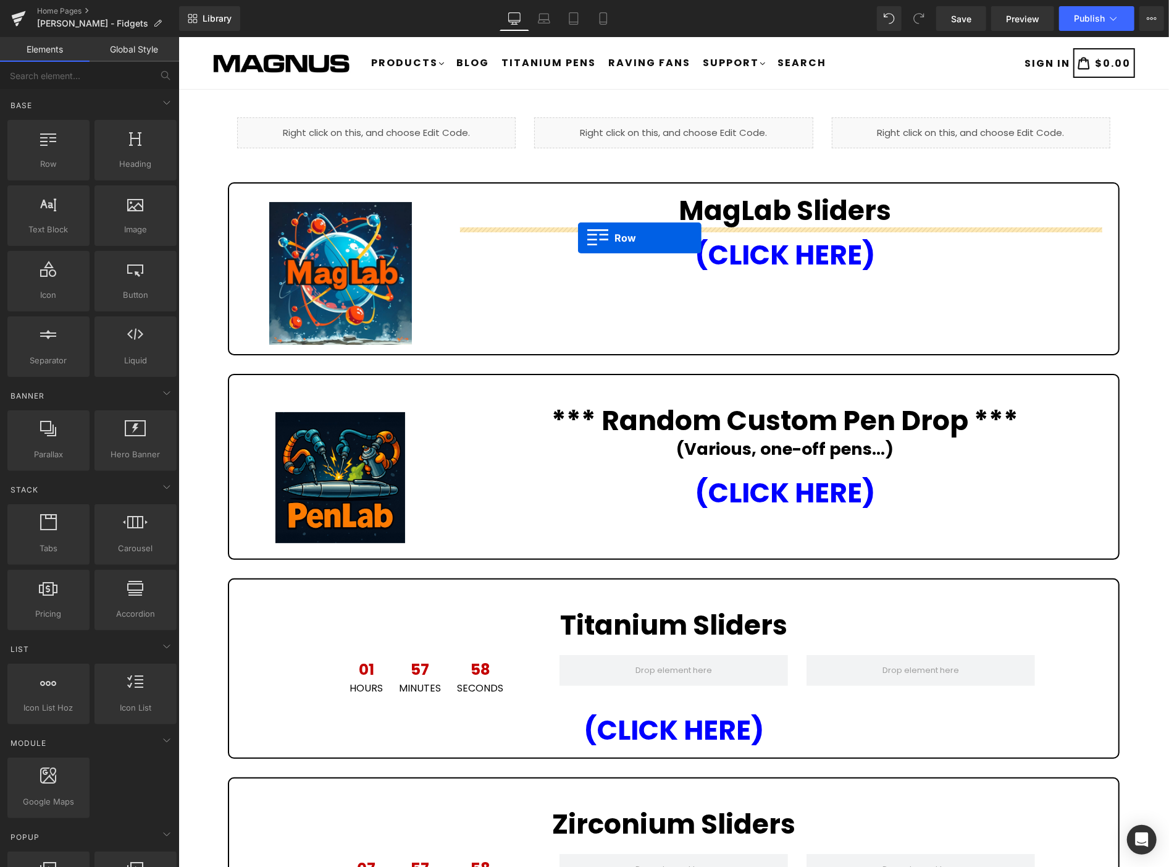
drag, startPoint x: 306, startPoint y: 464, endPoint x: 578, endPoint y: 238, distance: 353.6
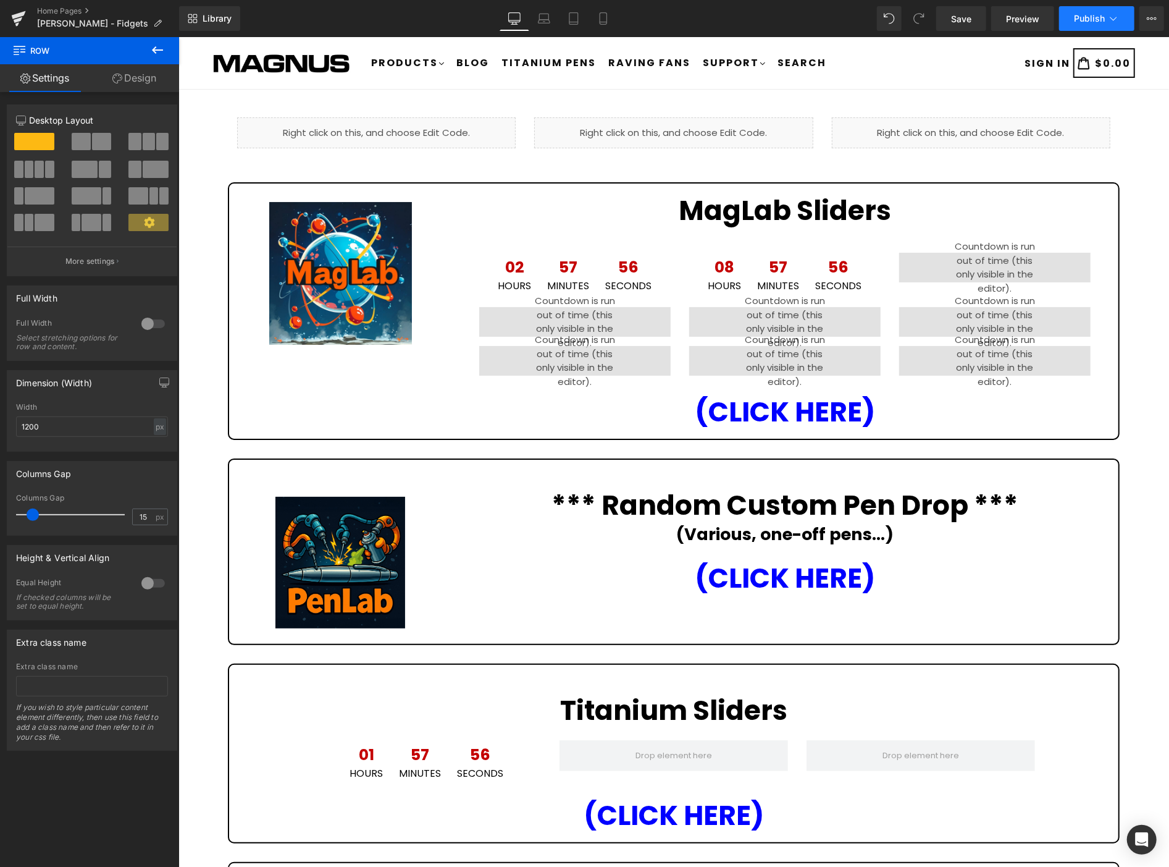
click at [1079, 17] on span "Publish" at bounding box center [1089, 19] width 31 height 10
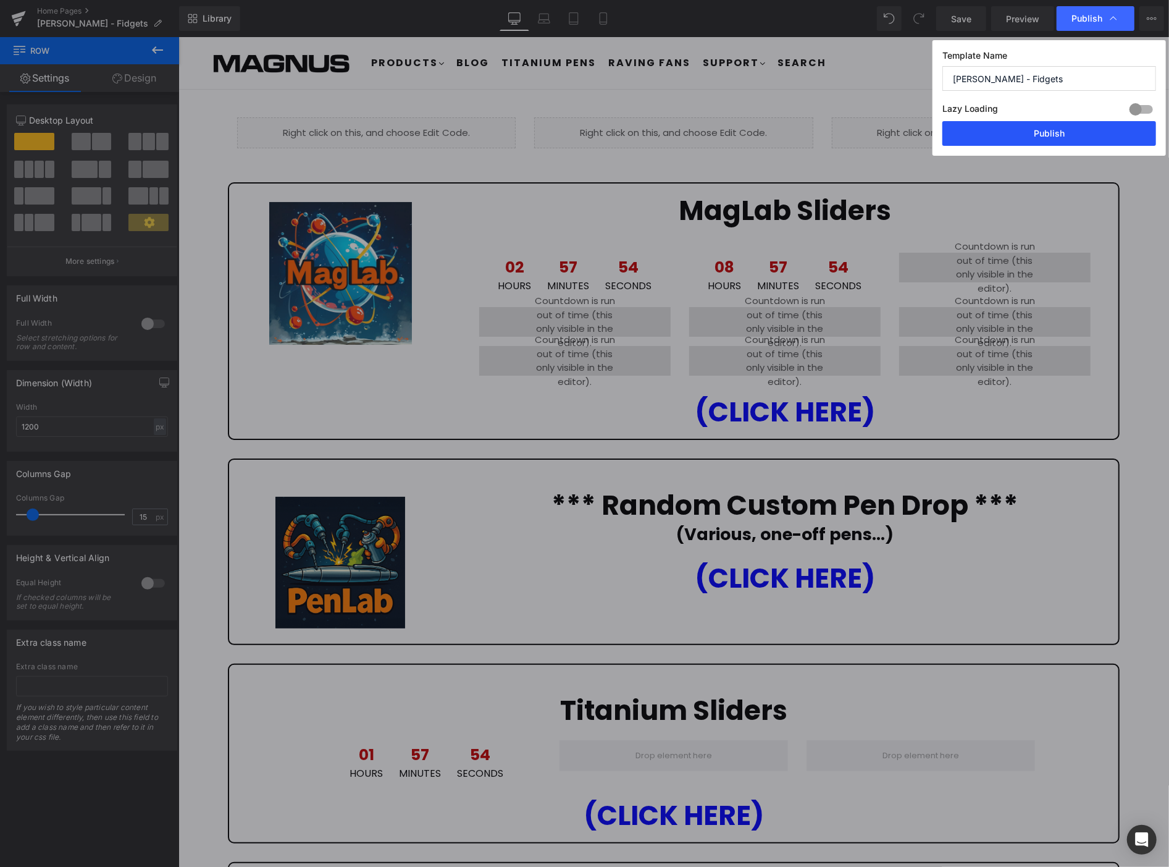
click at [1085, 128] on button "Publish" at bounding box center [1050, 133] width 214 height 25
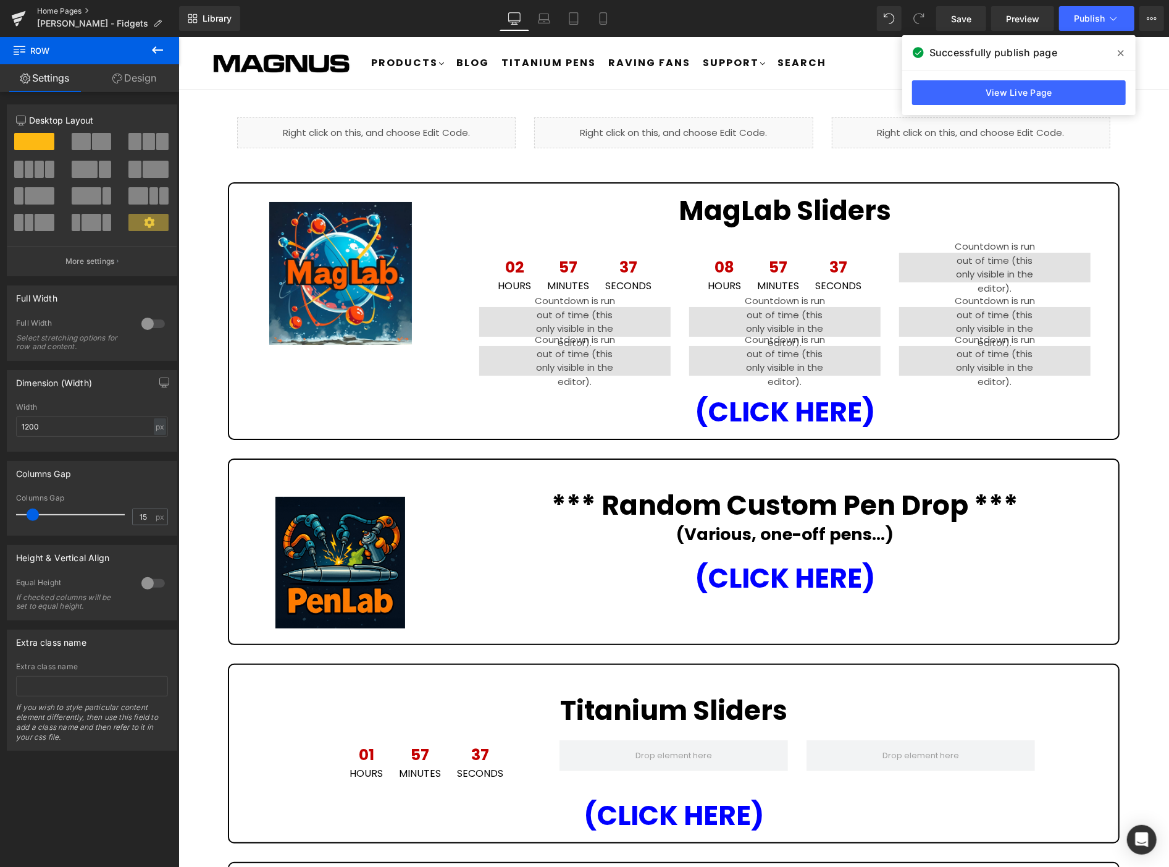
click at [59, 7] on link "Home Pages" at bounding box center [108, 11] width 142 height 10
